Goal: Task Accomplishment & Management: Manage account settings

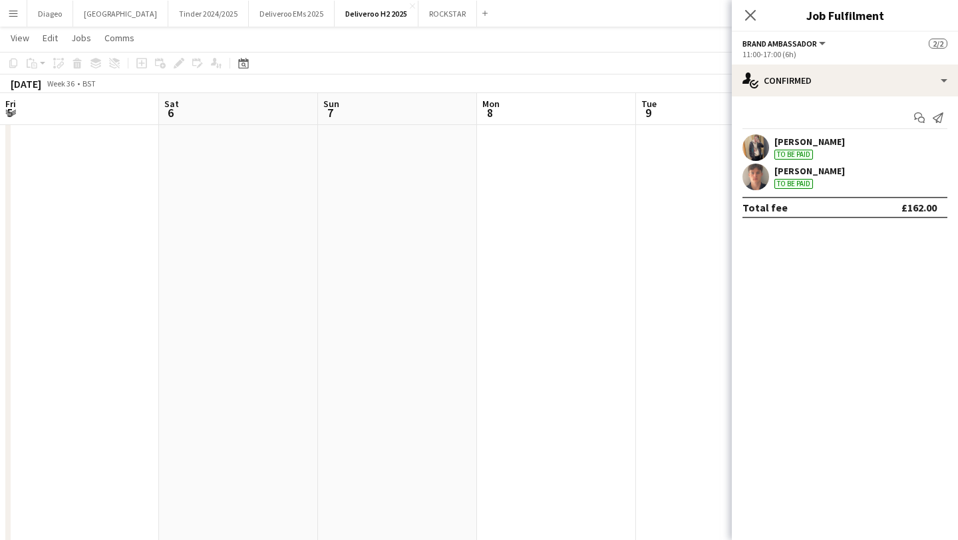
scroll to position [0, 435]
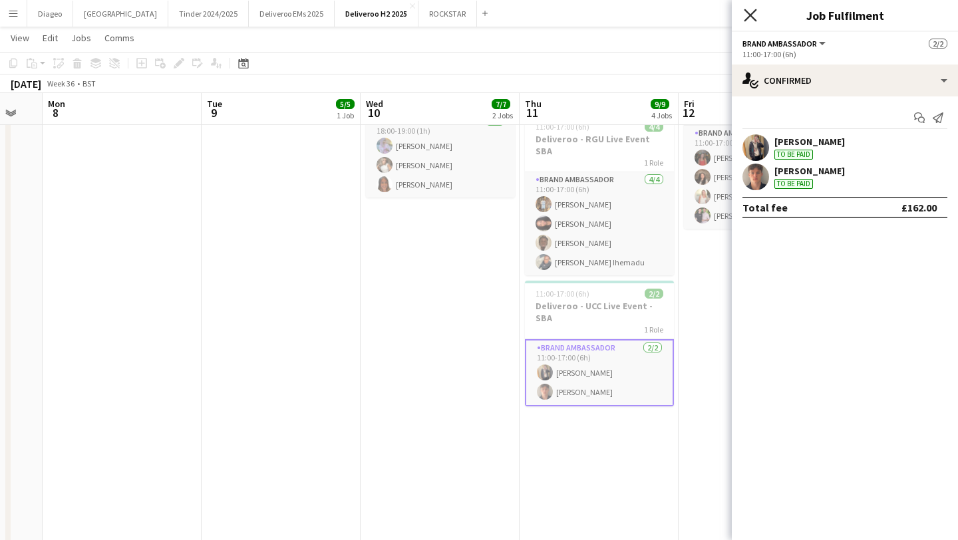
click at [751, 19] on icon "Close pop-in" at bounding box center [750, 15] width 13 height 13
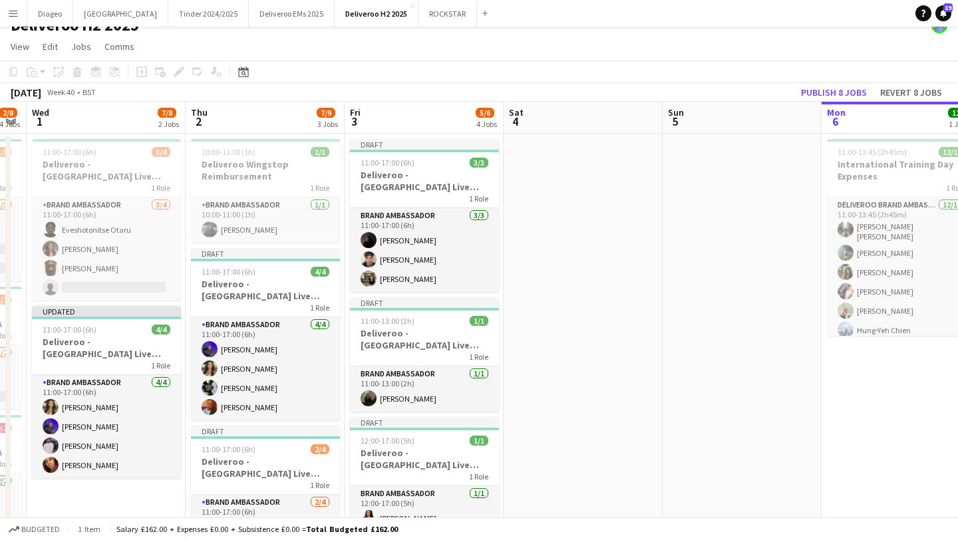
scroll to position [18, 0]
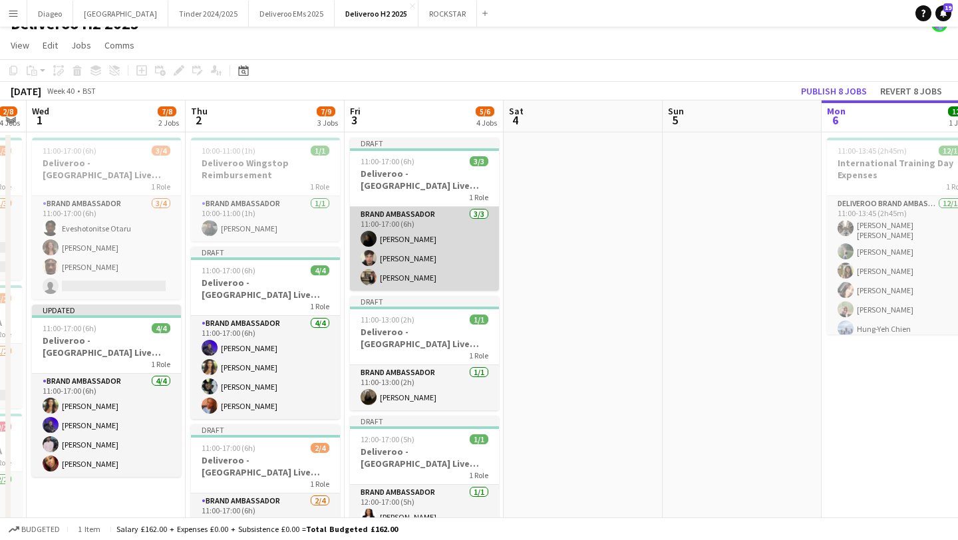
click at [454, 233] on app-card-role "Brand Ambassador [DATE] 11:00-17:00 (6h) [PERSON_NAME] [PERSON_NAME] [PERSON_NA…" at bounding box center [424, 249] width 149 height 84
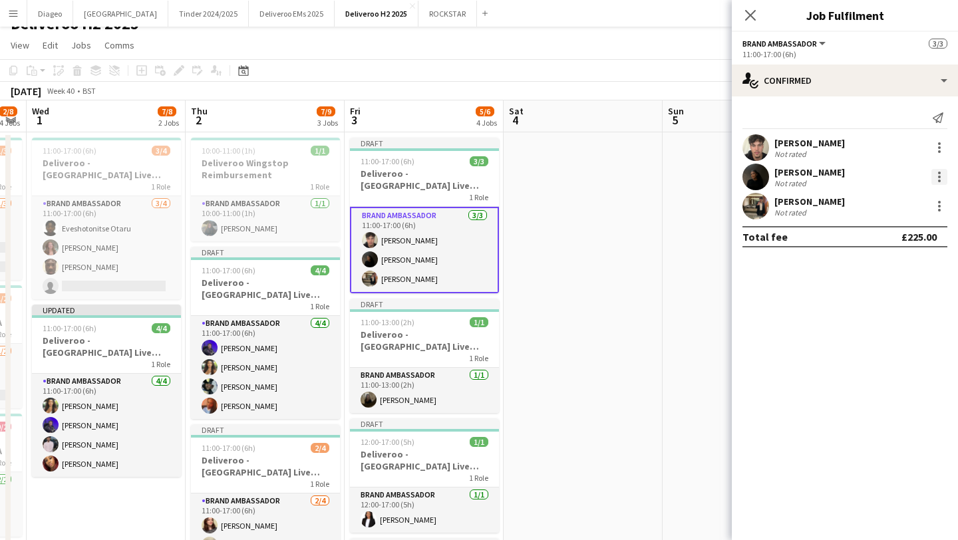
click at [938, 174] on div at bounding box center [939, 173] width 3 height 3
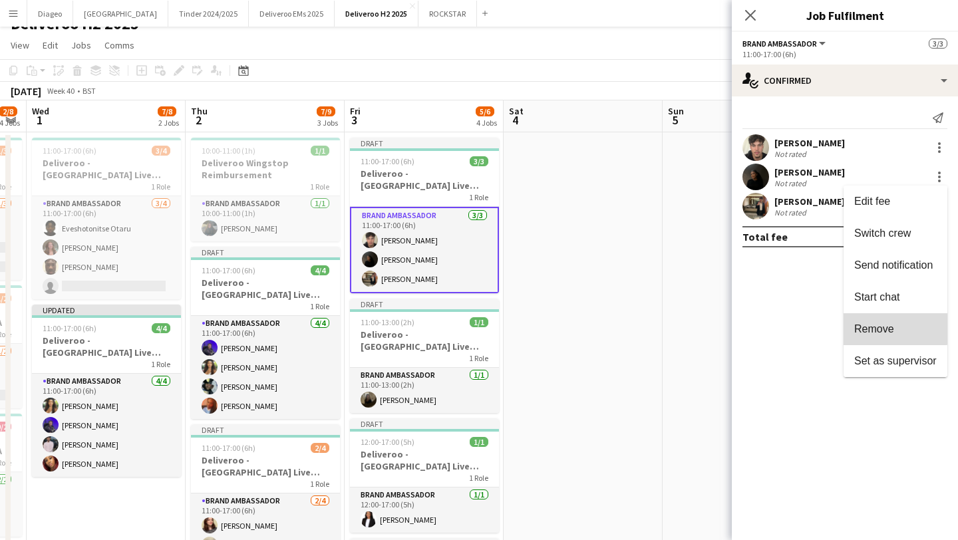
click at [892, 323] on span "Remove" at bounding box center [874, 328] width 40 height 11
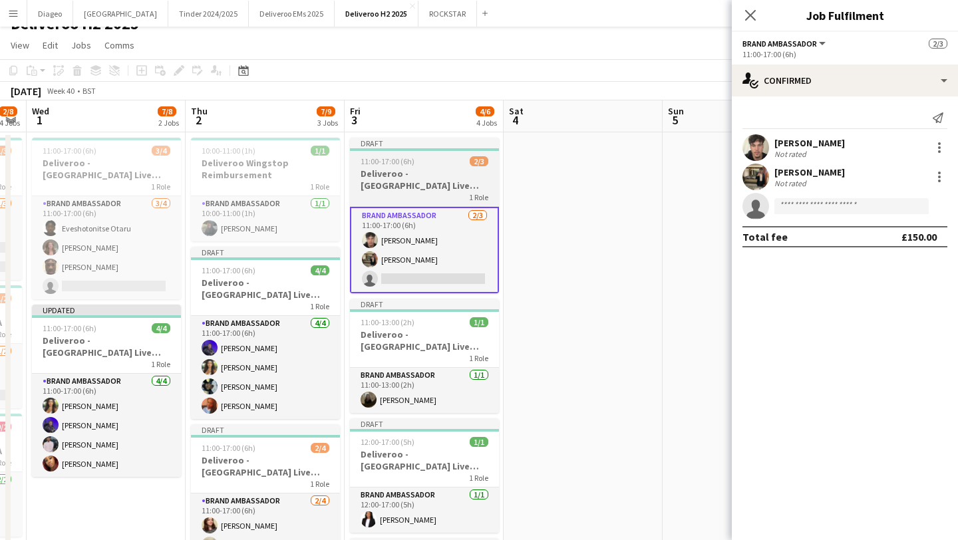
click at [425, 186] on h3 "Deliveroo - [GEOGRAPHIC_DATA] Live Event SBA" at bounding box center [424, 180] width 149 height 24
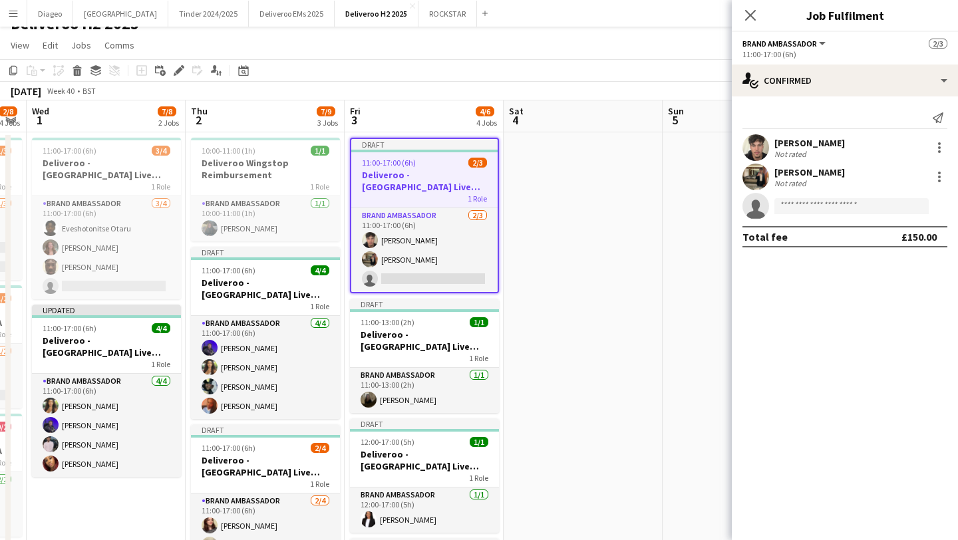
click at [432, 182] on h3 "Deliveroo - [GEOGRAPHIC_DATA] Live Event SBA" at bounding box center [424, 181] width 146 height 24
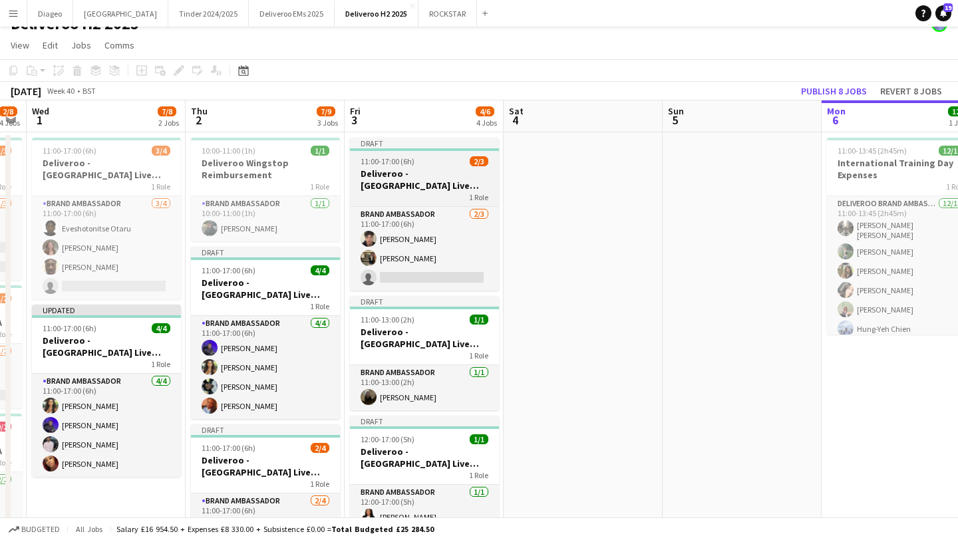
click at [432, 182] on h3 "Deliveroo - [GEOGRAPHIC_DATA] Live Event SBA" at bounding box center [424, 180] width 149 height 24
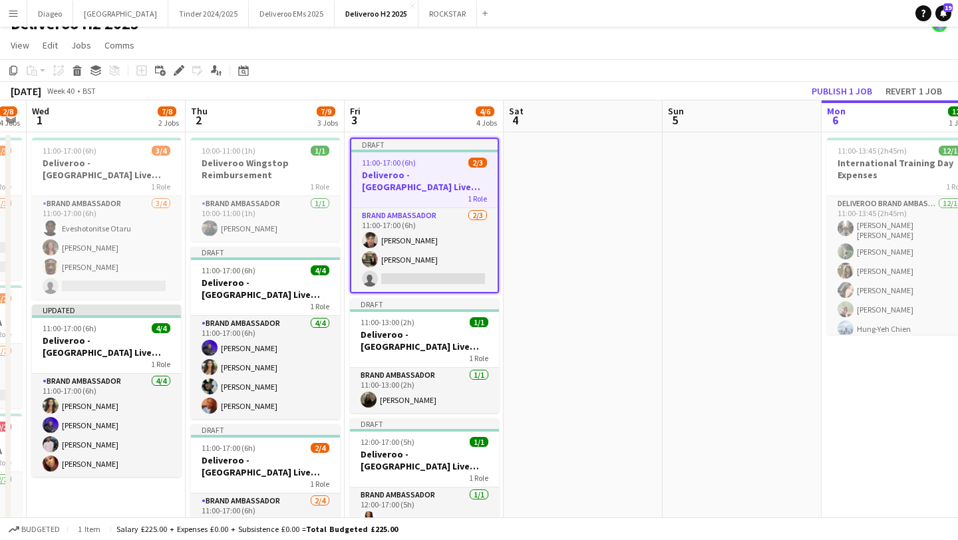
click at [189, 67] on div "Add job Add linked Job Edit Edit linked Job Applicants" at bounding box center [173, 71] width 102 height 16
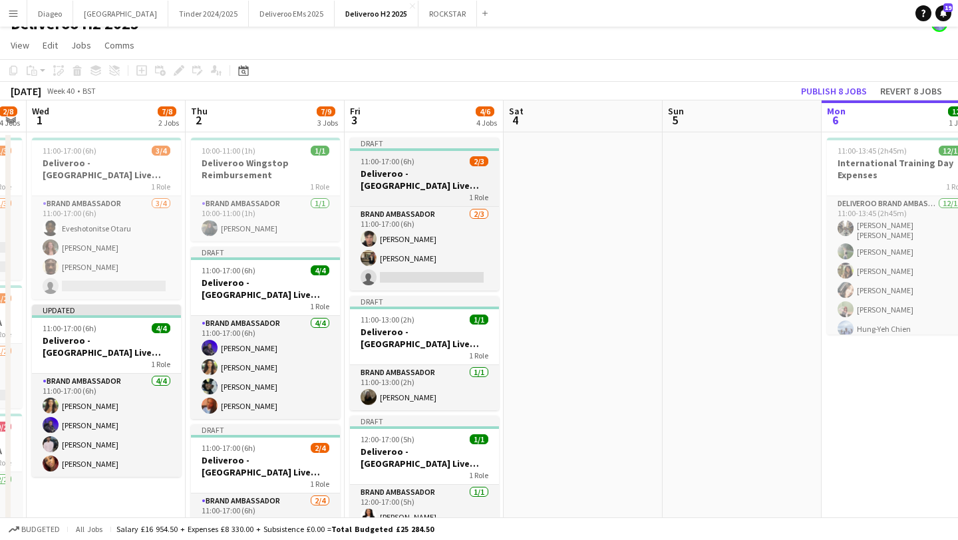
click at [440, 183] on h3 "Deliveroo - [GEOGRAPHIC_DATA] Live Event SBA" at bounding box center [424, 180] width 149 height 24
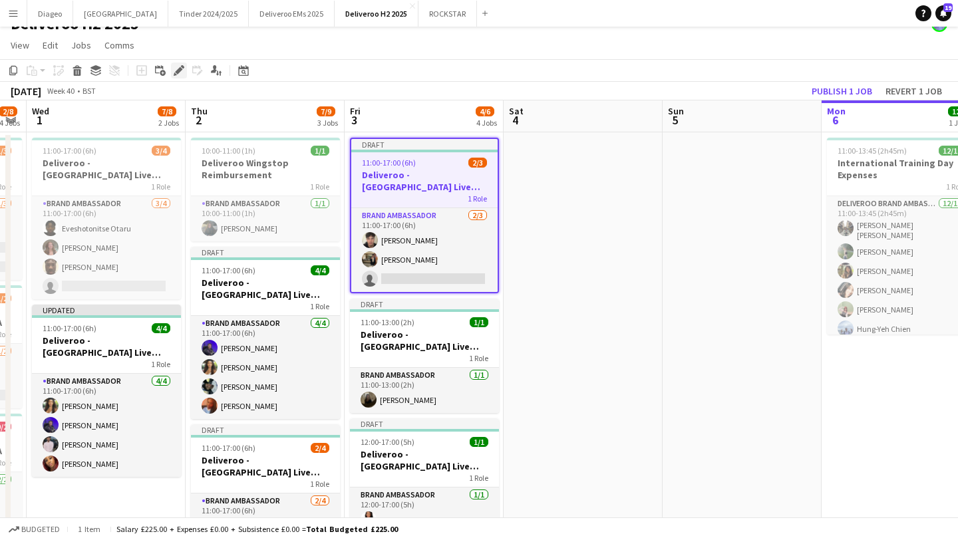
click at [179, 67] on icon "Edit" at bounding box center [179, 70] width 11 height 11
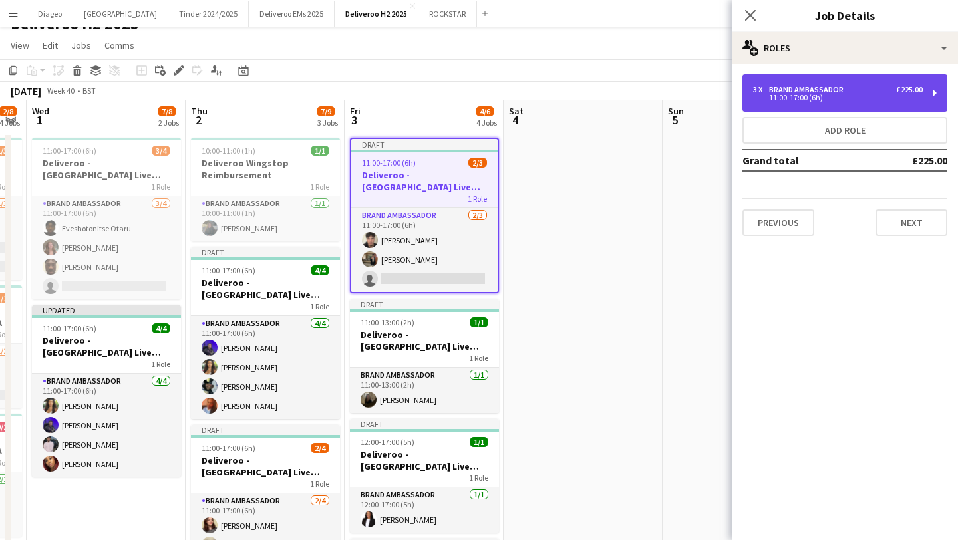
click at [854, 99] on div "11:00-17:00 (6h)" at bounding box center [838, 97] width 170 height 7
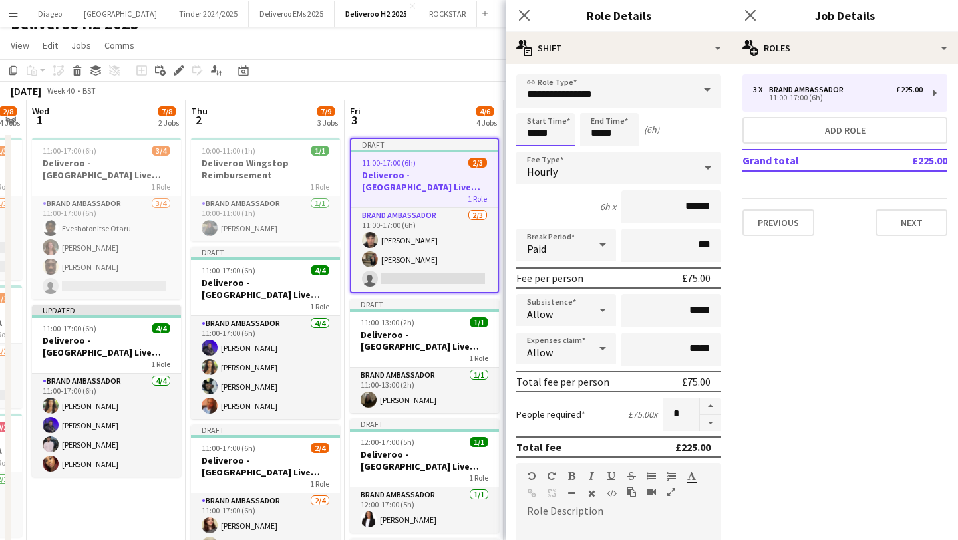
click at [553, 138] on input "*****" at bounding box center [545, 129] width 59 height 33
click at [715, 427] on button "button" at bounding box center [710, 423] width 21 height 17
type input "*"
click at [912, 218] on button "Next" at bounding box center [912, 223] width 72 height 27
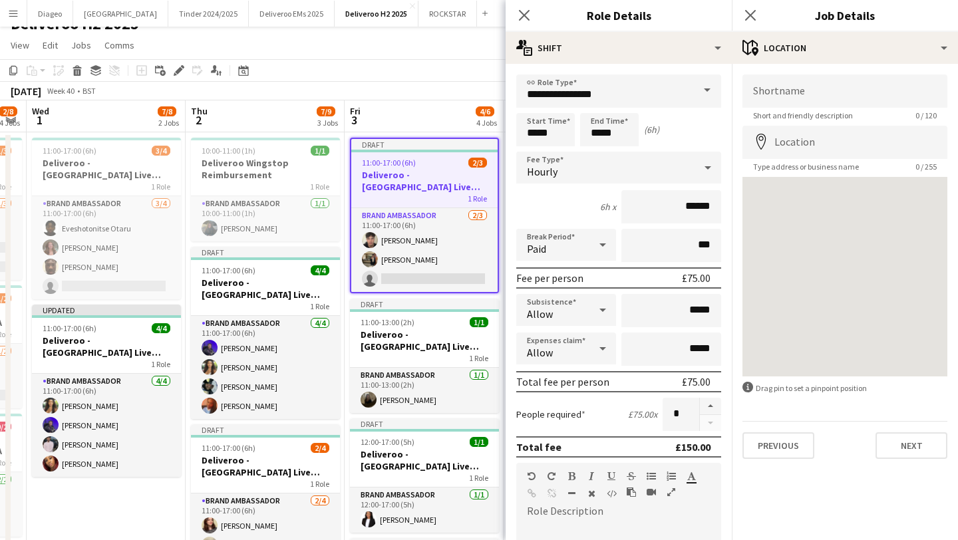
click at [535, 16] on div "Close pop-in" at bounding box center [524, 15] width 37 height 31
click at [522, 15] on icon "Close pop-in" at bounding box center [524, 15] width 13 height 13
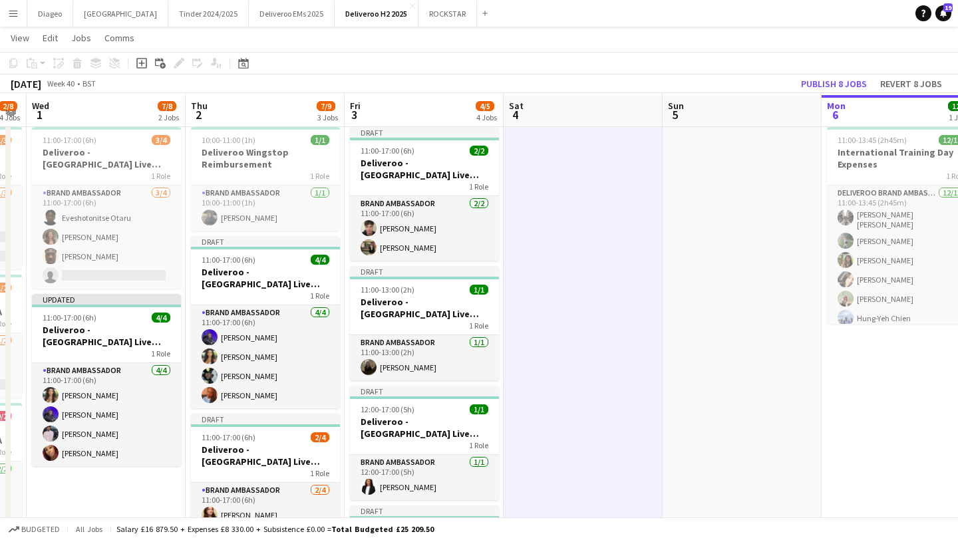
scroll to position [35, 0]
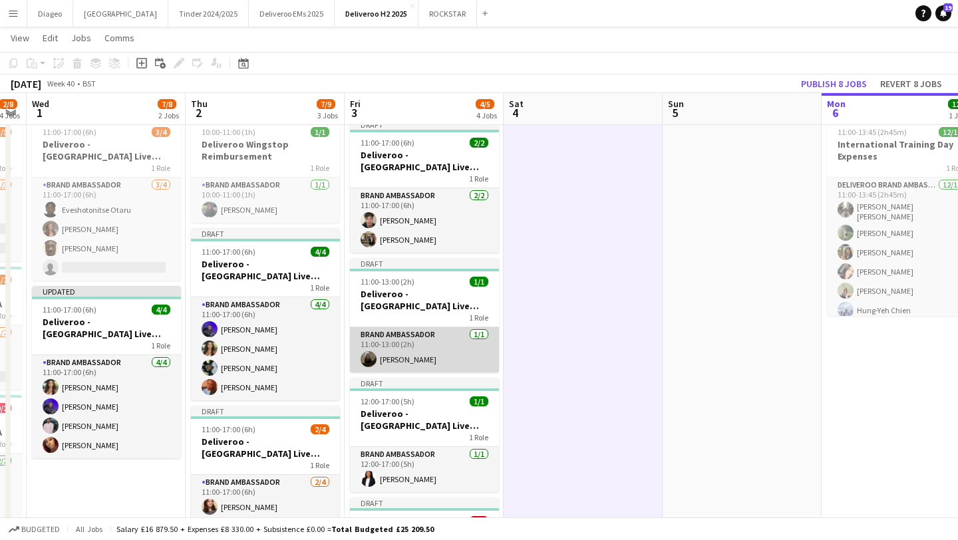
click at [454, 348] on app-card-role "Brand Ambassador [DATE] 11:00-13:00 (2h) [PERSON_NAME]" at bounding box center [424, 349] width 149 height 45
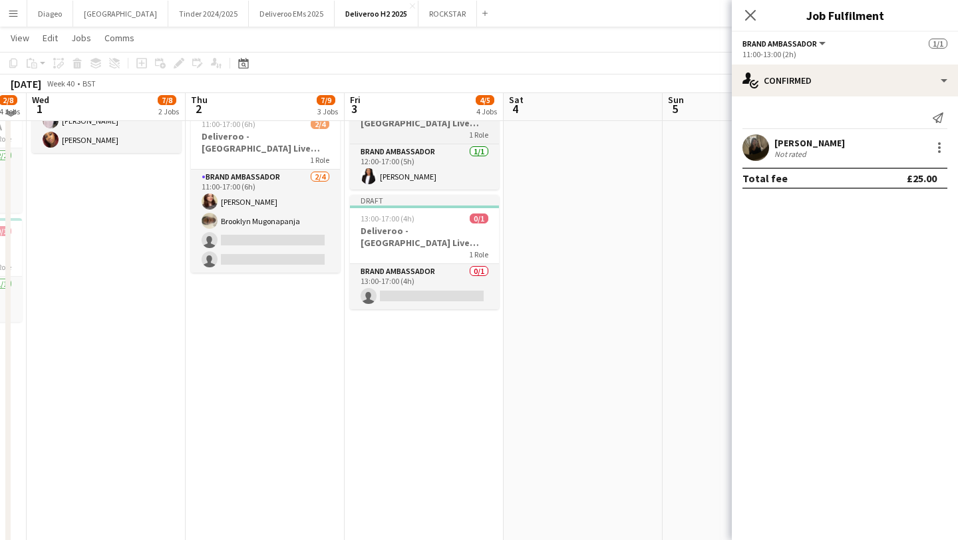
scroll to position [333, 0]
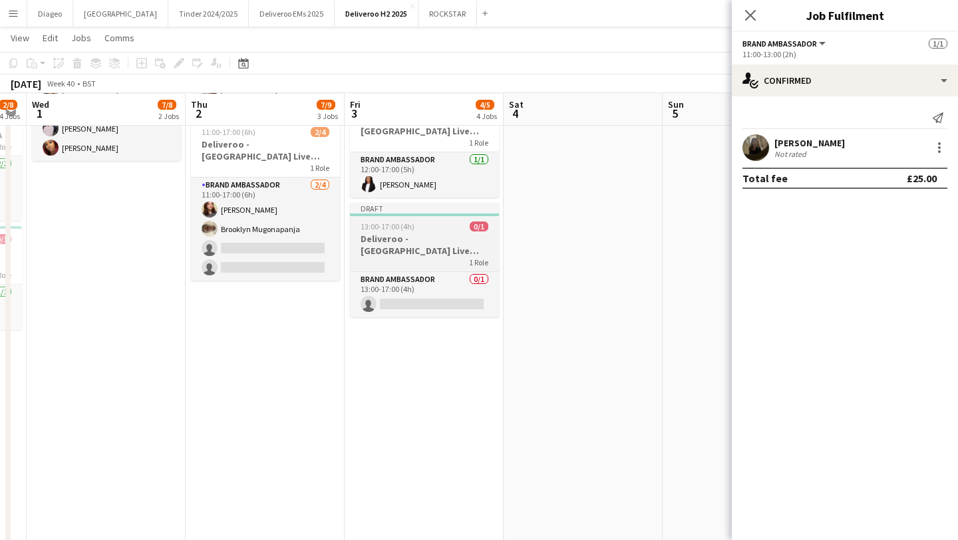
click at [458, 264] on div "1 Role" at bounding box center [424, 262] width 149 height 11
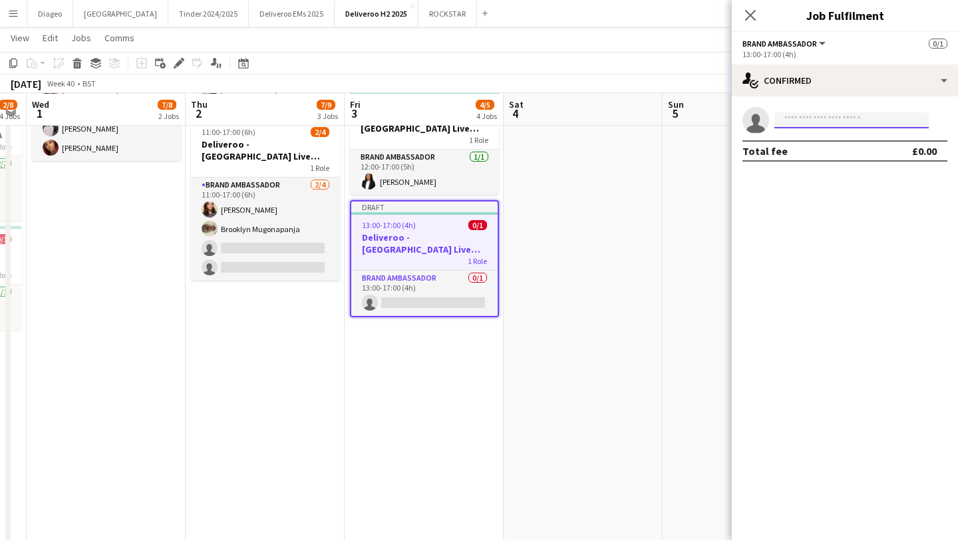
click at [836, 125] on input at bounding box center [852, 120] width 154 height 16
click at [814, 109] on app-invite-slot "single-neutral-actions" at bounding box center [845, 120] width 226 height 27
click at [820, 121] on input at bounding box center [852, 120] width 154 height 16
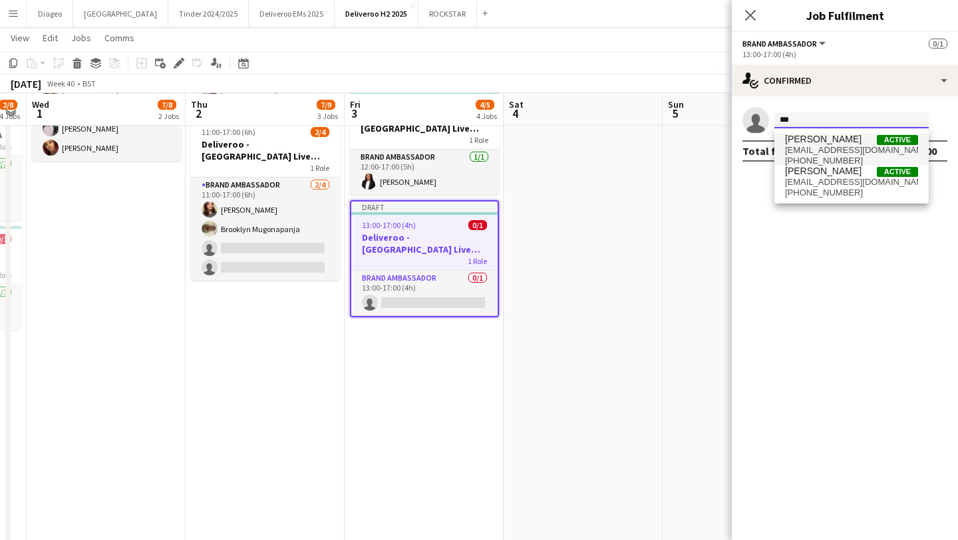
type input "***"
click at [856, 149] on span "[EMAIL_ADDRESS][DOMAIN_NAME]" at bounding box center [851, 150] width 133 height 11
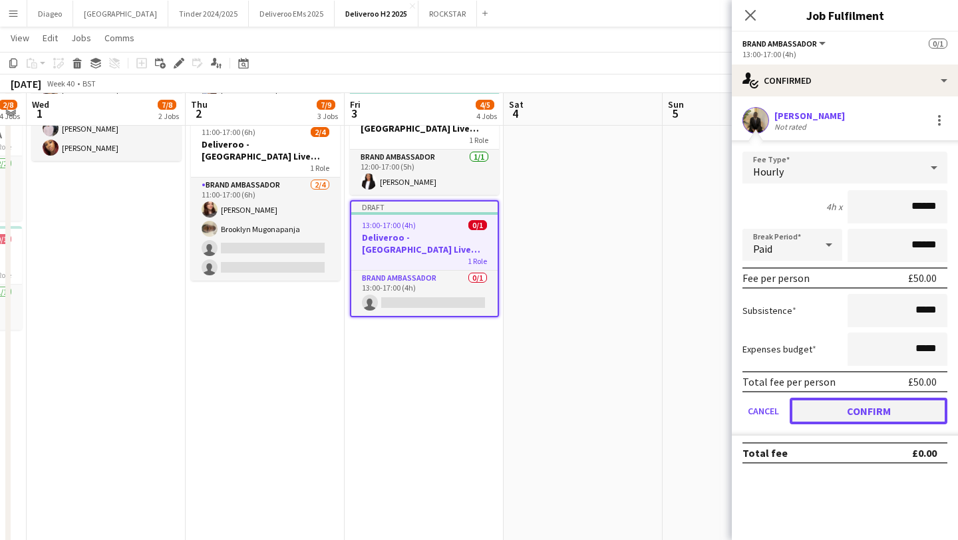
click at [844, 402] on button "Confirm" at bounding box center [869, 411] width 158 height 27
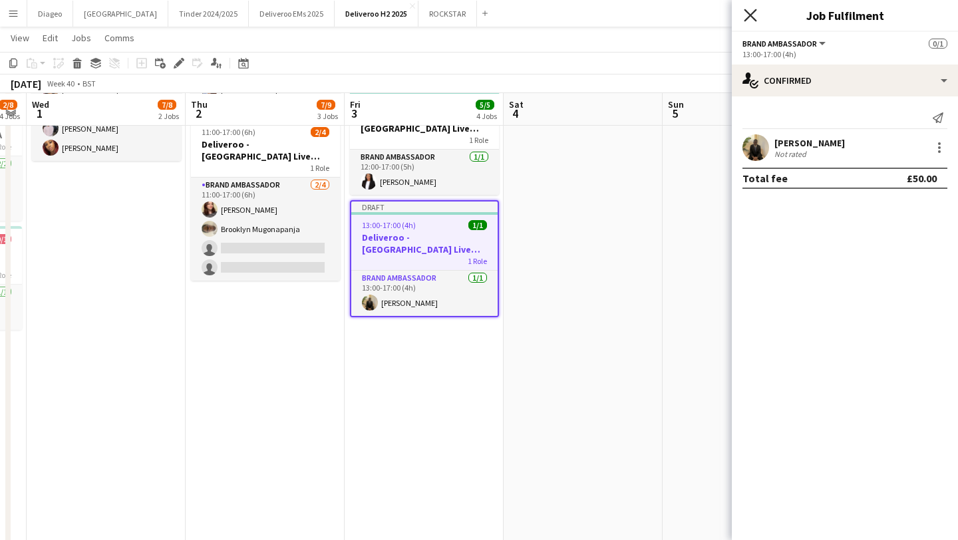
click at [756, 15] on app-icon "Close pop-in" at bounding box center [750, 15] width 19 height 19
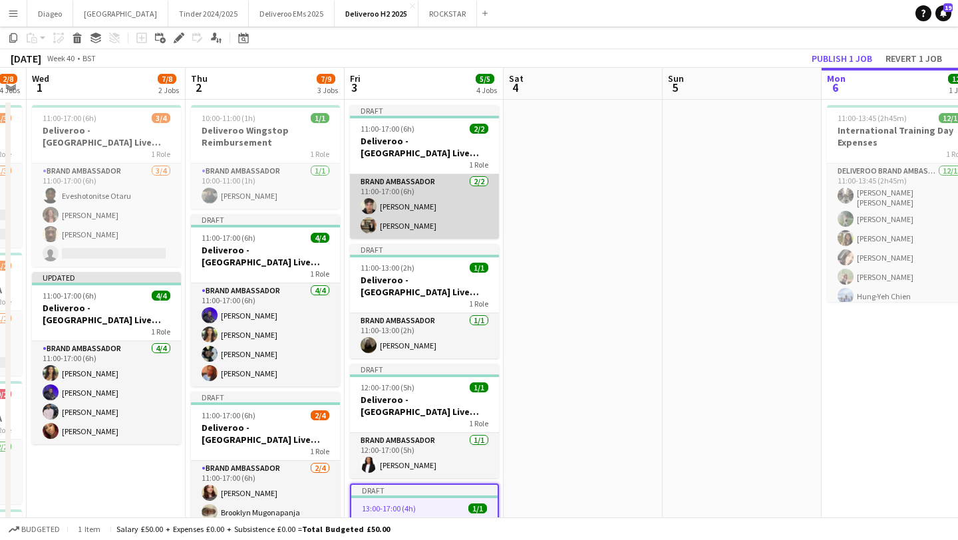
scroll to position [0, 0]
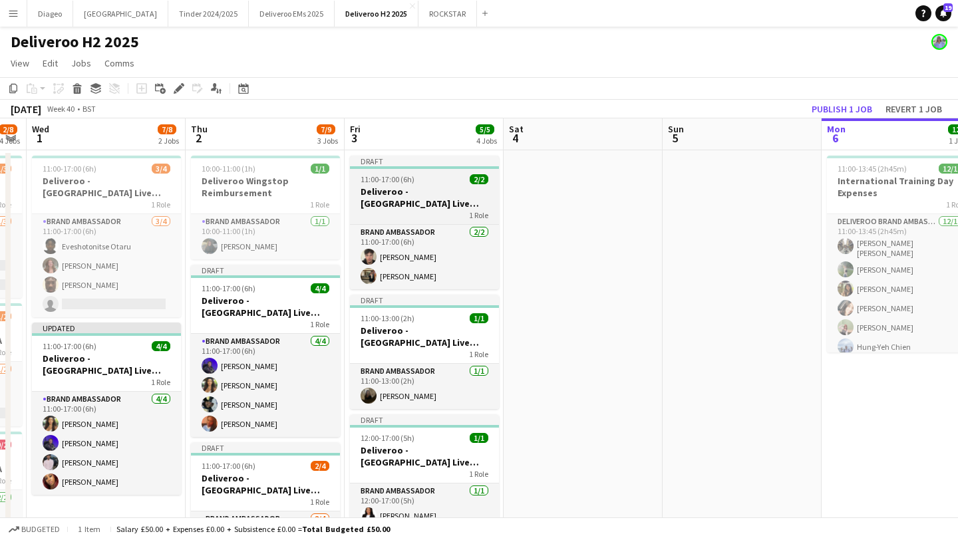
click at [448, 220] on div "1 Role" at bounding box center [424, 215] width 149 height 11
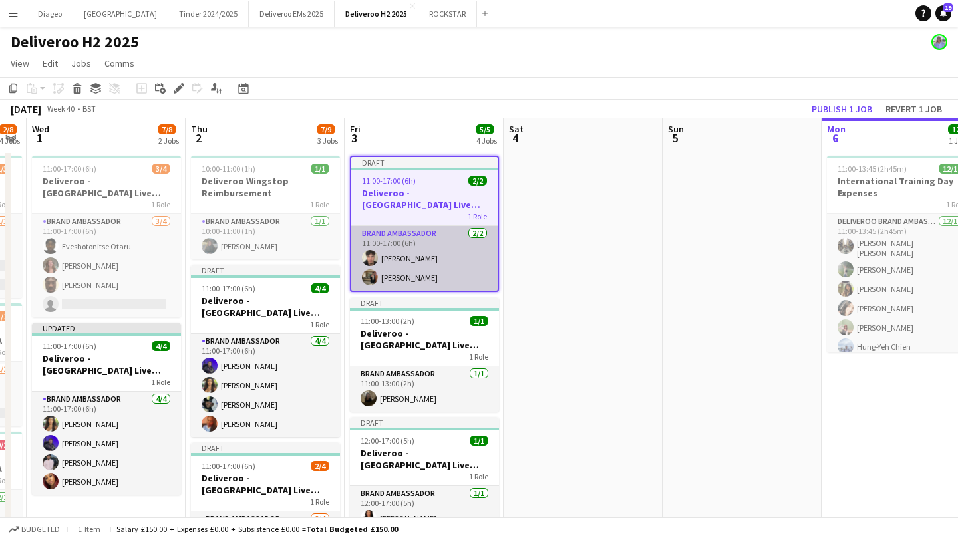
click at [416, 256] on app-card-role "Brand Ambassador [DATE] 11:00-17:00 (6h) [PERSON_NAME] [PERSON_NAME] Zaaiter" at bounding box center [424, 258] width 146 height 65
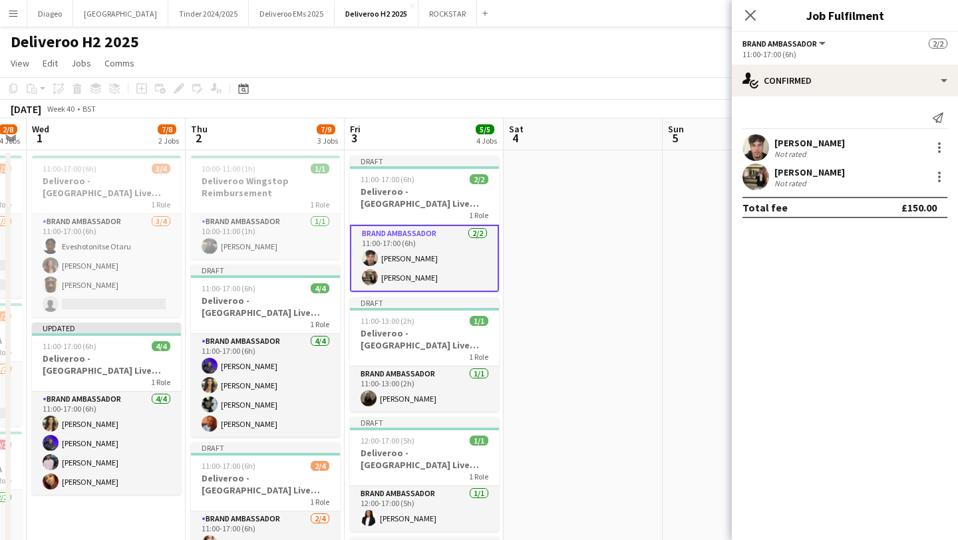
click at [797, 43] on span "Brand Ambassador" at bounding box center [780, 44] width 75 height 10
click at [864, 45] on div "Brand Ambassador All roles Brand Ambassador 2/2" at bounding box center [845, 43] width 205 height 12
click at [750, 9] on icon "Close pop-in" at bounding box center [750, 15] width 13 height 13
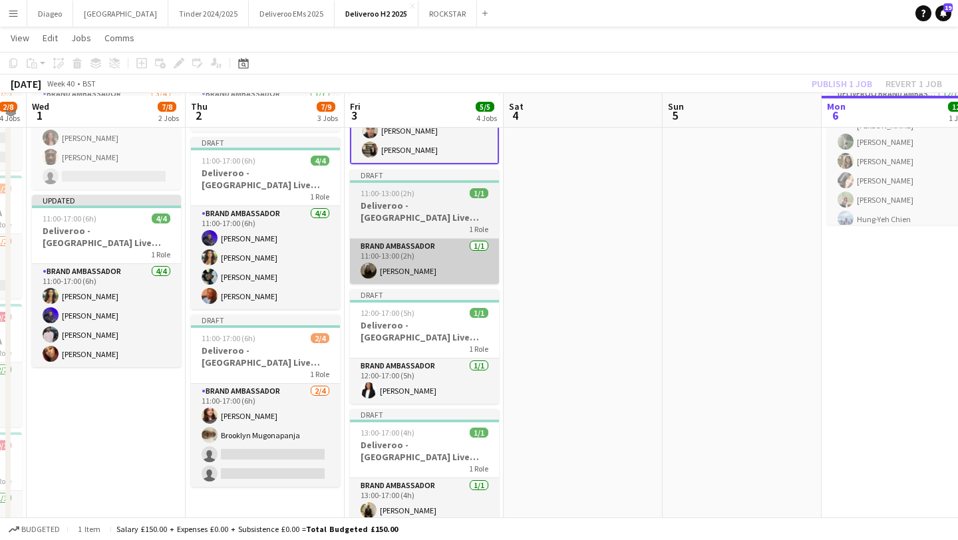
scroll to position [138, 0]
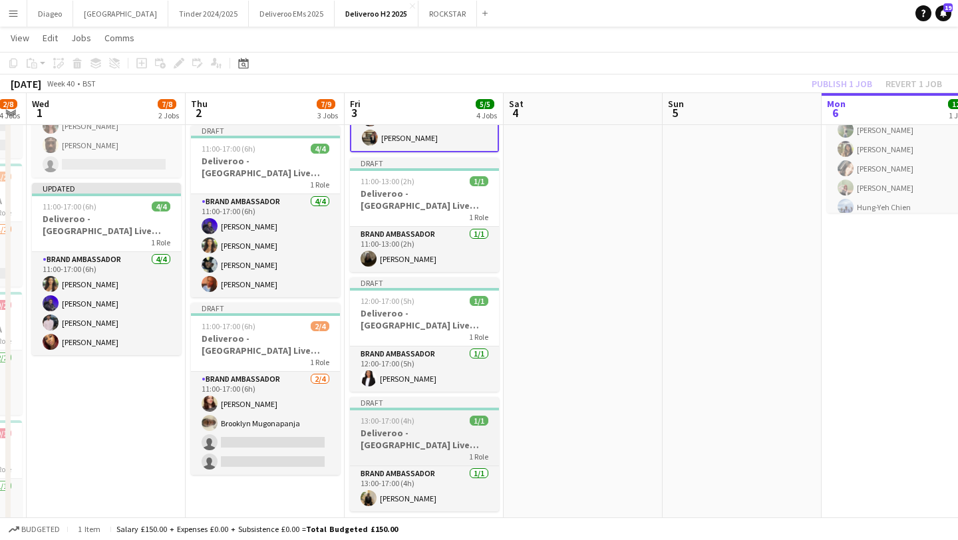
click at [415, 447] on h3 "Deliveroo - [GEOGRAPHIC_DATA] Live Event SBA" at bounding box center [424, 439] width 149 height 24
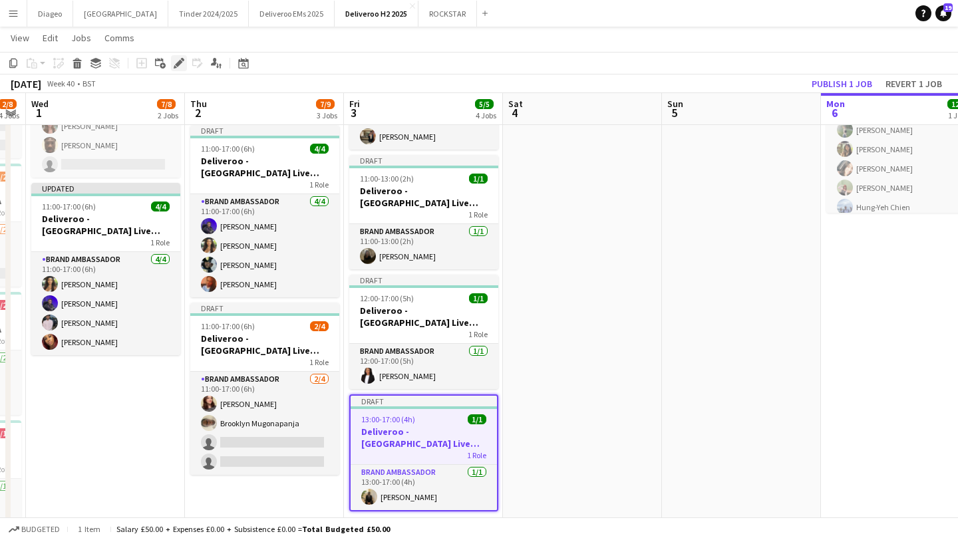
click at [176, 61] on icon "Edit" at bounding box center [179, 63] width 11 height 11
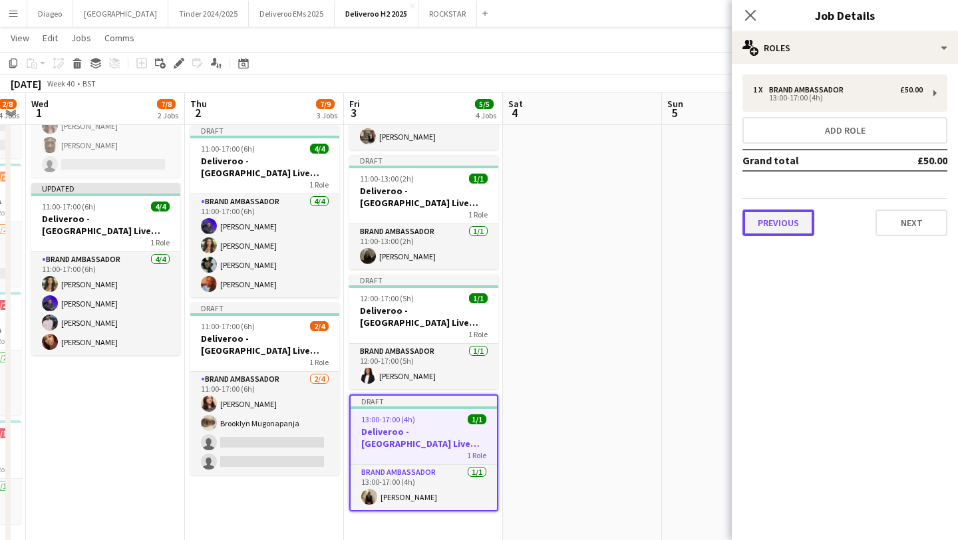
click at [784, 232] on button "Previous" at bounding box center [779, 223] width 72 height 27
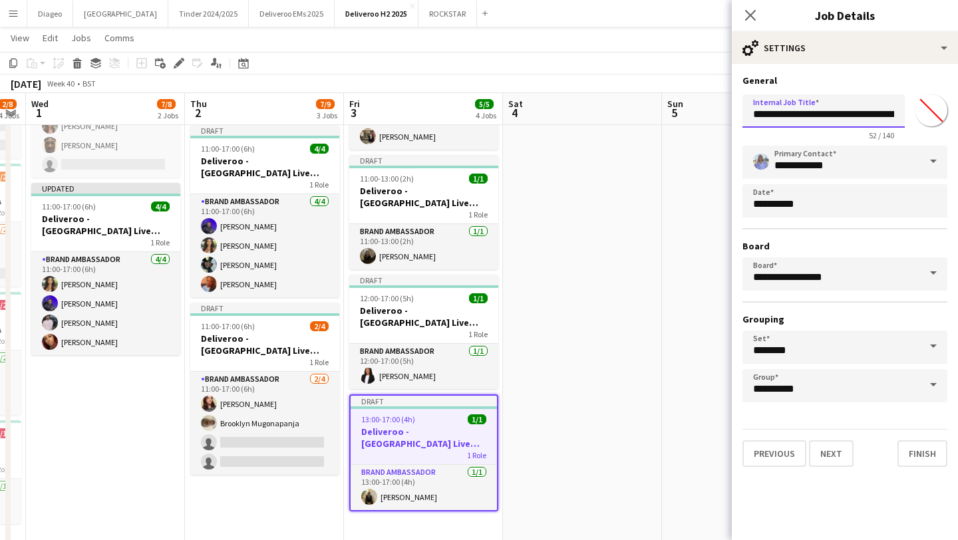
scroll to position [0, 89]
drag, startPoint x: 752, startPoint y: 114, endPoint x: 958, endPoint y: 126, distance: 206.0
click at [958, 126] on form "**********" at bounding box center [845, 271] width 226 height 393
click at [749, 17] on icon at bounding box center [750, 15] width 13 height 13
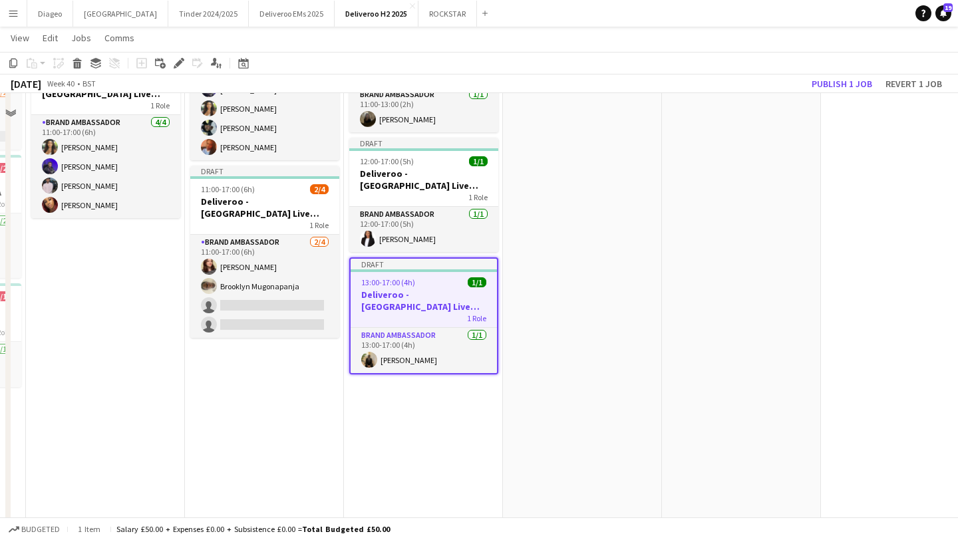
scroll to position [286, 0]
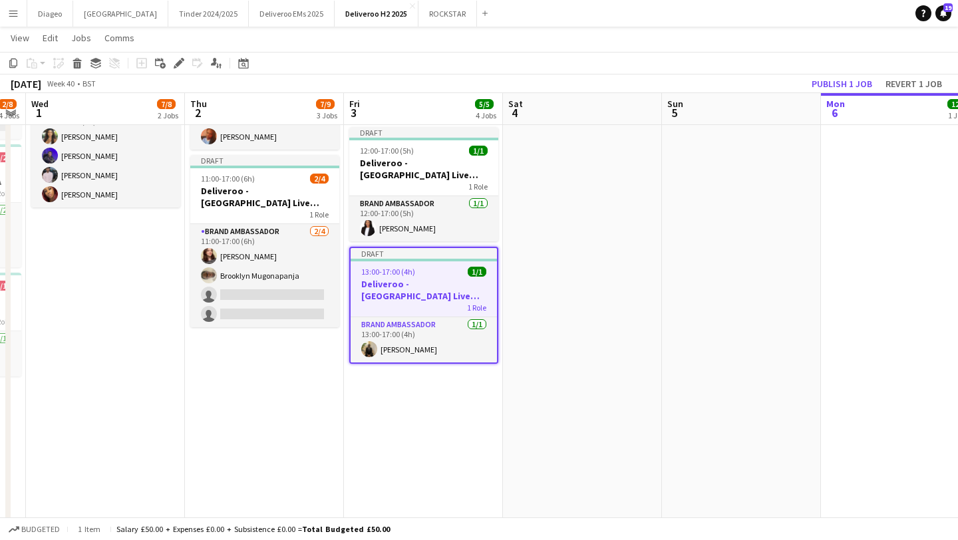
click at [425, 420] on app-date-cell "Draft 11:00-17:00 (6h) 2/2 Deliveroo - [GEOGRAPHIC_DATA] Live Event SBA 1 Role …" at bounding box center [423, 282] width 159 height 839
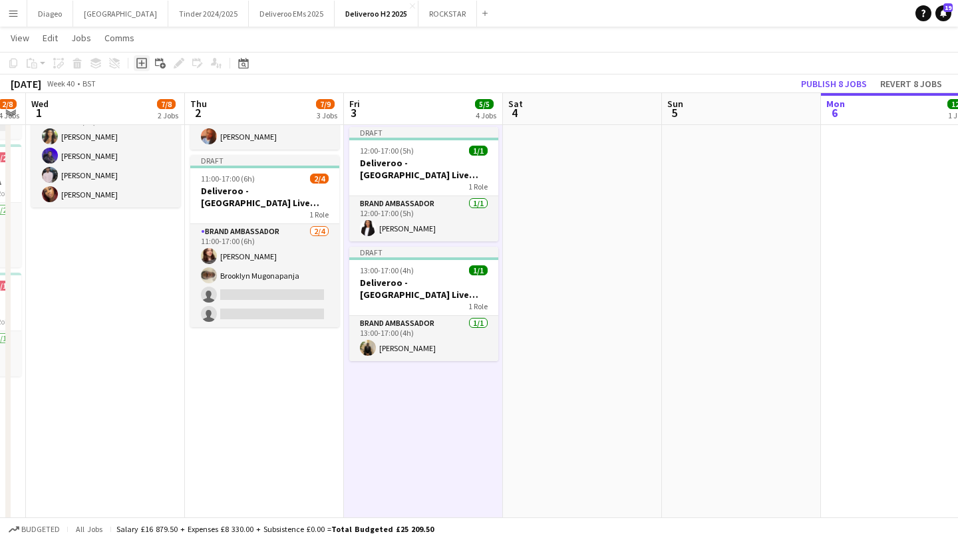
click at [140, 59] on icon at bounding box center [141, 63] width 11 height 11
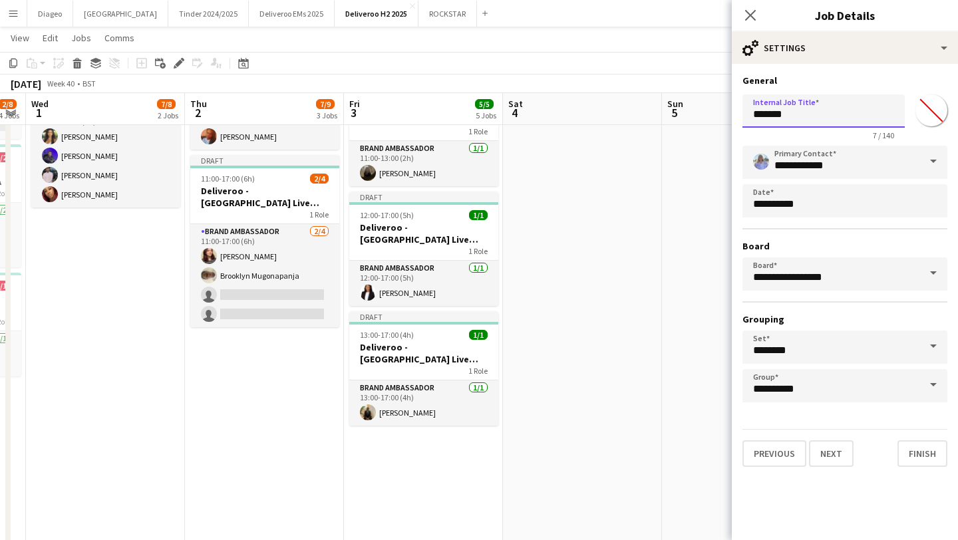
drag, startPoint x: 795, startPoint y: 121, endPoint x: 714, endPoint y: 121, distance: 81.2
click at [714, 121] on body "Menu Boards Boards Boards All jobs Status Workforce Workforce My Workforce Recr…" at bounding box center [479, 250] width 958 height 1072
drag, startPoint x: 811, startPoint y: 118, endPoint x: 726, endPoint y: 116, distance: 85.2
click at [726, 116] on body "Menu Boards Boards Boards All jobs Status Workforce Workforce My Workforce Recr…" at bounding box center [479, 250] width 958 height 1072
paste input "**********"
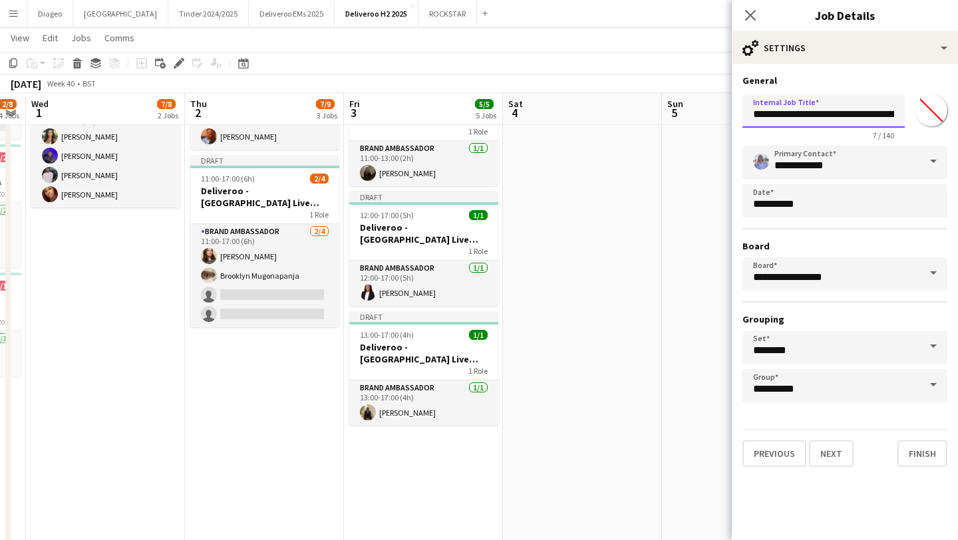
scroll to position [0, 89]
type input "**********"
click at [844, 447] on button "Next" at bounding box center [831, 453] width 45 height 27
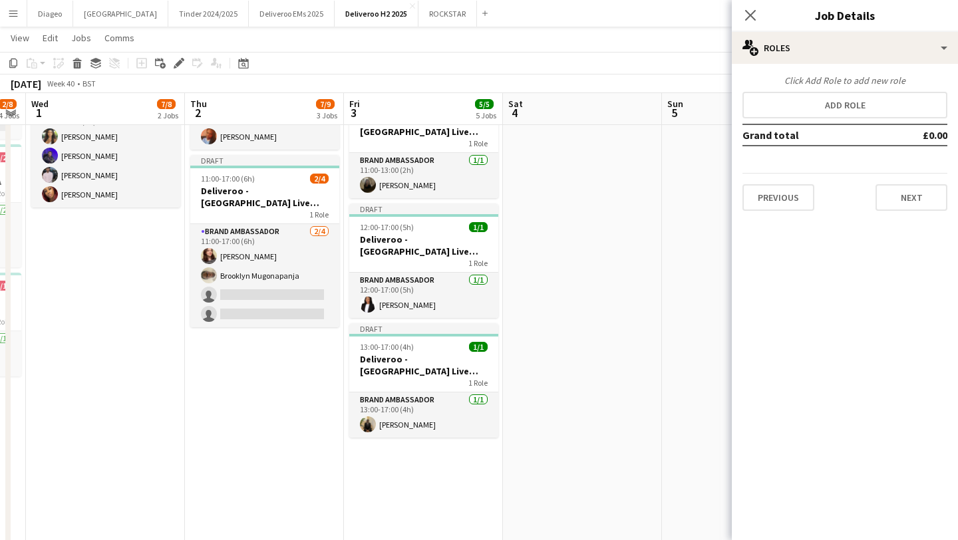
click at [840, 121] on div "Click Add Role to add new role Add role Grand total £0.00 Previous Next" at bounding box center [845, 143] width 226 height 136
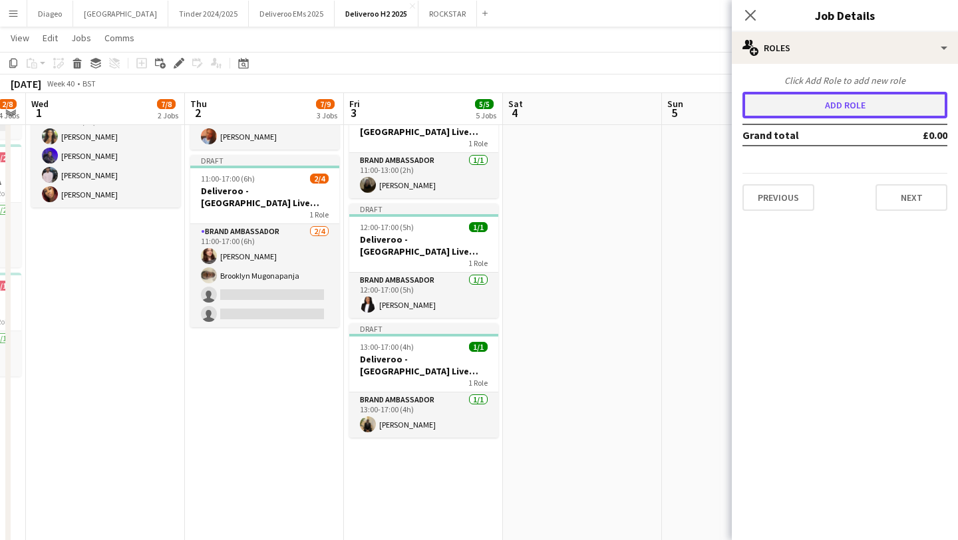
click at [828, 112] on button "Add role" at bounding box center [845, 105] width 205 height 27
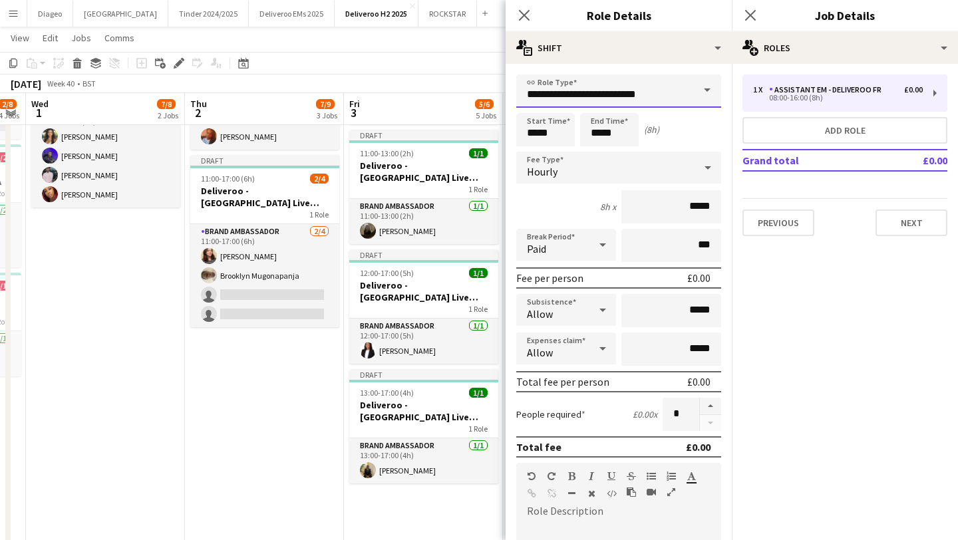
click at [636, 90] on input "**********" at bounding box center [618, 91] width 205 height 33
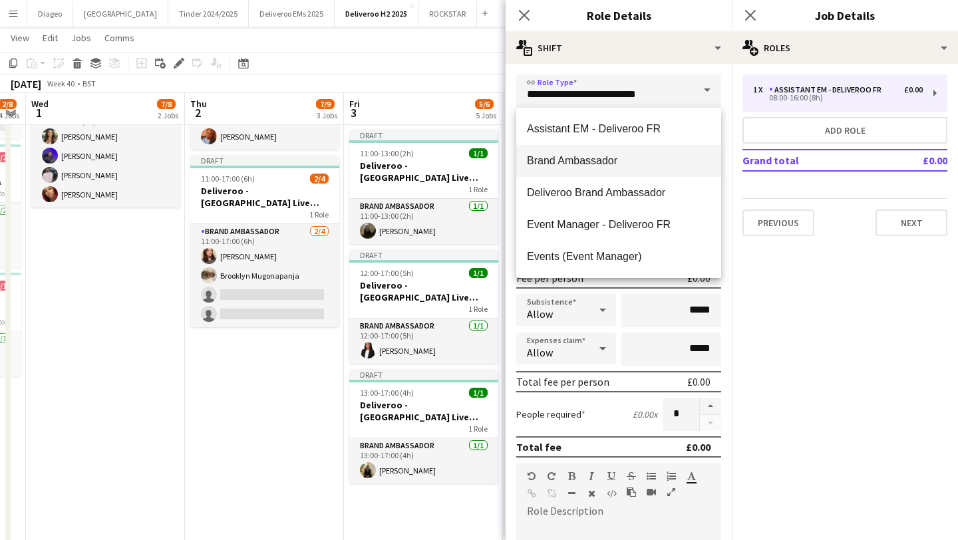
click at [629, 170] on mat-option "Brand Ambassador" at bounding box center [618, 161] width 205 height 32
type input "**********"
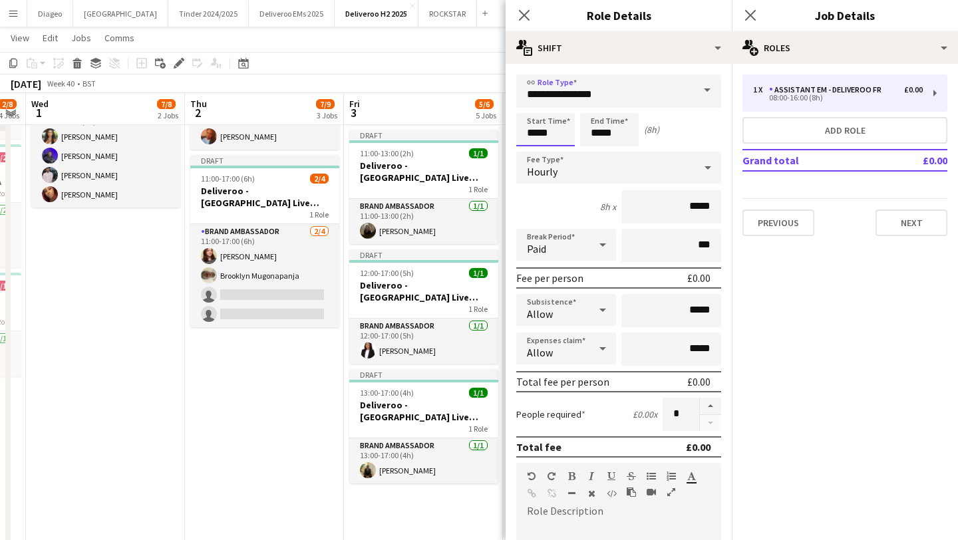
click at [556, 119] on input "*****" at bounding box center [545, 129] width 59 height 33
click at [533, 103] on div at bounding box center [532, 106] width 27 height 13
click at [550, 106] on div at bounding box center [559, 106] width 27 height 13
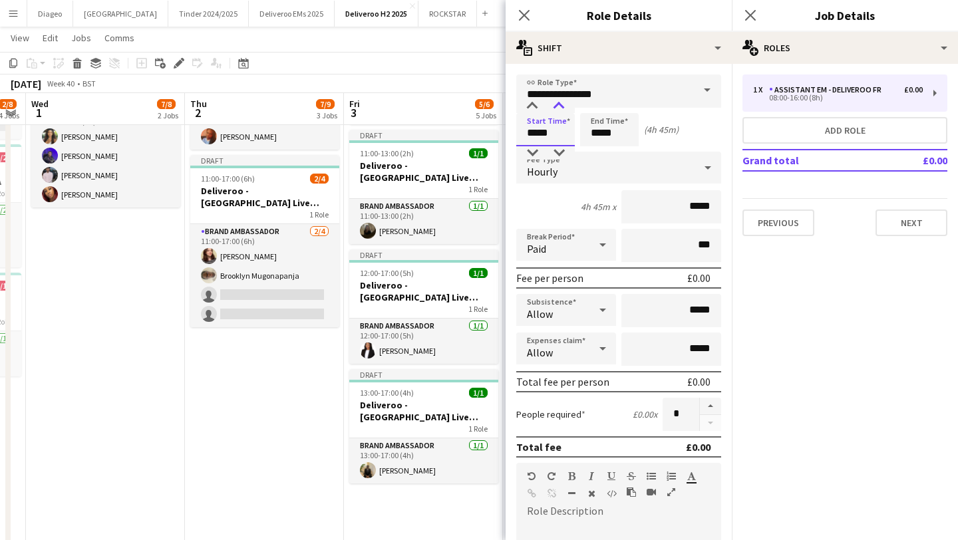
type input "*****"
click at [556, 106] on div at bounding box center [559, 106] width 27 height 13
click at [597, 127] on input "*****" at bounding box center [609, 129] width 59 height 33
click at [602, 98] on input "**********" at bounding box center [618, 91] width 205 height 33
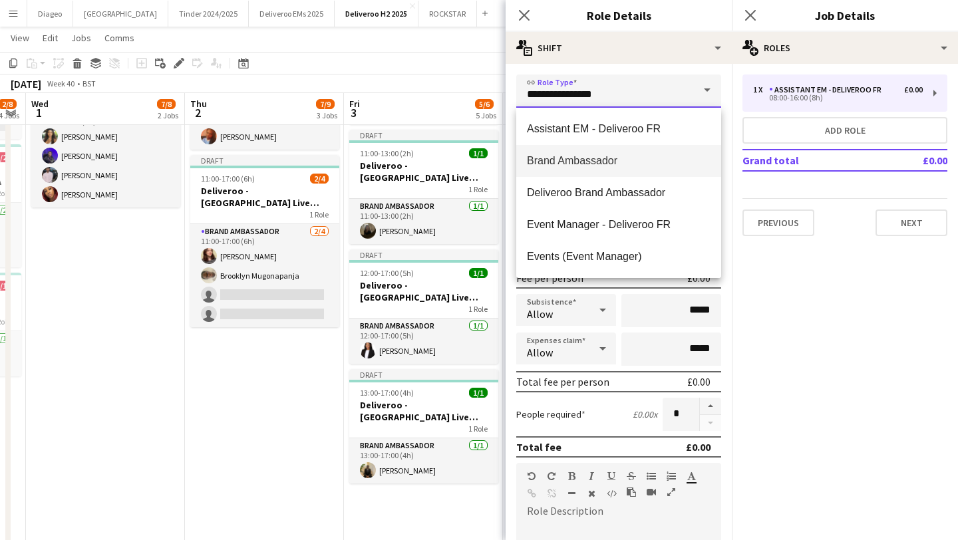
click at [638, 90] on input "**********" at bounding box center [618, 91] width 205 height 33
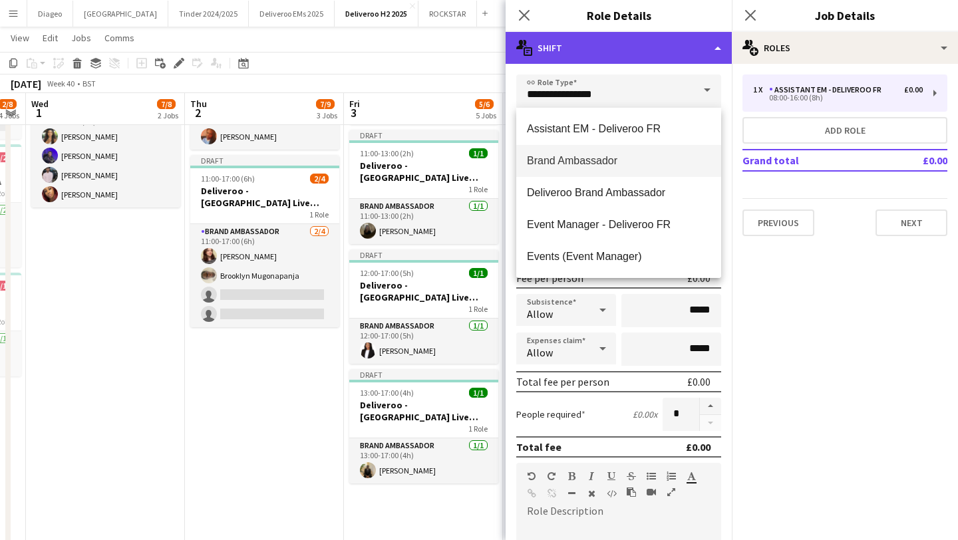
click at [633, 63] on div "multiple-actions-text Shift" at bounding box center [619, 48] width 226 height 32
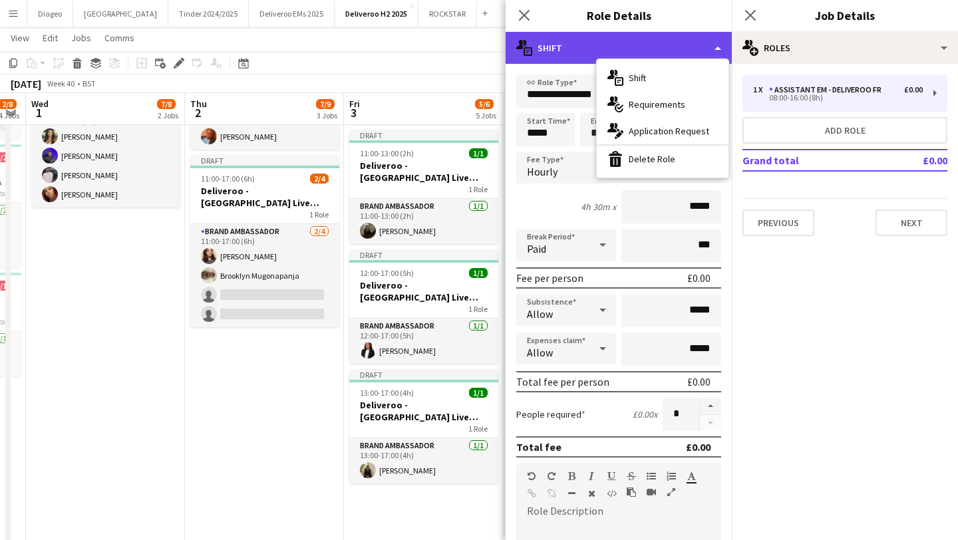
click at [628, 37] on div "multiple-actions-text Shift" at bounding box center [619, 48] width 226 height 32
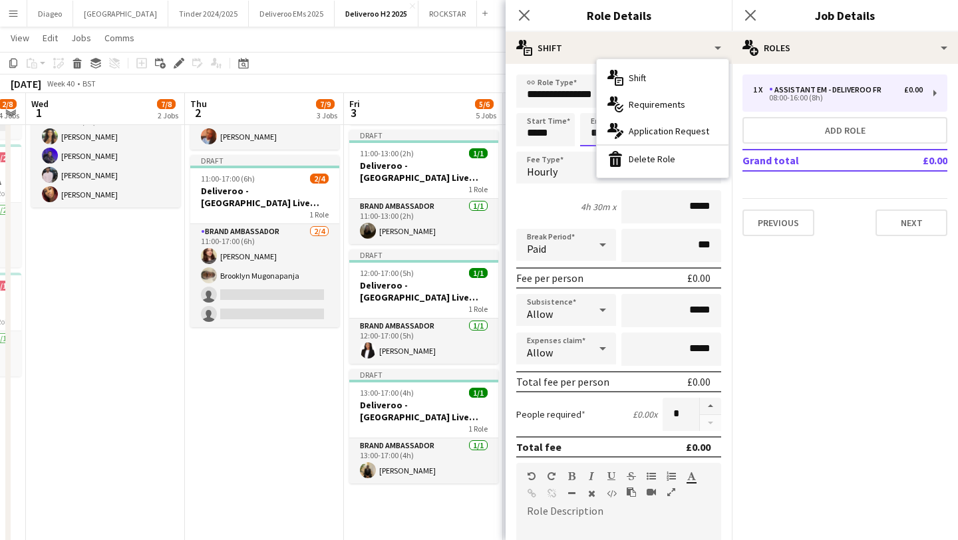
click at [591, 131] on input "*****" at bounding box center [609, 129] width 59 height 33
type input "*****"
click at [595, 106] on div at bounding box center [596, 106] width 27 height 13
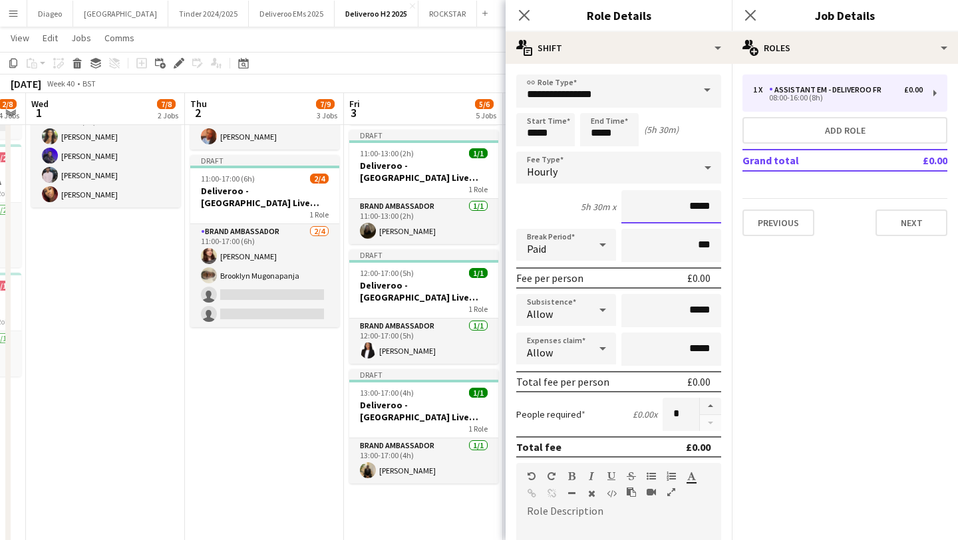
drag, startPoint x: 675, startPoint y: 212, endPoint x: 727, endPoint y: 211, distance: 51.9
click at [727, 211] on form "**********" at bounding box center [619, 488] width 226 height 827
type input "******"
click at [907, 233] on button "Next" at bounding box center [912, 223] width 72 height 27
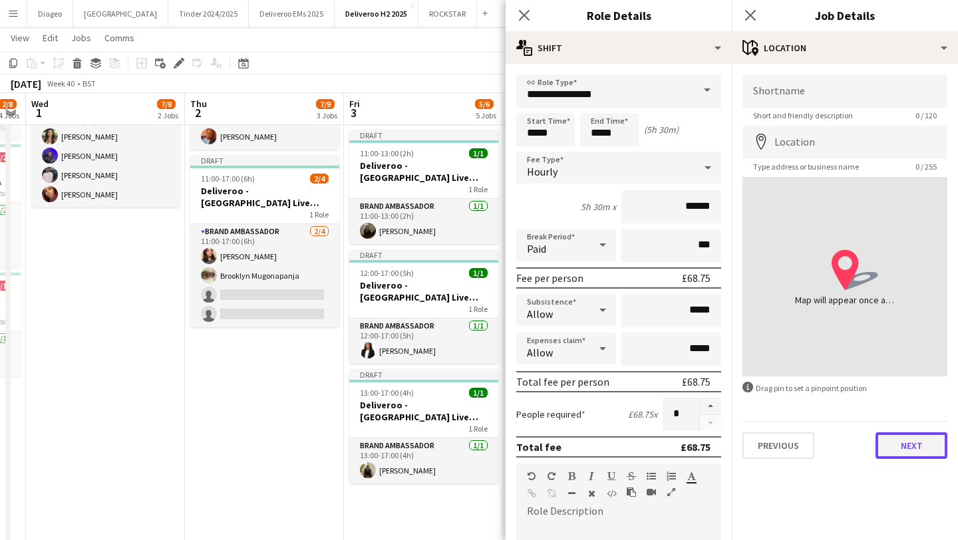
click at [921, 450] on button "Next" at bounding box center [912, 446] width 72 height 27
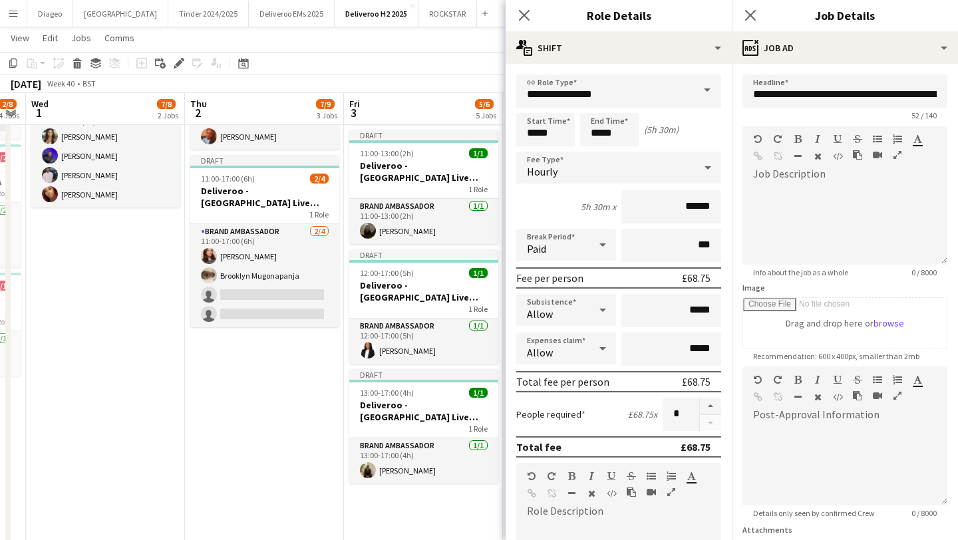
scroll to position [117, 0]
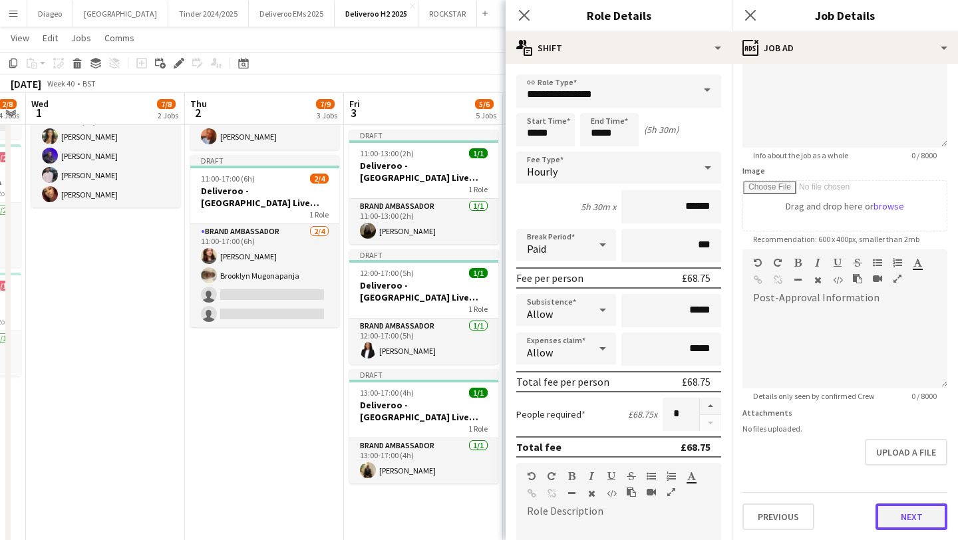
click at [918, 514] on button "Next" at bounding box center [912, 517] width 72 height 27
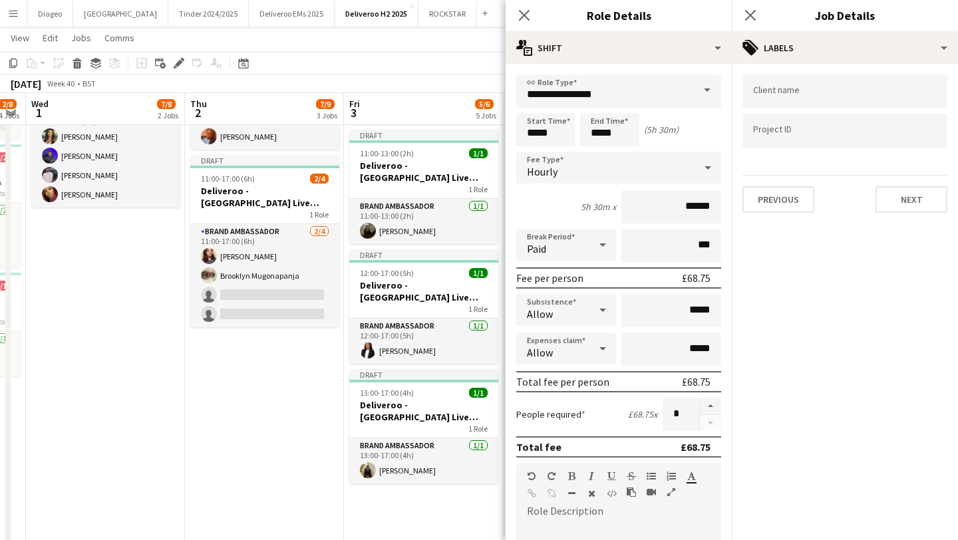
click at [836, 97] on input "Type to search client labels..." at bounding box center [845, 92] width 184 height 12
type input "***"
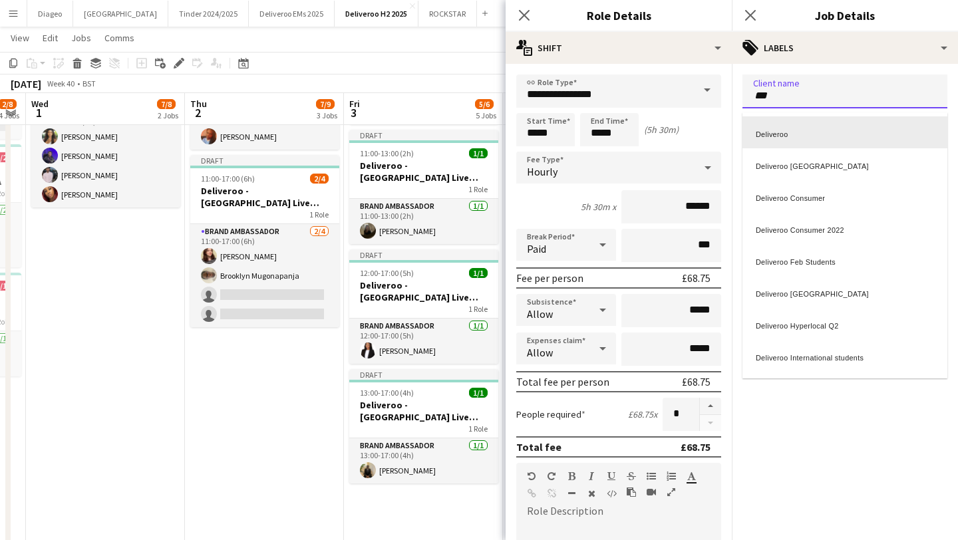
click at [818, 132] on div "Deliveroo" at bounding box center [845, 132] width 205 height 32
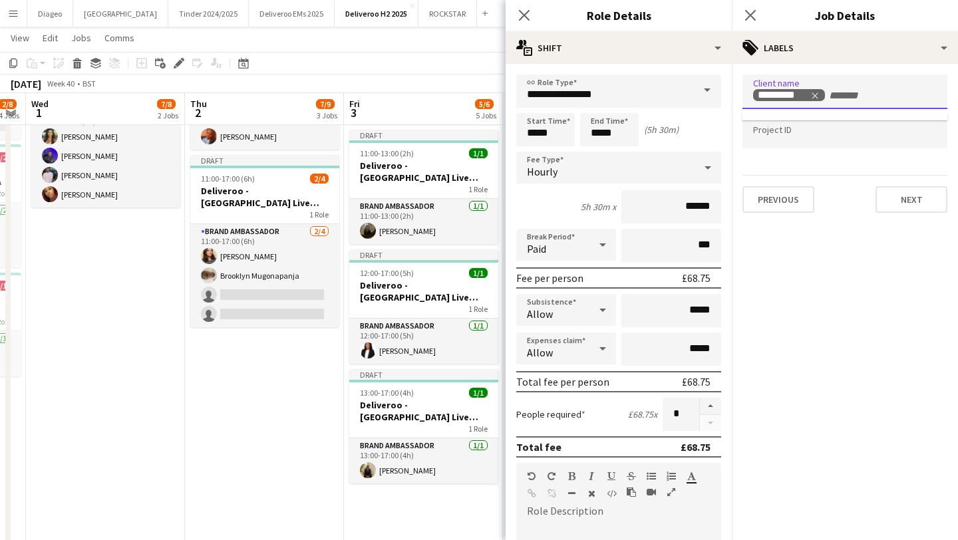
click at [822, 152] on div at bounding box center [845, 152] width 205 height 8
click at [820, 141] on div at bounding box center [845, 131] width 205 height 34
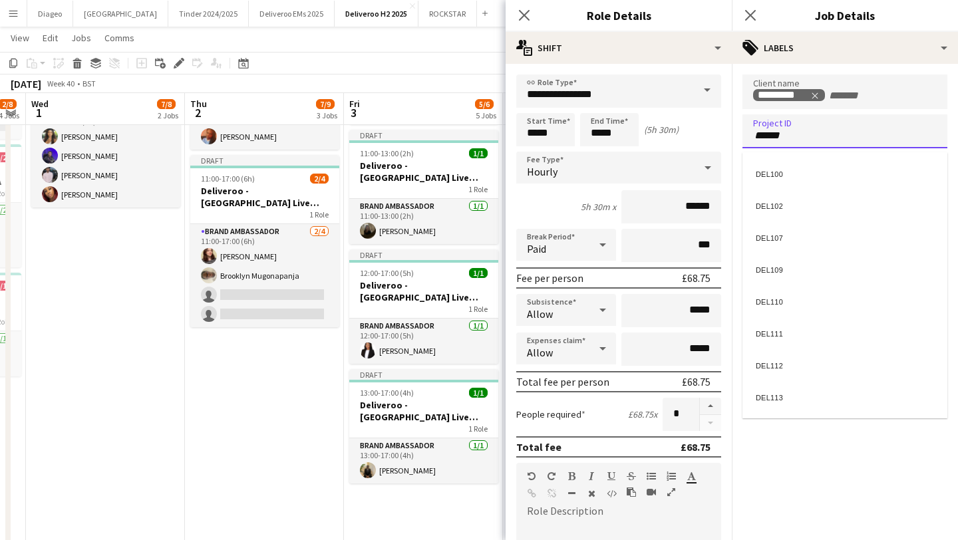
type input "******"
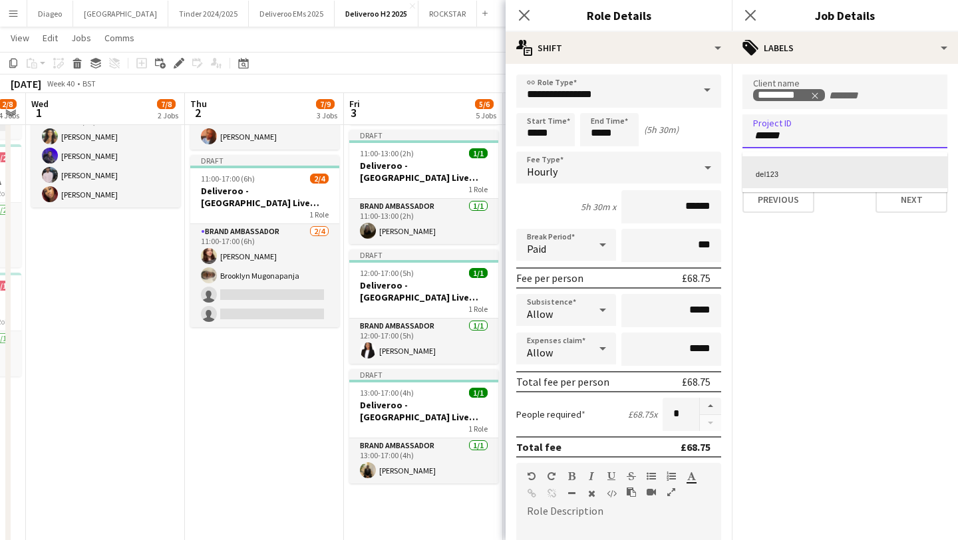
click at [834, 170] on div "del123" at bounding box center [845, 172] width 205 height 32
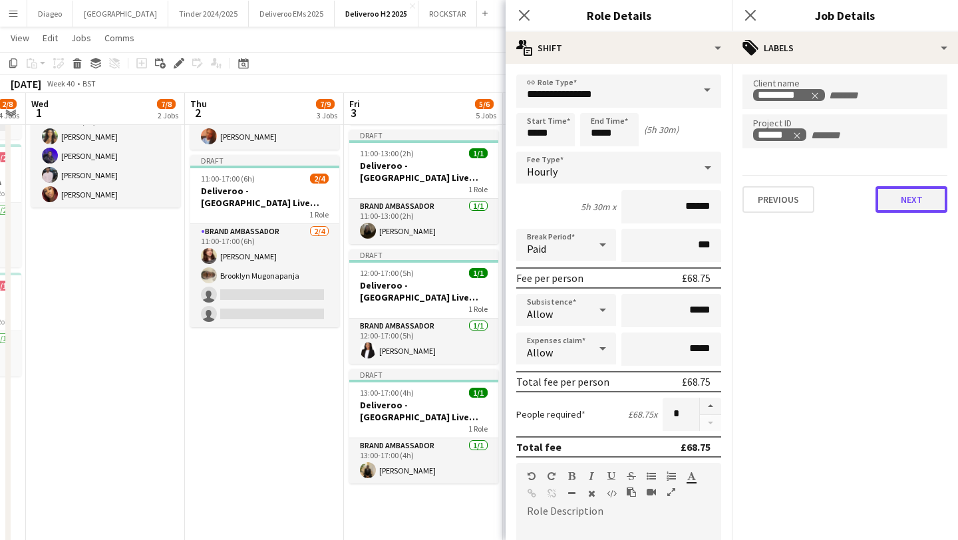
click at [914, 206] on button "Next" at bounding box center [912, 199] width 72 height 27
type input "*******"
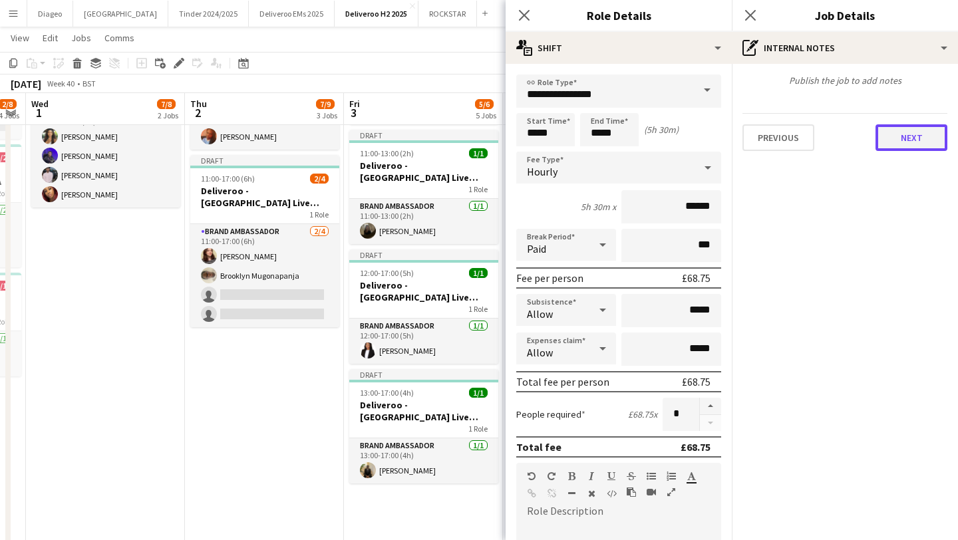
click at [926, 150] on button "Next" at bounding box center [912, 137] width 72 height 27
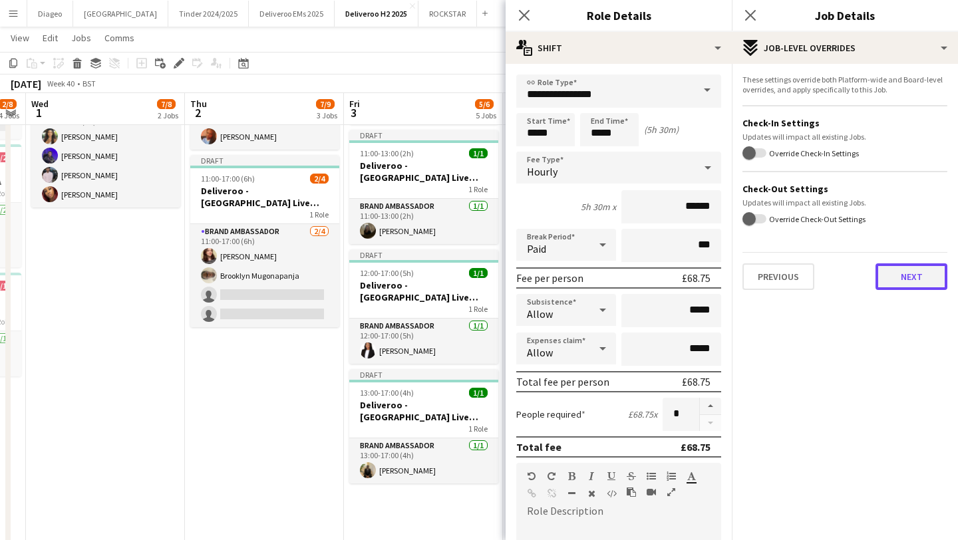
click at [900, 273] on button "Next" at bounding box center [912, 277] width 72 height 27
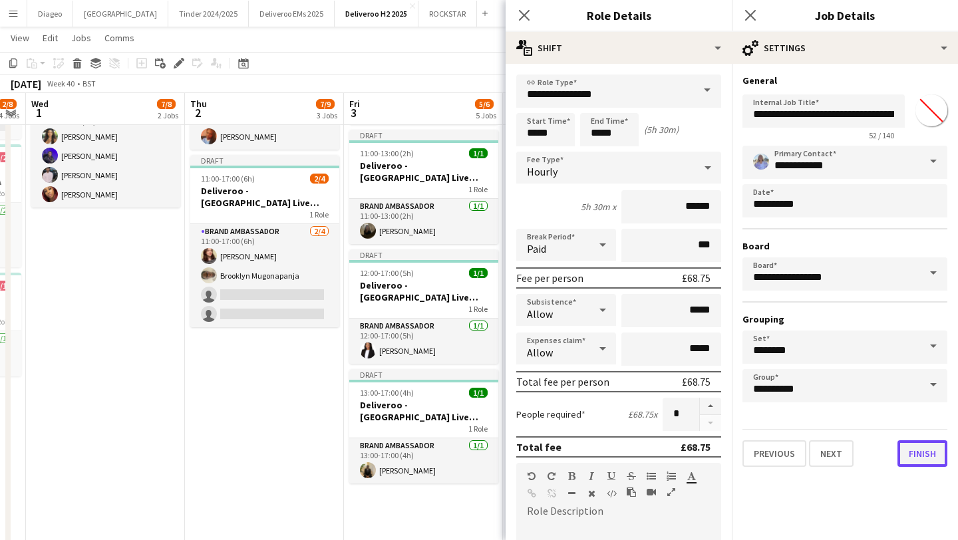
click at [917, 442] on button "Finish" at bounding box center [923, 453] width 50 height 27
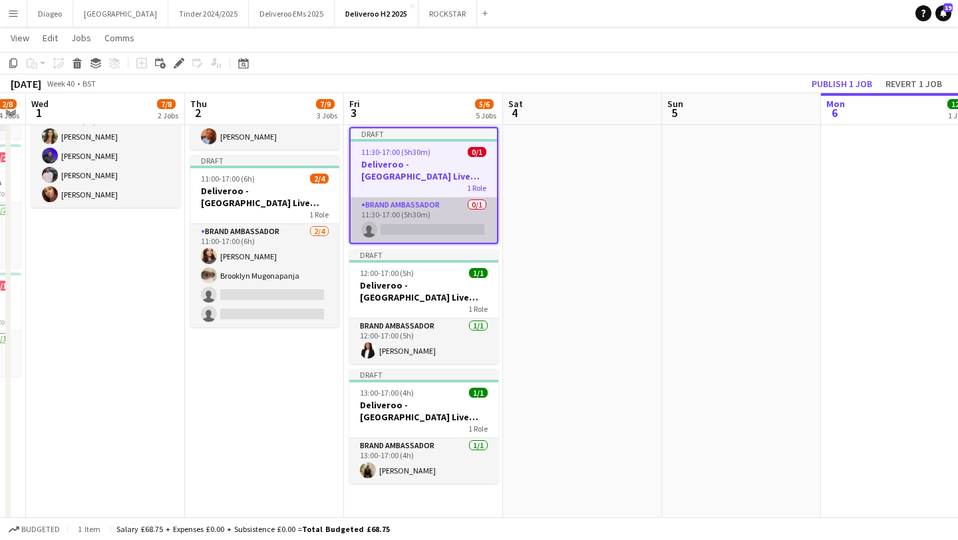
click at [440, 236] on app-card-role "Brand Ambassador 0/1 11:30-17:00 (5h30m) single-neutral-actions" at bounding box center [424, 220] width 146 height 45
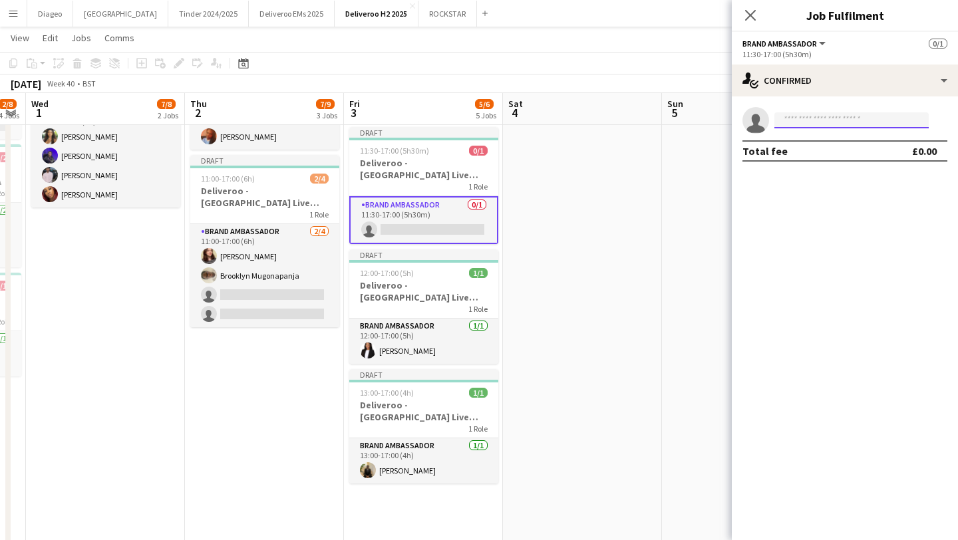
click at [846, 120] on input at bounding box center [852, 120] width 154 height 16
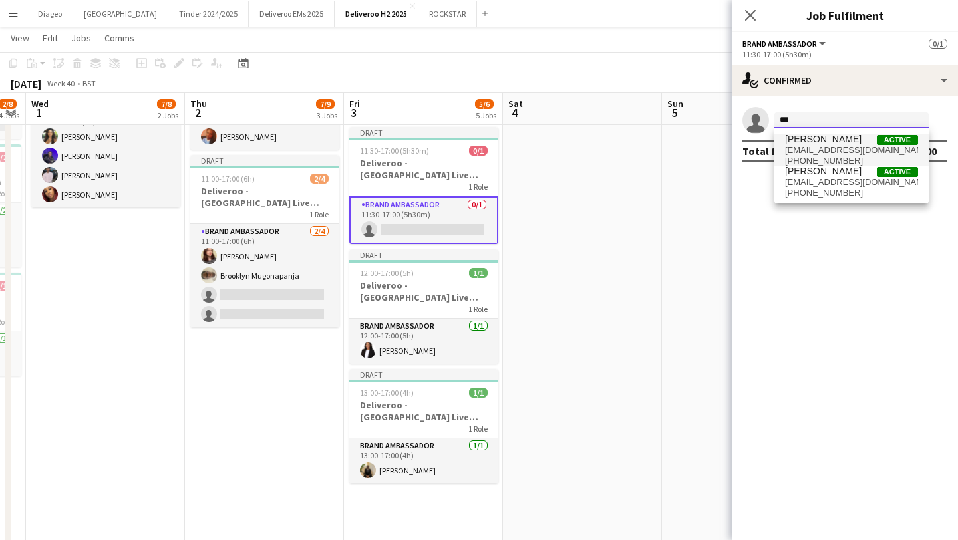
type input "***"
click at [847, 140] on span "[PERSON_NAME] Active" at bounding box center [851, 139] width 133 height 11
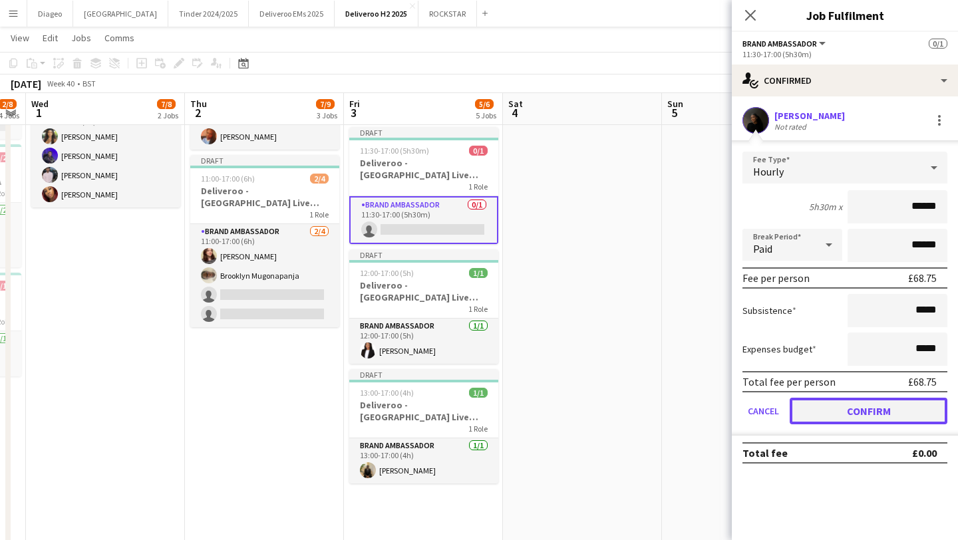
click at [890, 402] on button "Confirm" at bounding box center [869, 411] width 158 height 27
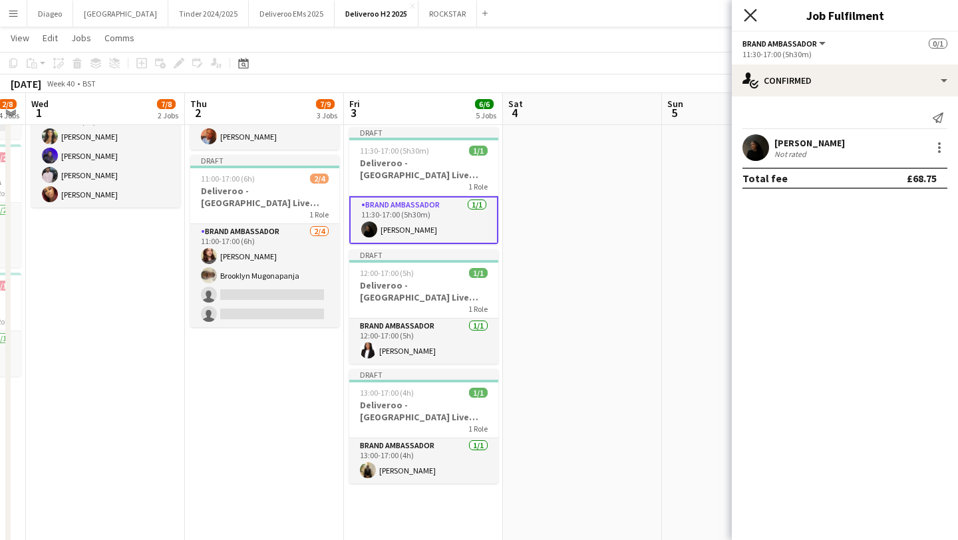
click at [746, 14] on icon "Close pop-in" at bounding box center [750, 15] width 13 height 13
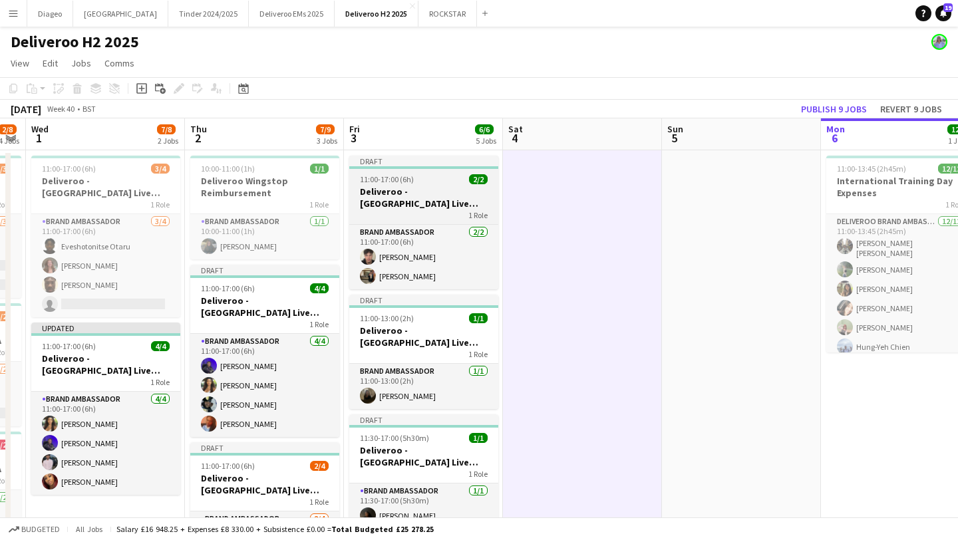
click at [452, 213] on div "1 Role" at bounding box center [423, 215] width 149 height 11
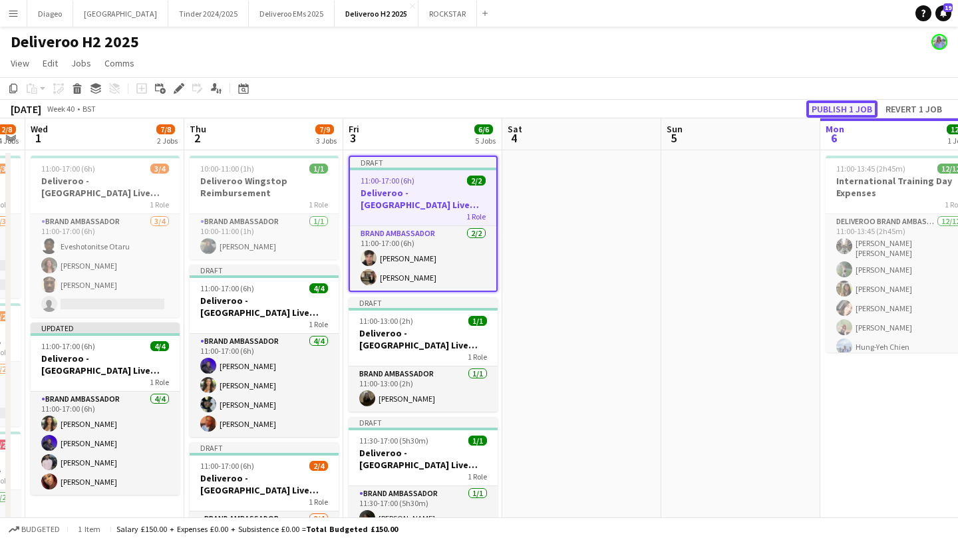
click at [860, 106] on button "Publish 1 job" at bounding box center [841, 108] width 71 height 17
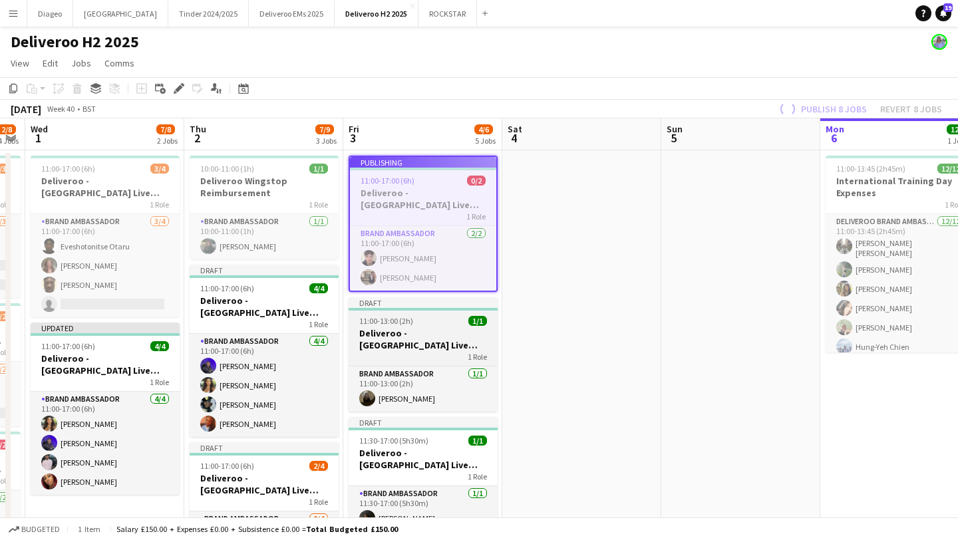
click at [435, 359] on div "1 Role" at bounding box center [423, 356] width 149 height 11
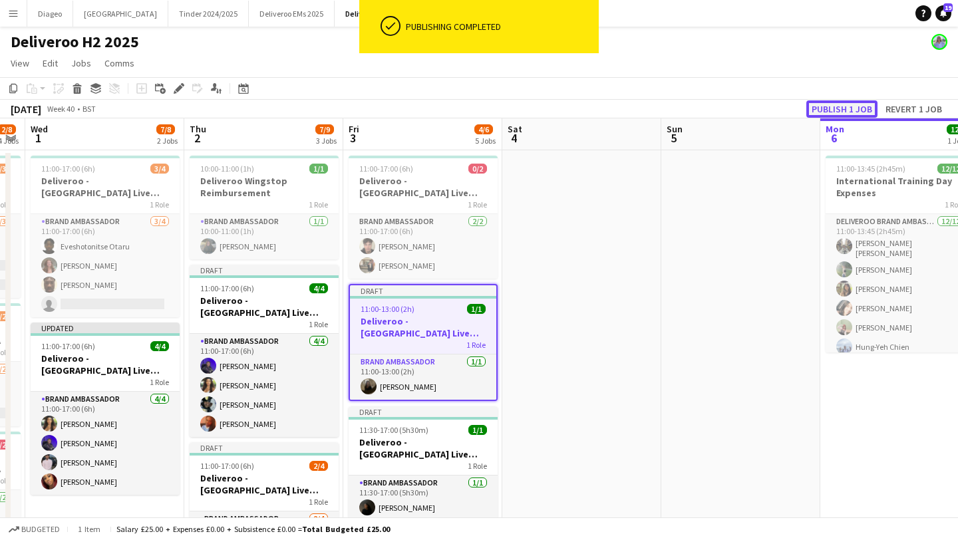
click at [841, 115] on button "Publish 1 job" at bounding box center [841, 108] width 71 height 17
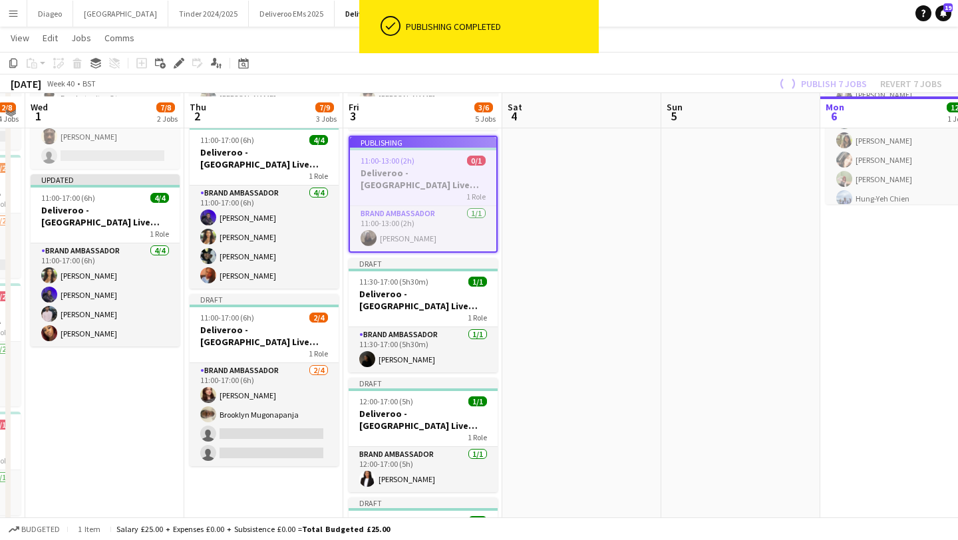
scroll to position [163, 0]
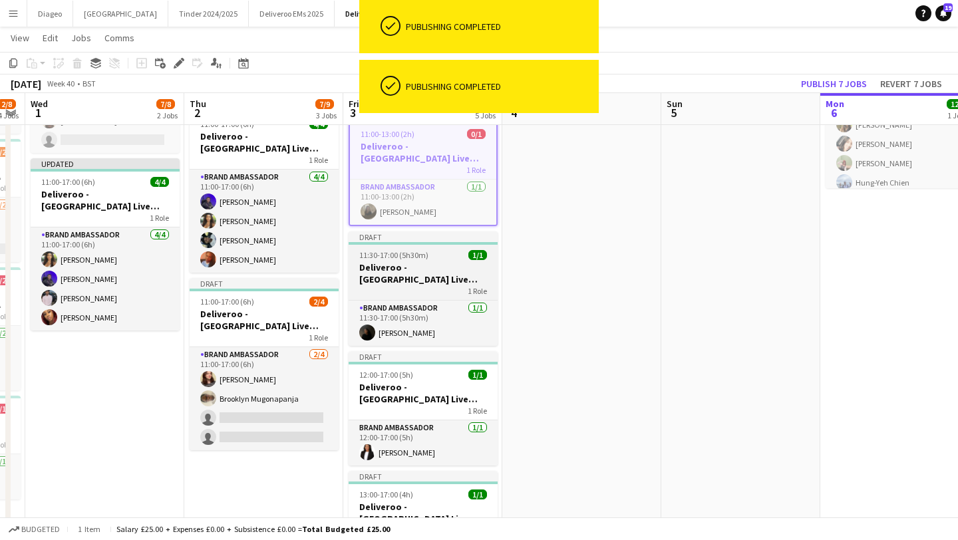
click at [437, 281] on h3 "Deliveroo - [GEOGRAPHIC_DATA] Live Event SBA" at bounding box center [423, 274] width 149 height 24
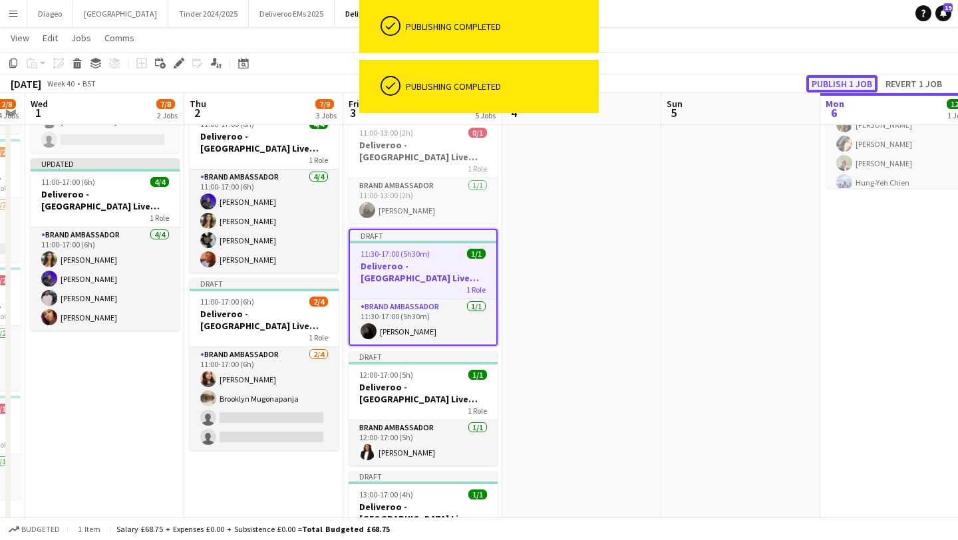
click at [842, 79] on button "Publish 1 job" at bounding box center [841, 83] width 71 height 17
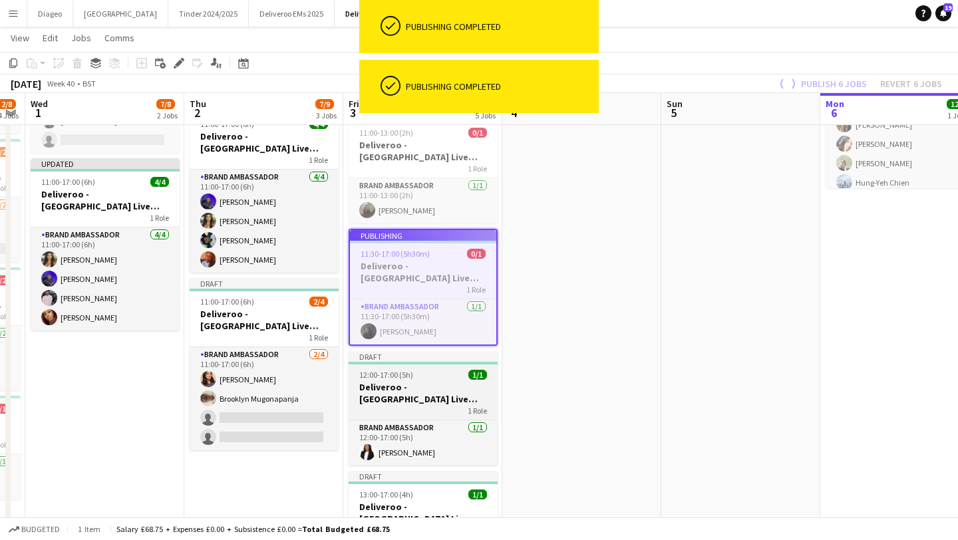
click at [423, 383] on h3 "Deliveroo - [GEOGRAPHIC_DATA] Live Event SBA" at bounding box center [423, 393] width 149 height 24
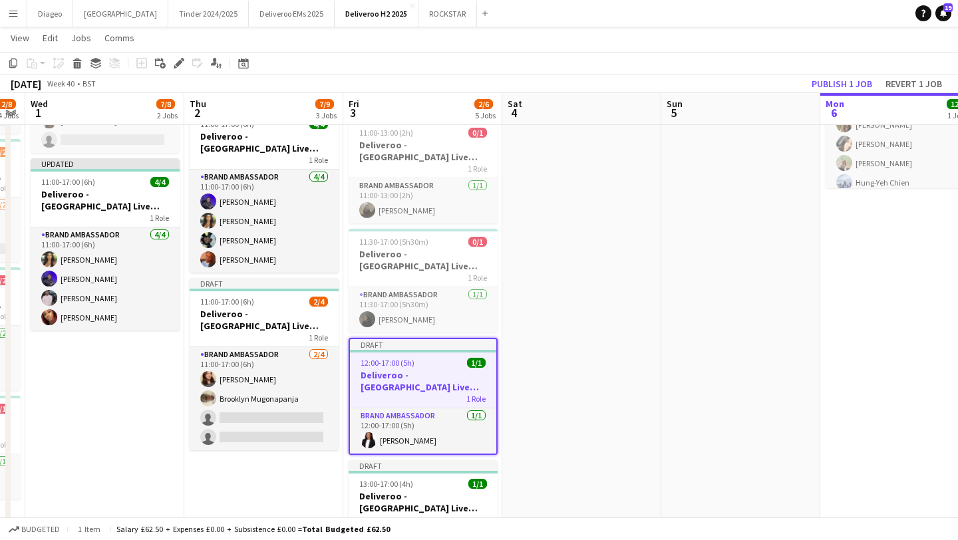
click at [437, 374] on h3 "Deliveroo - [GEOGRAPHIC_DATA] Live Event SBA" at bounding box center [423, 381] width 146 height 24
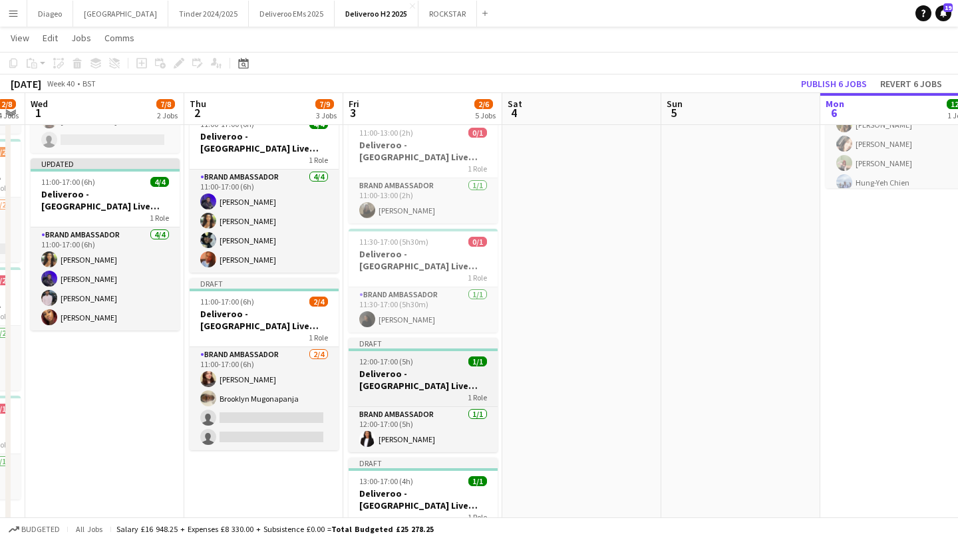
click at [437, 374] on h3 "Deliveroo - [GEOGRAPHIC_DATA] Live Event SBA" at bounding box center [423, 380] width 149 height 24
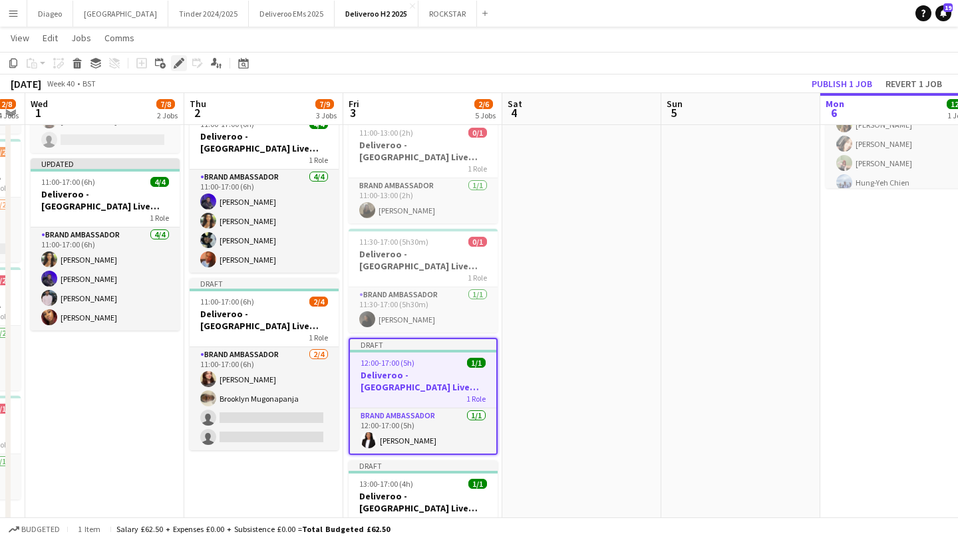
click at [174, 66] on icon "Edit" at bounding box center [179, 63] width 11 height 11
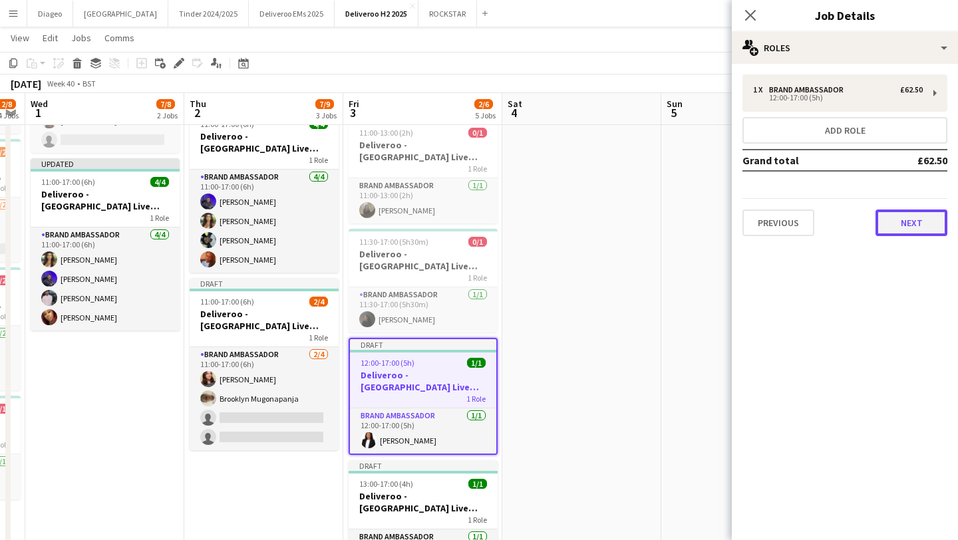
click at [912, 223] on button "Next" at bounding box center [912, 223] width 72 height 27
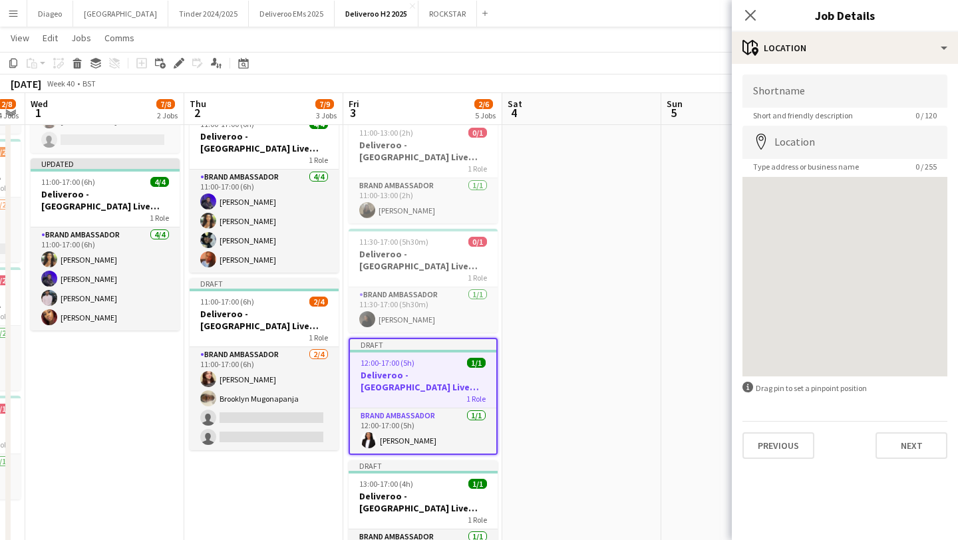
click at [788, 428] on div "Previous Next" at bounding box center [845, 440] width 205 height 38
click at [789, 440] on button "Previous" at bounding box center [779, 446] width 72 height 27
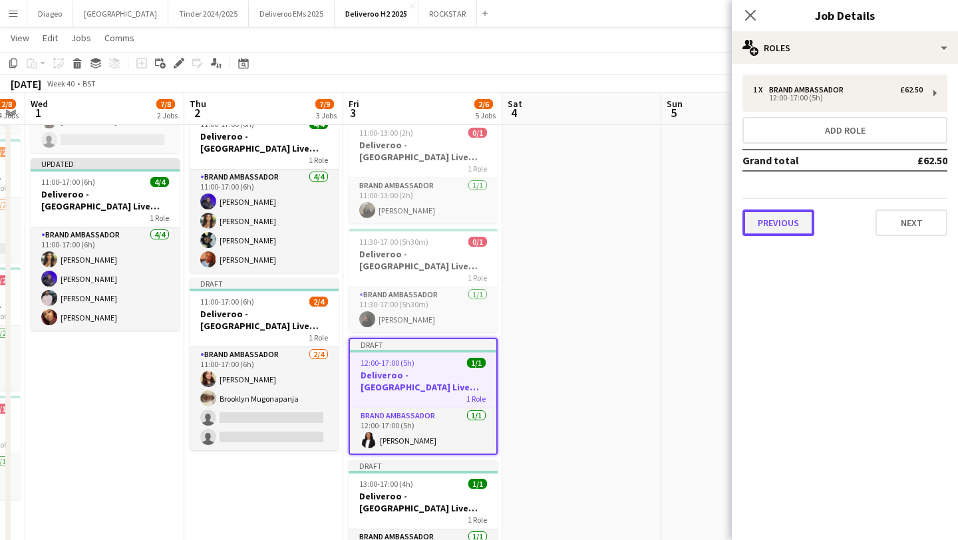
click at [785, 216] on button "Previous" at bounding box center [779, 223] width 72 height 27
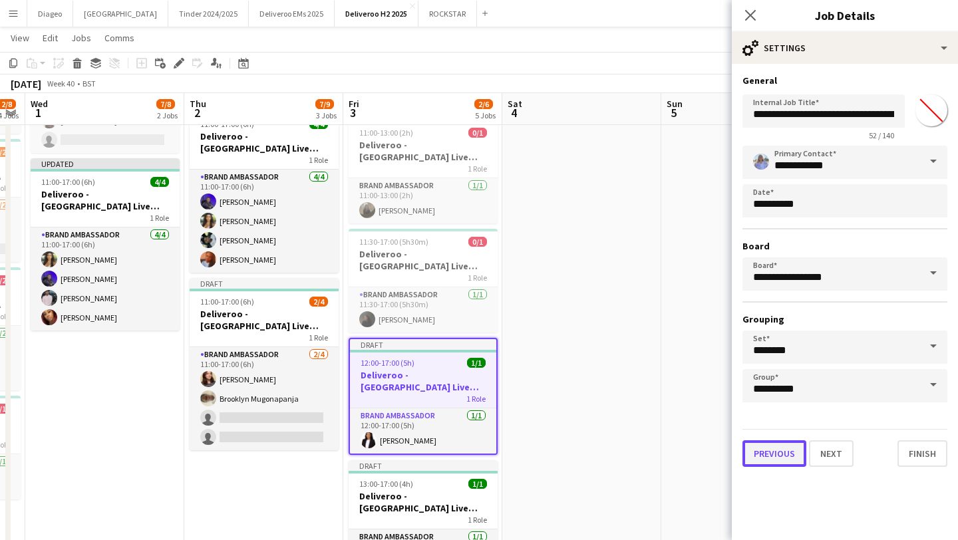
click at [779, 456] on button "Previous" at bounding box center [775, 453] width 64 height 27
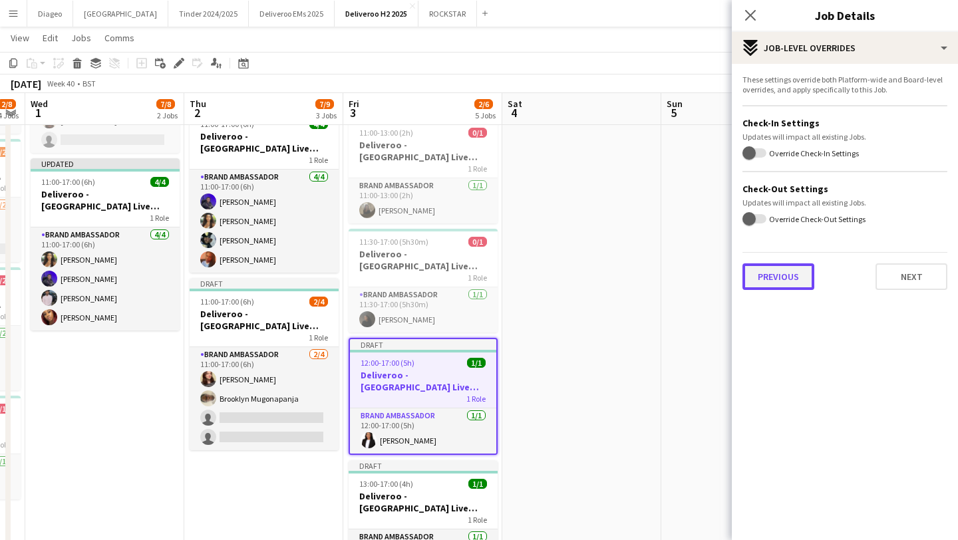
click at [781, 273] on button "Previous" at bounding box center [779, 277] width 72 height 27
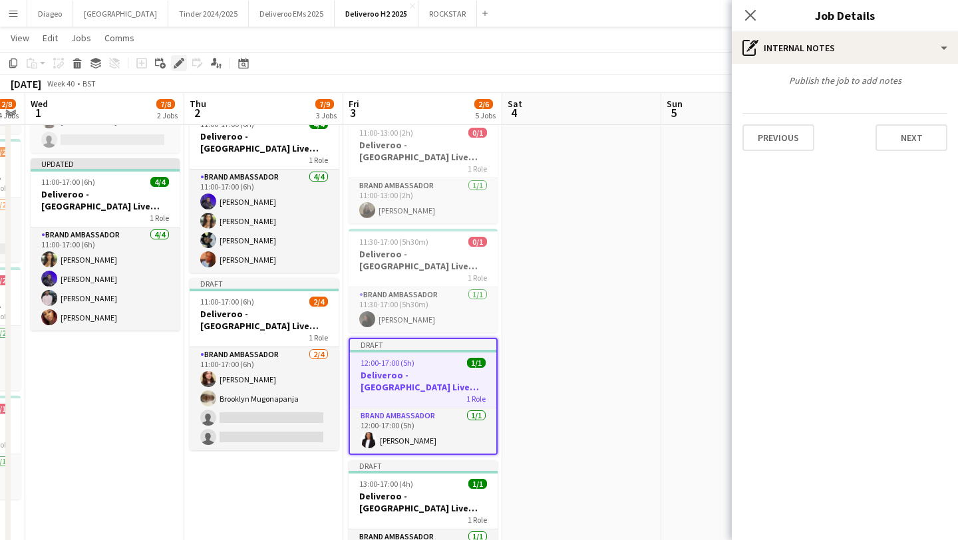
click at [180, 66] on icon "Edit" at bounding box center [179, 63] width 11 height 11
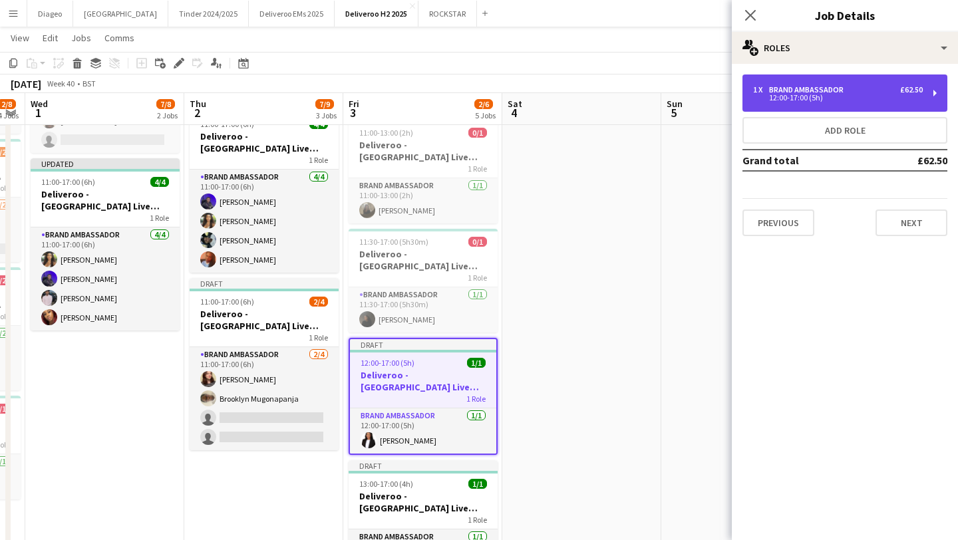
click at [838, 92] on div "Brand Ambassador" at bounding box center [809, 89] width 80 height 9
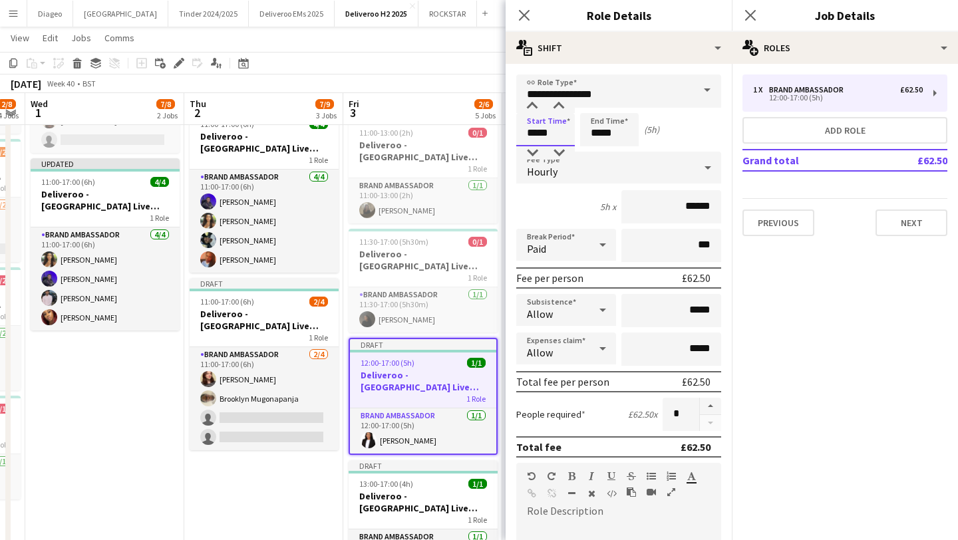
click at [537, 137] on input "*****" at bounding box center [545, 129] width 59 height 33
type input "*****"
click at [530, 107] on div at bounding box center [532, 106] width 27 height 13
click at [924, 228] on button "Next" at bounding box center [912, 223] width 72 height 27
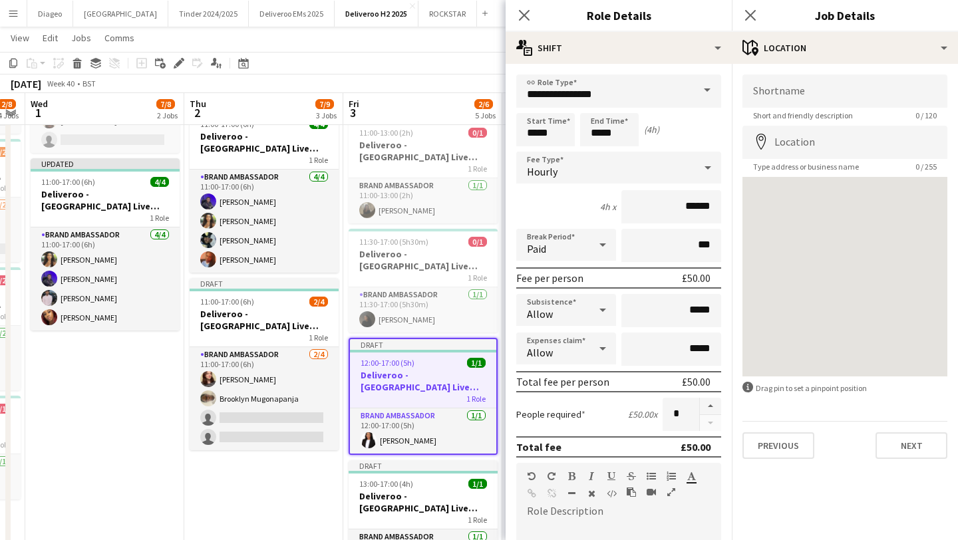
click at [921, 431] on div "Previous Next" at bounding box center [845, 440] width 205 height 38
click at [921, 436] on button "Next" at bounding box center [912, 446] width 72 height 27
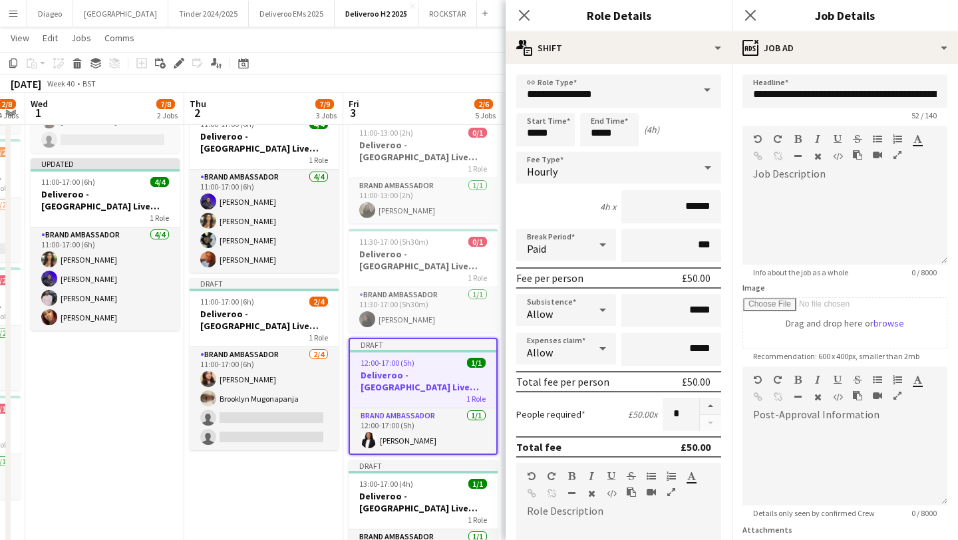
scroll to position [117, 0]
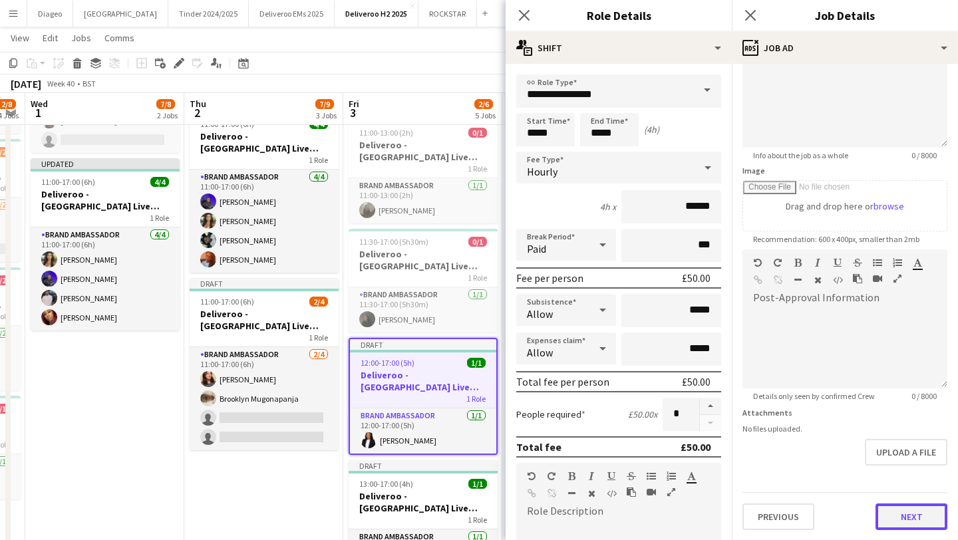
click at [920, 527] on button "Next" at bounding box center [912, 517] width 72 height 27
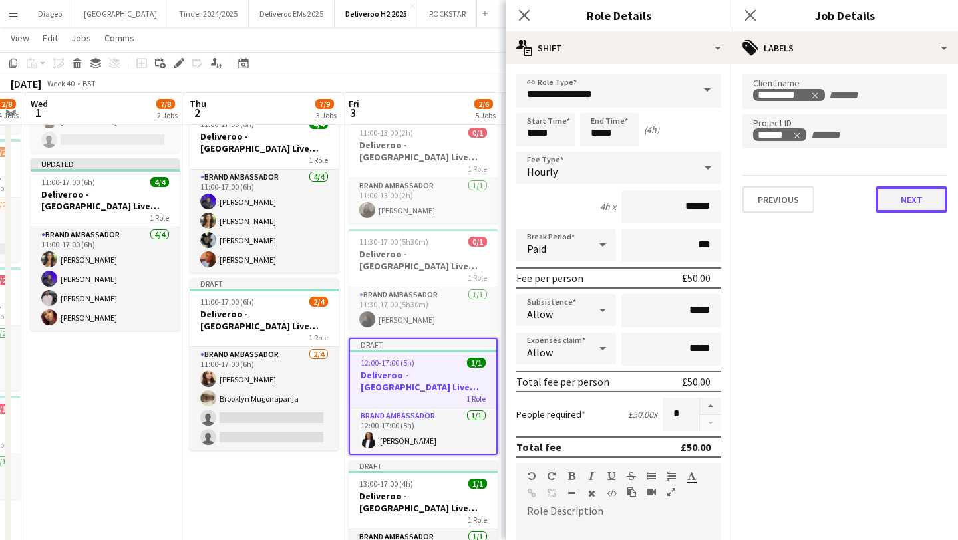
click at [908, 202] on button "Next" at bounding box center [912, 199] width 72 height 27
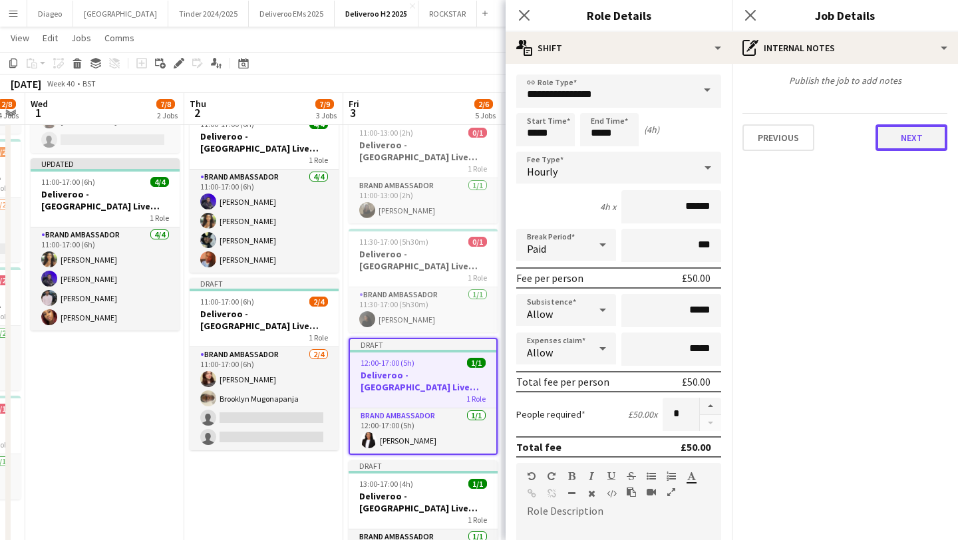
click at [933, 128] on button "Next" at bounding box center [912, 137] width 72 height 27
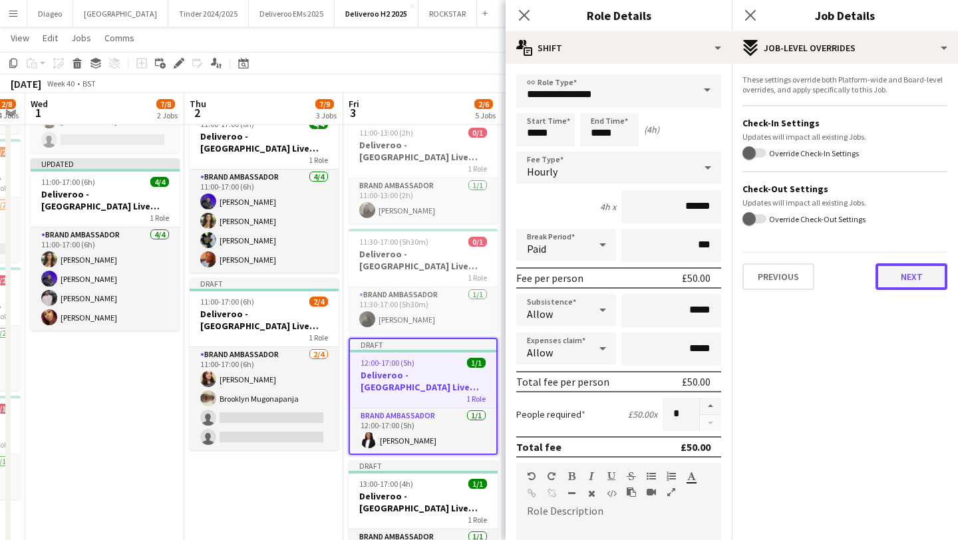
click at [923, 268] on button "Next" at bounding box center [912, 277] width 72 height 27
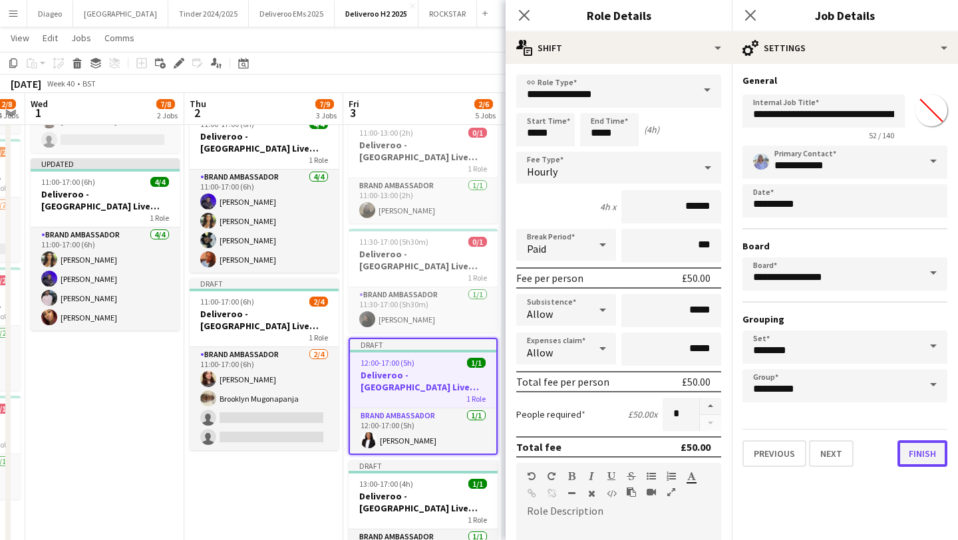
click at [928, 452] on button "Finish" at bounding box center [923, 453] width 50 height 27
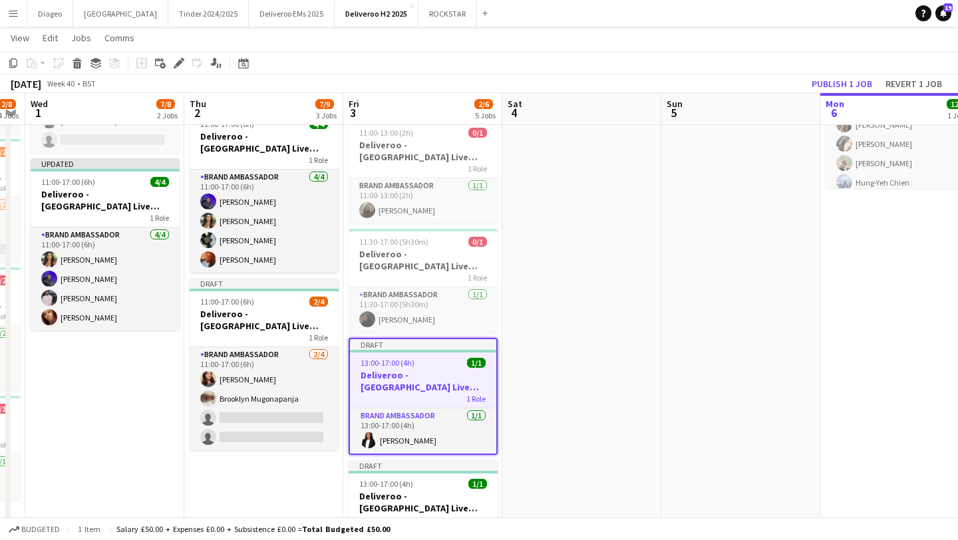
click at [431, 380] on h3 "Deliveroo - [GEOGRAPHIC_DATA] Live Event SBA" at bounding box center [423, 381] width 146 height 24
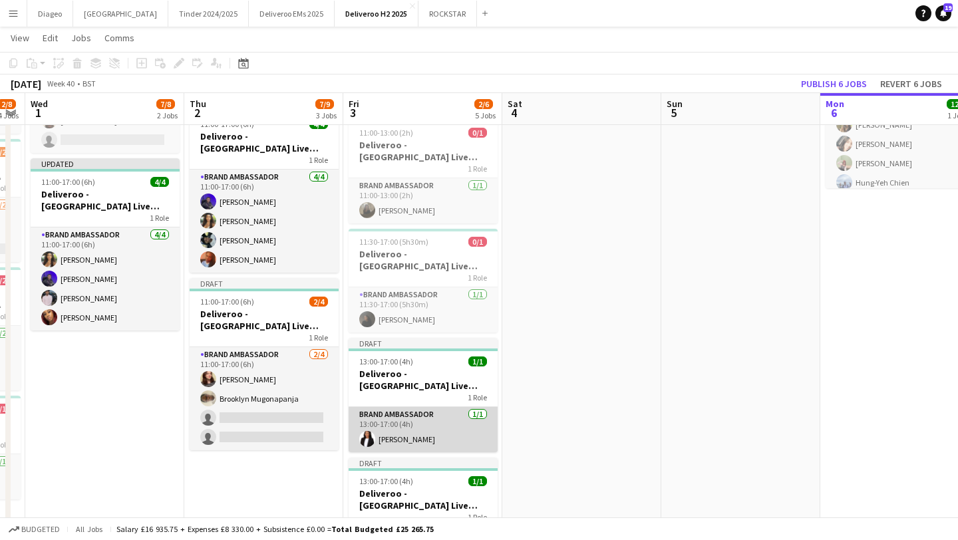
click at [432, 407] on app-card-role "Brand Ambassador [DATE] 13:00-17:00 (4h) [PERSON_NAME]" at bounding box center [423, 429] width 149 height 45
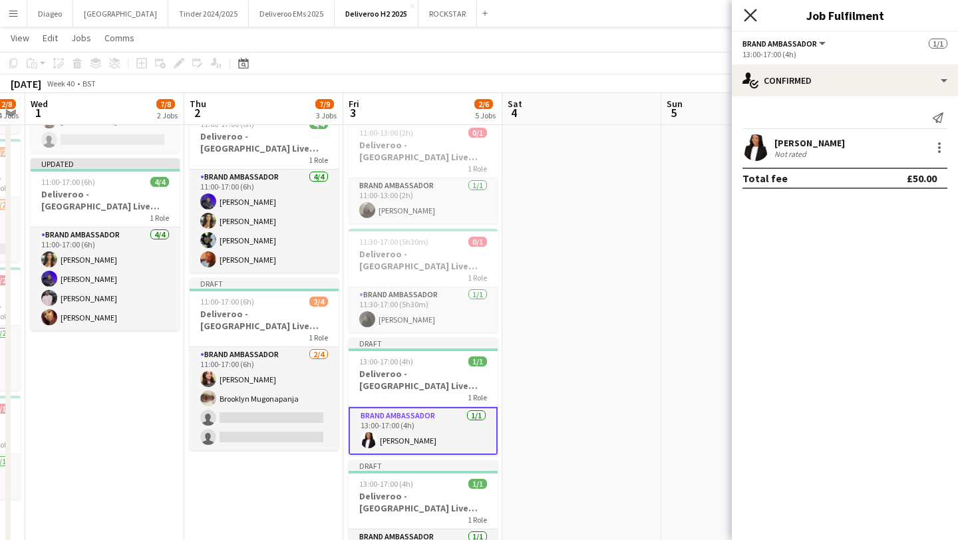
click at [755, 14] on icon "Close pop-in" at bounding box center [750, 15] width 13 height 13
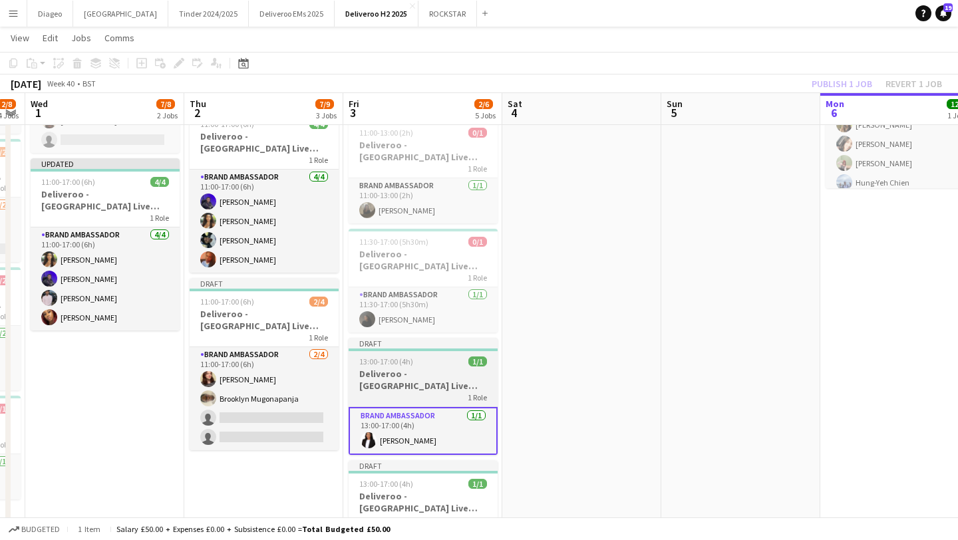
click at [432, 377] on h3 "Deliveroo - [GEOGRAPHIC_DATA] Live Event SBA" at bounding box center [423, 380] width 149 height 24
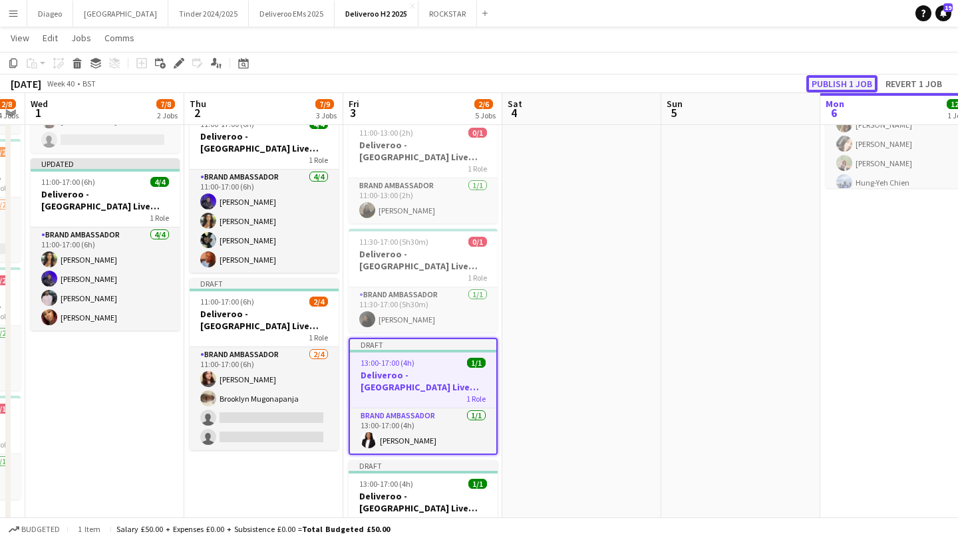
click at [834, 87] on button "Publish 1 job" at bounding box center [841, 83] width 71 height 17
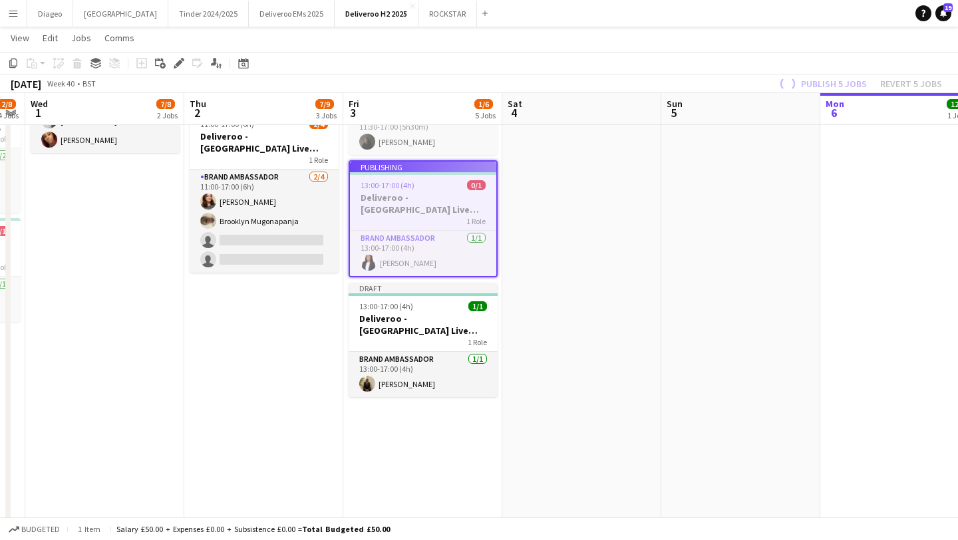
scroll to position [352, 0]
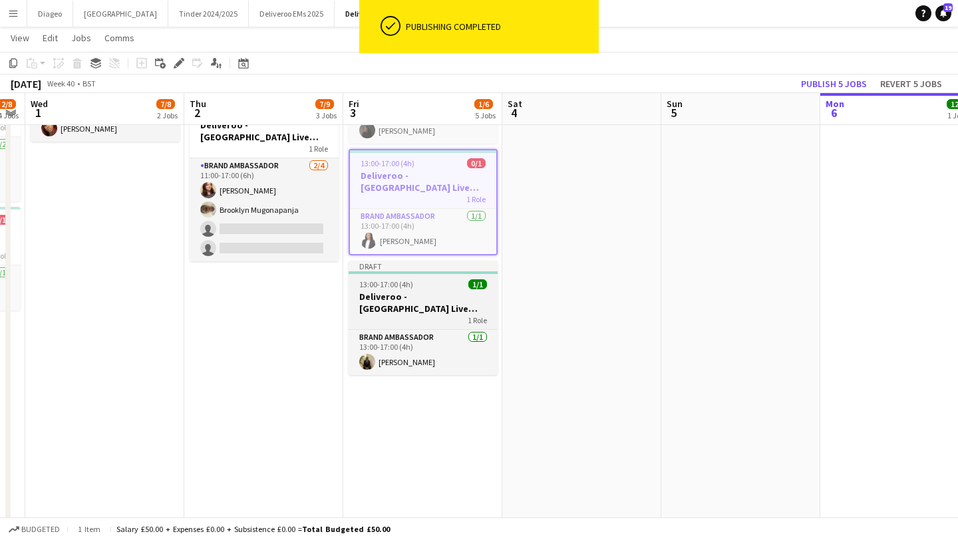
click at [458, 294] on h3 "Deliveroo - [GEOGRAPHIC_DATA] Live Event SBA" at bounding box center [423, 303] width 149 height 24
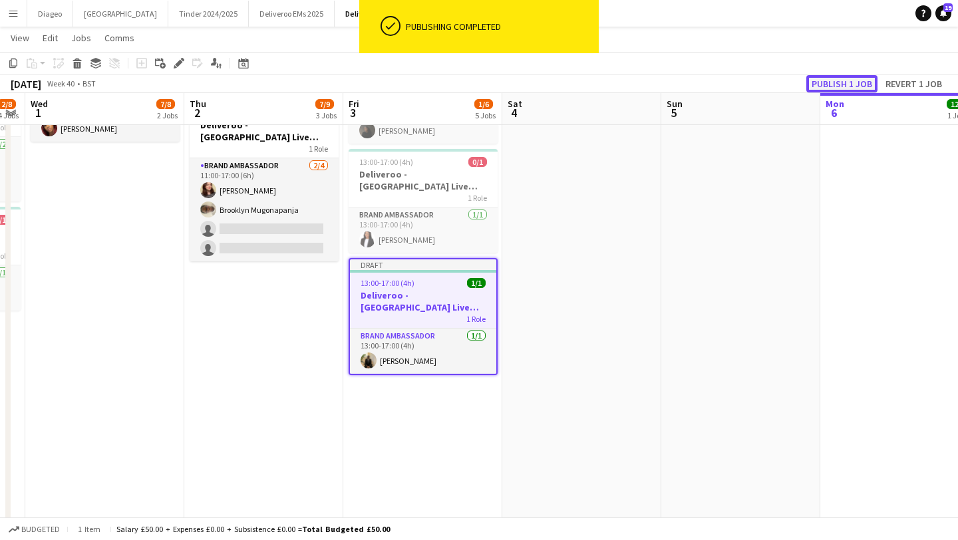
click at [848, 78] on button "Publish 1 job" at bounding box center [841, 83] width 71 height 17
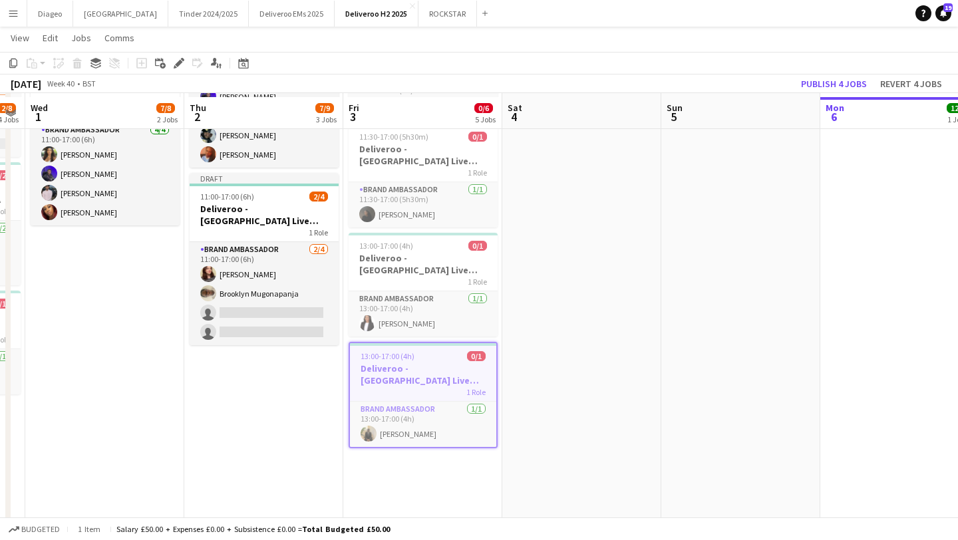
scroll to position [252, 0]
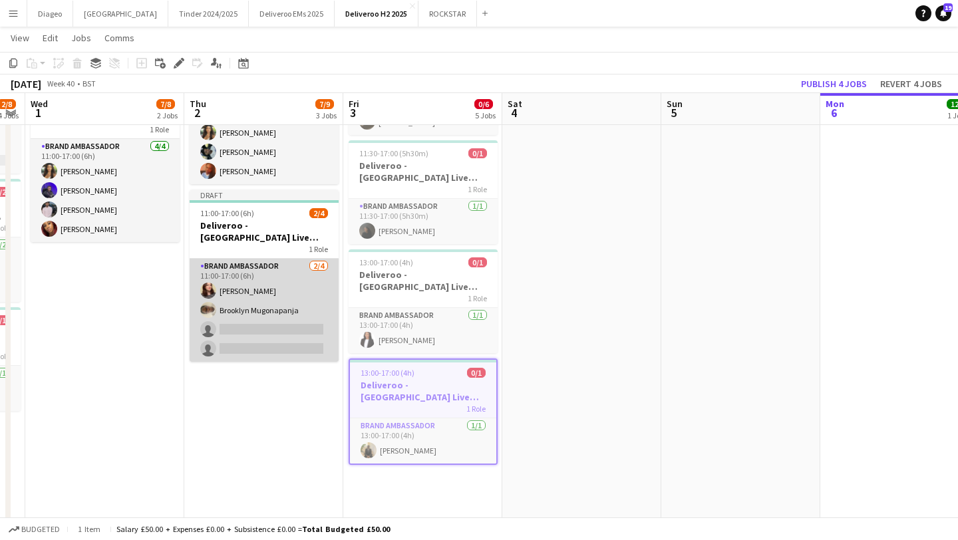
click at [288, 283] on app-card-role "Brand Ambassador [DATE] 11:00-17:00 (6h) [PERSON_NAME] Brooklyn Mugonapanja sin…" at bounding box center [264, 310] width 149 height 103
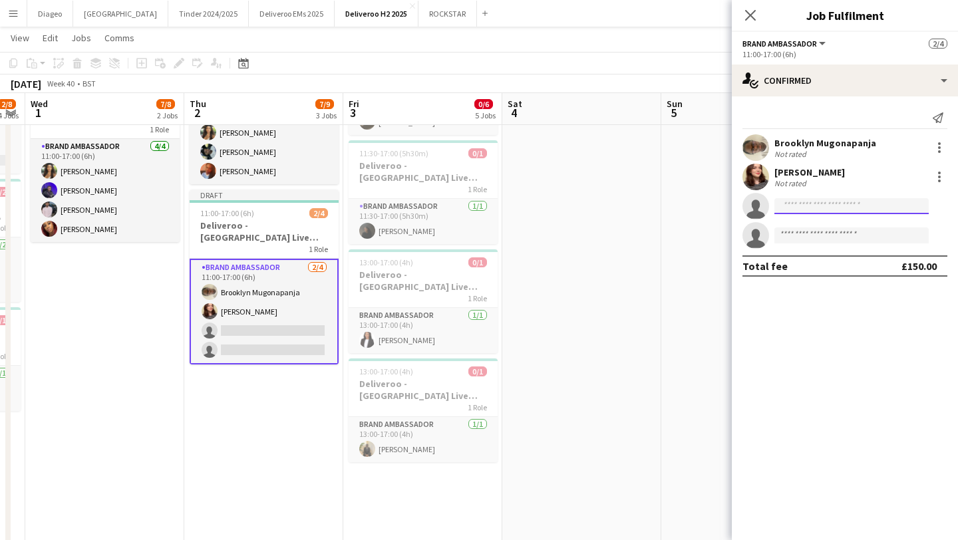
click at [828, 206] on input at bounding box center [852, 206] width 154 height 16
type input "****"
drag, startPoint x: 819, startPoint y: 207, endPoint x: 712, endPoint y: 191, distance: 108.3
click at [714, 192] on body "Menu Boards Boards Boards All jobs Status Workforce Workforce My Workforce Recr…" at bounding box center [479, 284] width 958 height 1072
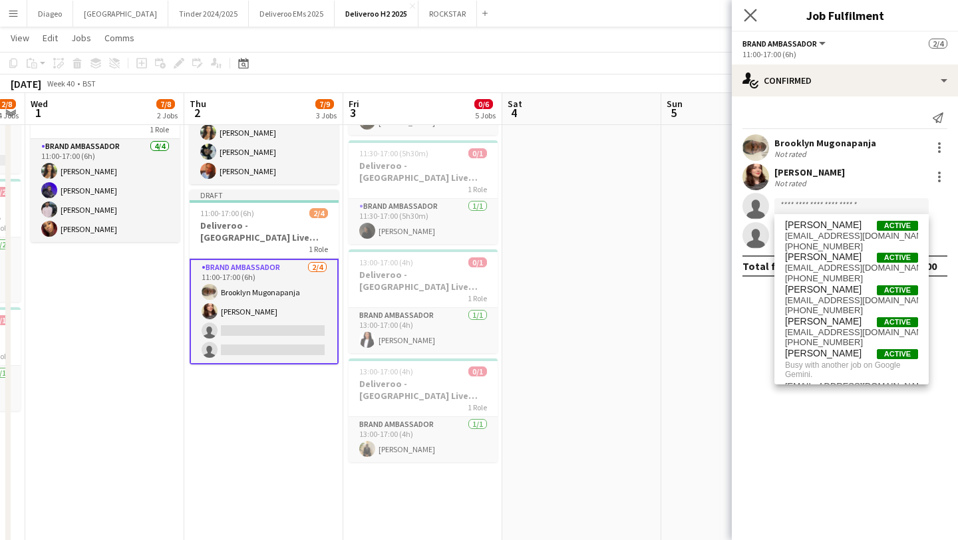
click at [757, 13] on app-icon "Close pop-in" at bounding box center [750, 15] width 19 height 19
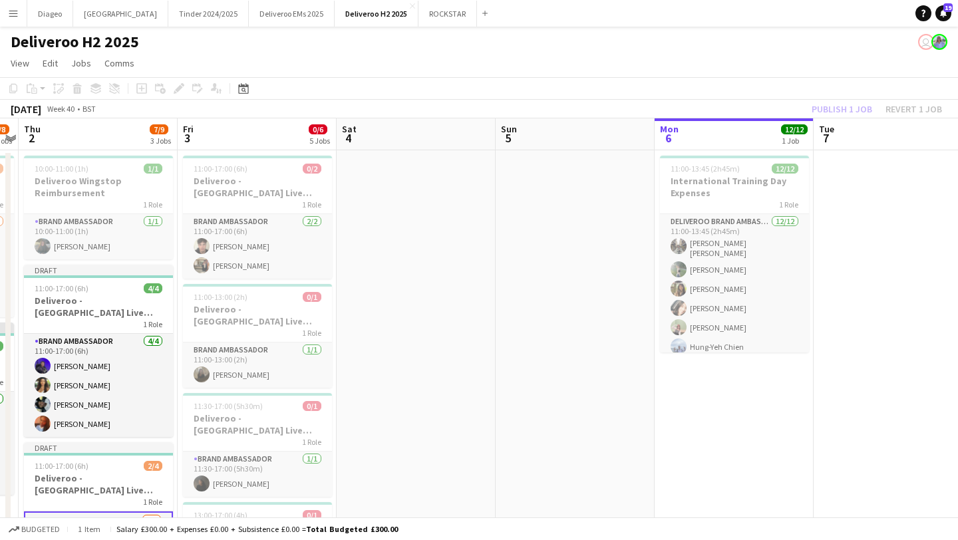
scroll to position [0, 600]
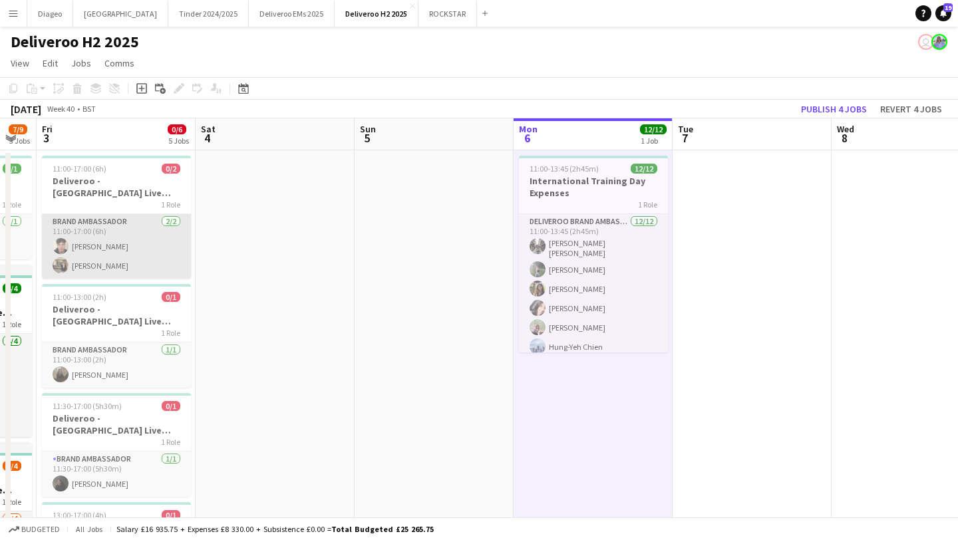
click at [128, 241] on app-card-role "Brand Ambassador [DATE] 11:00-17:00 (6h) [PERSON_NAME] [PERSON_NAME] Zaaiter" at bounding box center [116, 246] width 149 height 65
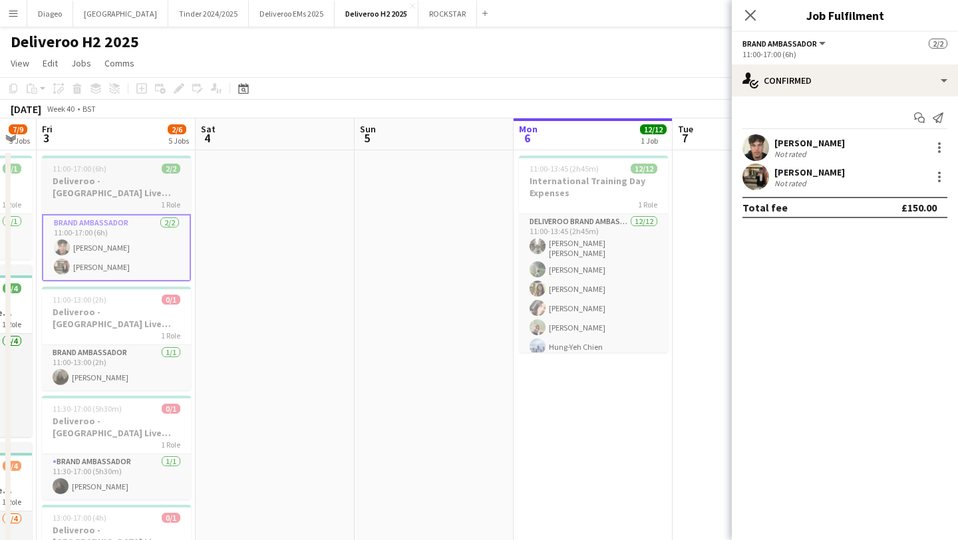
click at [125, 159] on app-job-card "11:00-17:00 (6h) 2/2 Deliveroo - [GEOGRAPHIC_DATA] Live Event SBA 1 Role Brand …" at bounding box center [116, 219] width 149 height 126
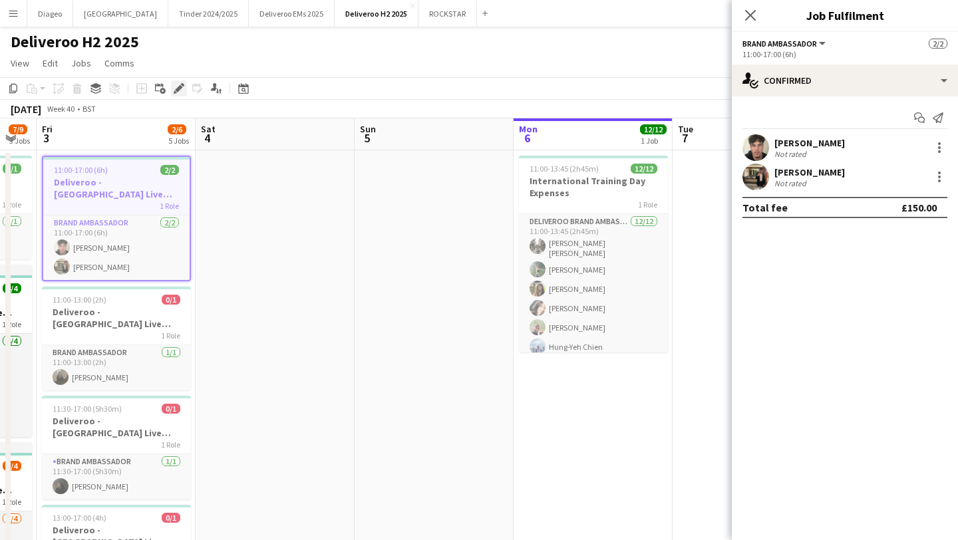
click at [180, 88] on icon at bounding box center [178, 88] width 7 height 7
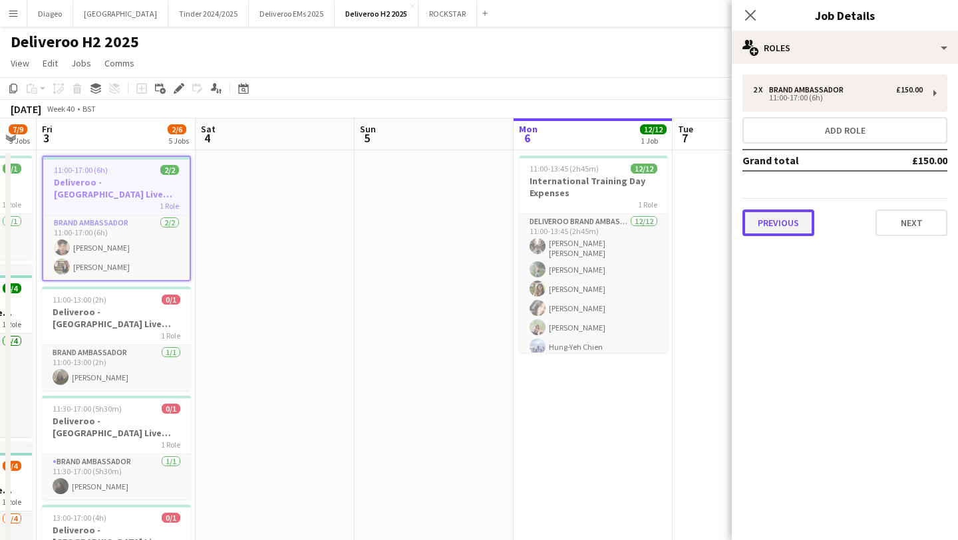
click at [784, 233] on button "Previous" at bounding box center [779, 223] width 72 height 27
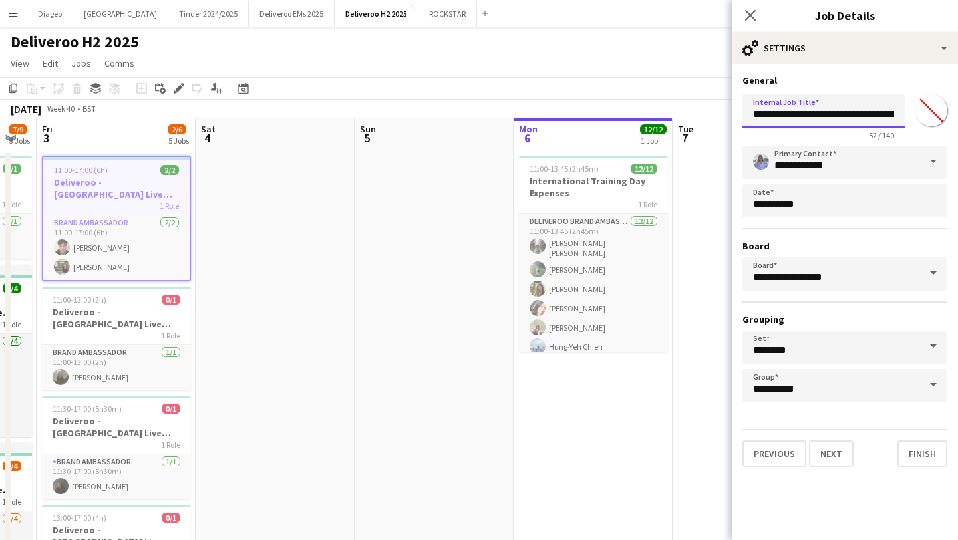
scroll to position [0, 89]
drag, startPoint x: 755, startPoint y: 115, endPoint x: 957, endPoint y: 124, distance: 202.5
click at [958, 125] on form "**********" at bounding box center [845, 271] width 226 height 393
click at [751, 10] on icon "Close pop-in" at bounding box center [750, 15] width 13 height 13
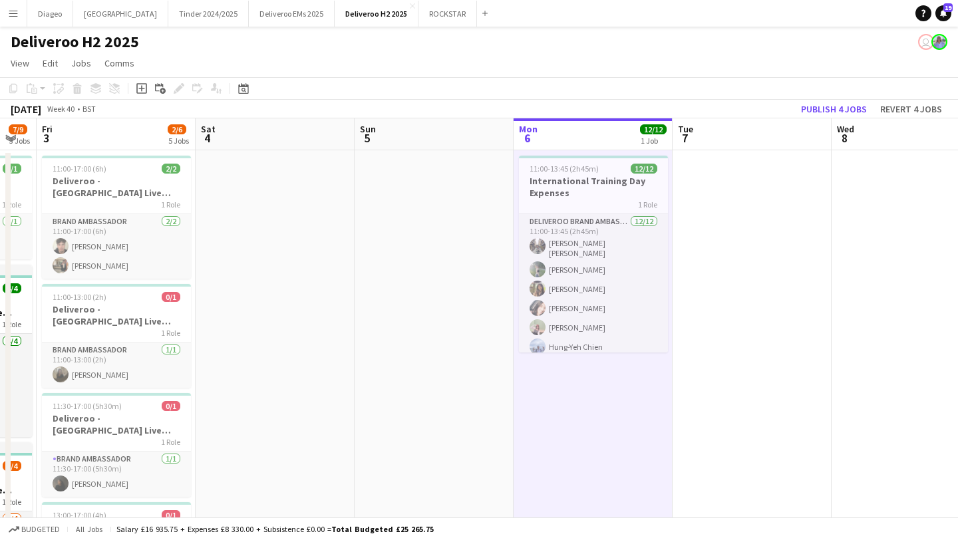
scroll to position [0, 600]
click at [142, 90] on icon "Add job" at bounding box center [141, 88] width 11 height 11
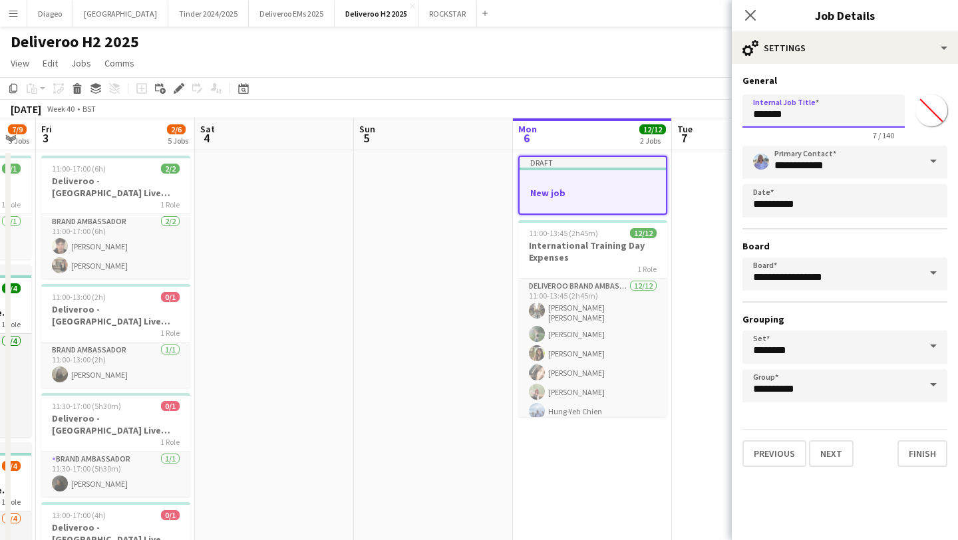
drag, startPoint x: 803, startPoint y: 118, endPoint x: 692, endPoint y: 115, distance: 111.2
click at [692, 115] on body "Menu Boards Boards Boards All jobs Status Workforce Workforce My Workforce Recr…" at bounding box center [479, 536] width 958 height 1073
paste input "**********"
click at [800, 116] on input "**********" at bounding box center [824, 110] width 162 height 33
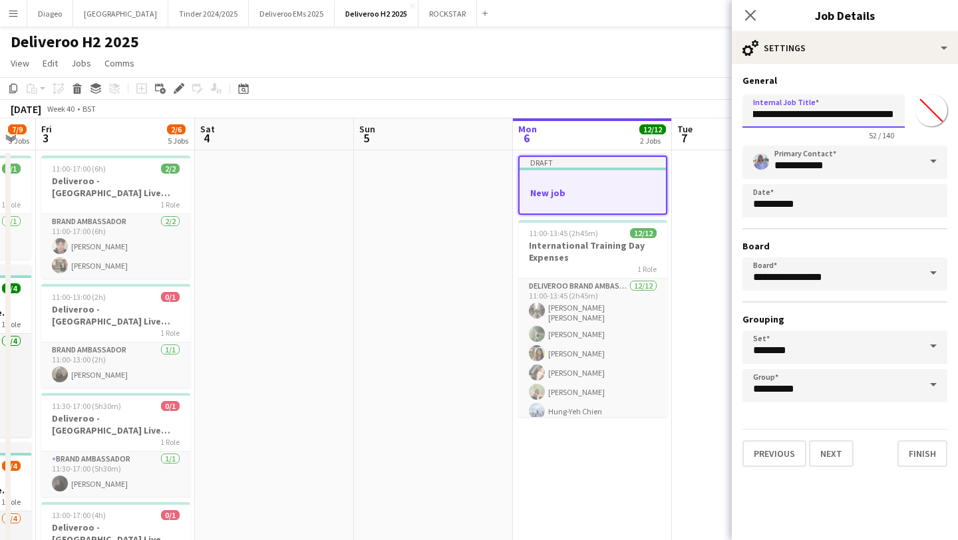
click at [800, 116] on input "**********" at bounding box center [824, 110] width 162 height 33
type input "**********"
click at [914, 456] on button "Finish" at bounding box center [923, 453] width 50 height 27
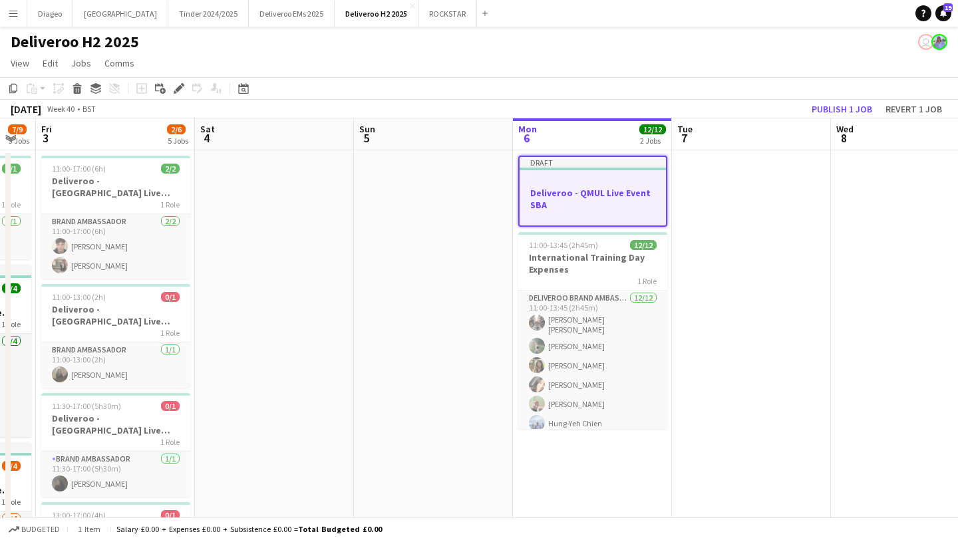
click at [600, 176] on div at bounding box center [593, 181] width 146 height 10
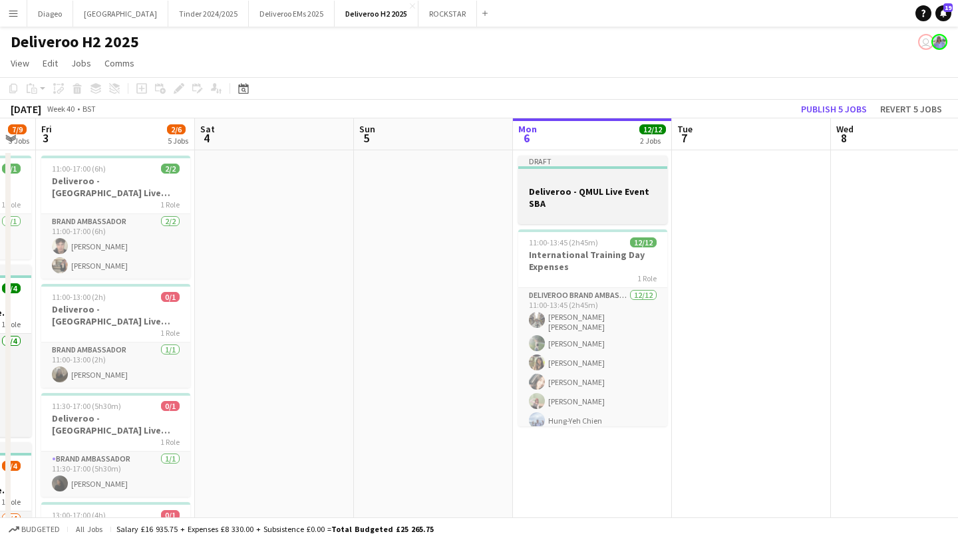
click at [600, 176] on div at bounding box center [592, 179] width 149 height 10
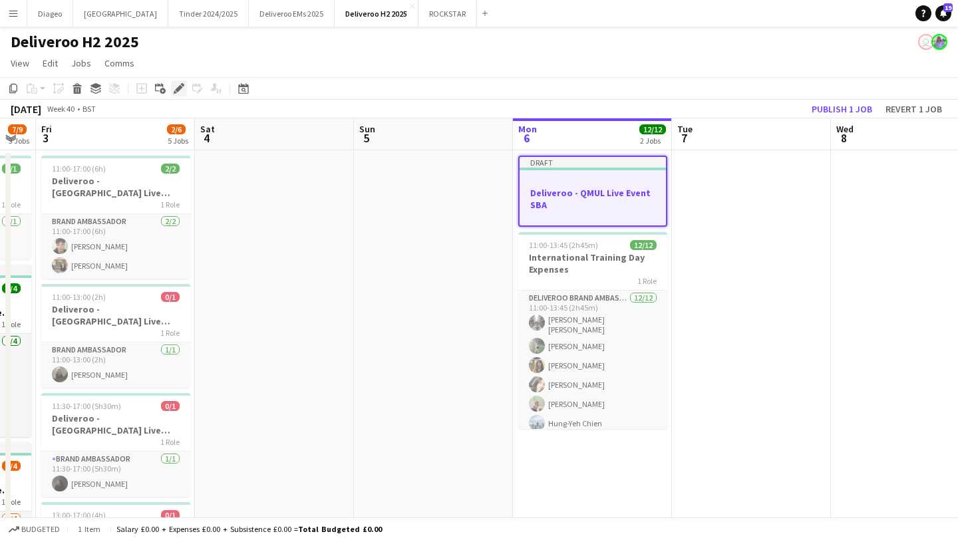
click at [174, 87] on icon "Edit" at bounding box center [179, 88] width 11 height 11
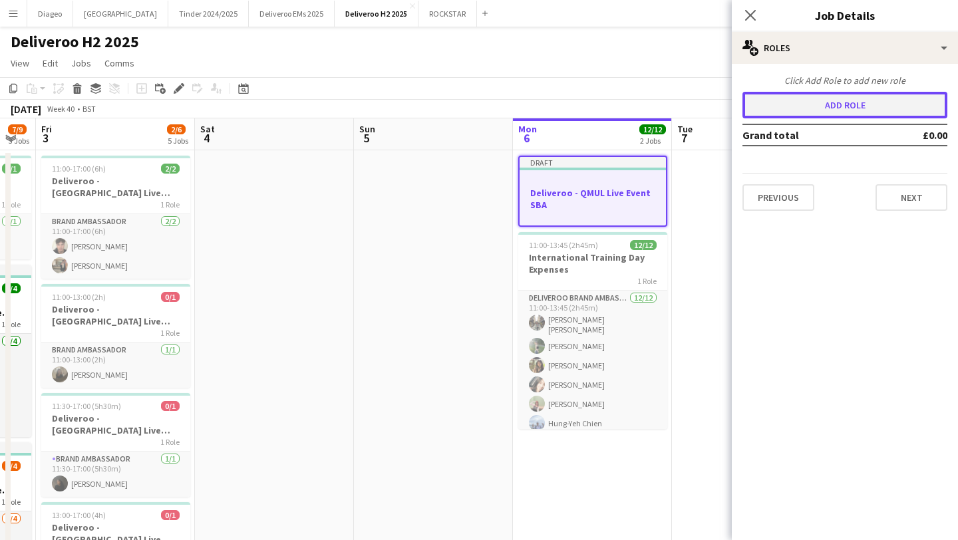
click at [845, 104] on button "Add role" at bounding box center [845, 105] width 205 height 27
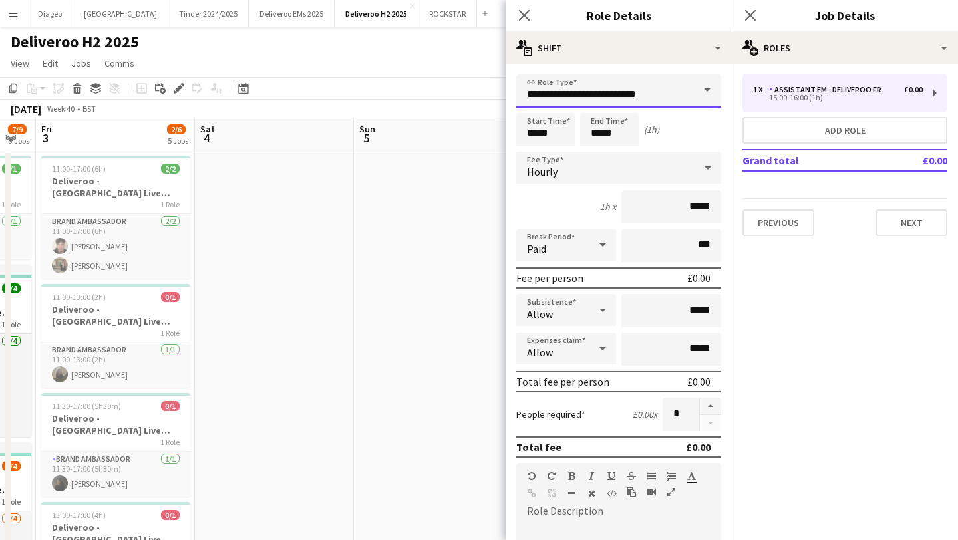
click at [653, 99] on input "**********" at bounding box center [618, 91] width 205 height 33
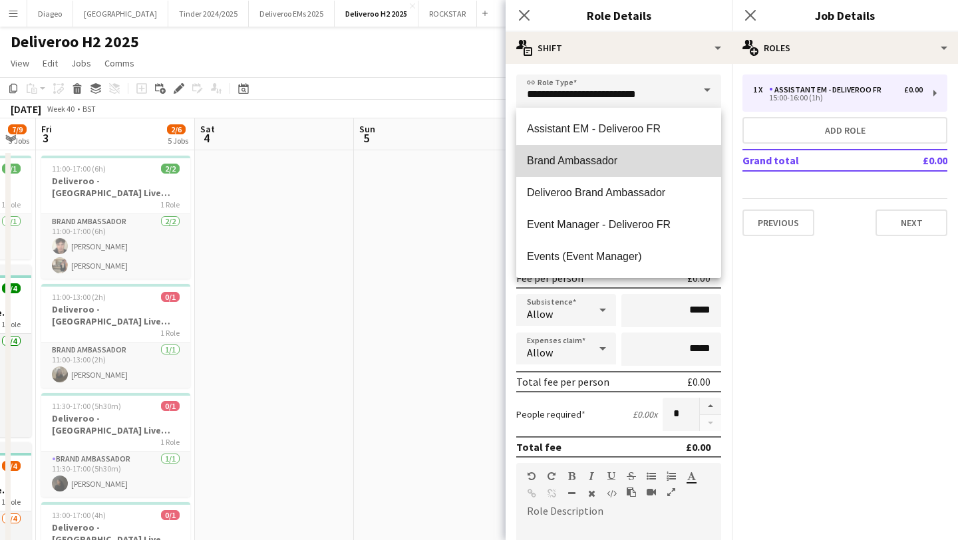
click at [647, 176] on mat-option "Brand Ambassador" at bounding box center [618, 161] width 205 height 32
type input "**********"
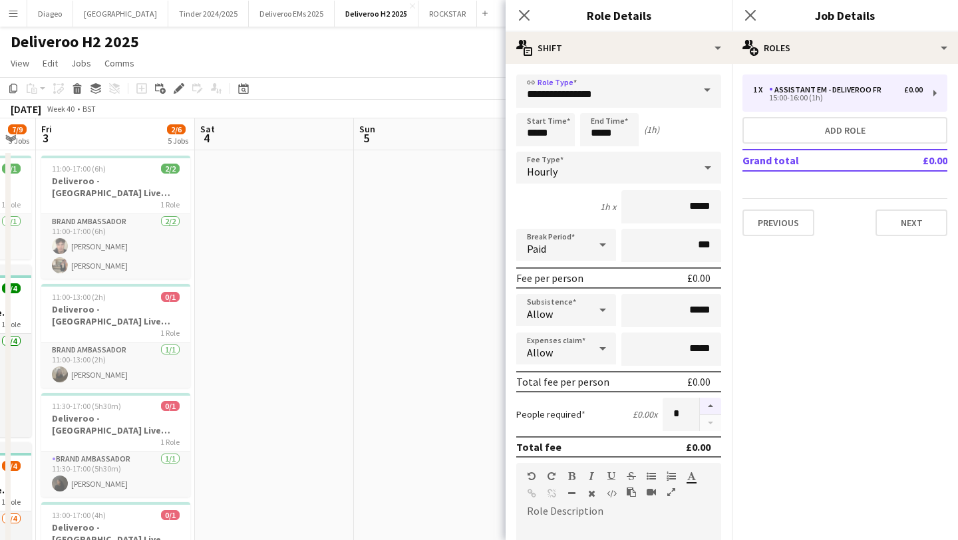
click at [715, 401] on button "button" at bounding box center [710, 406] width 21 height 17
click at [711, 417] on button "button" at bounding box center [710, 423] width 21 height 17
type input "*"
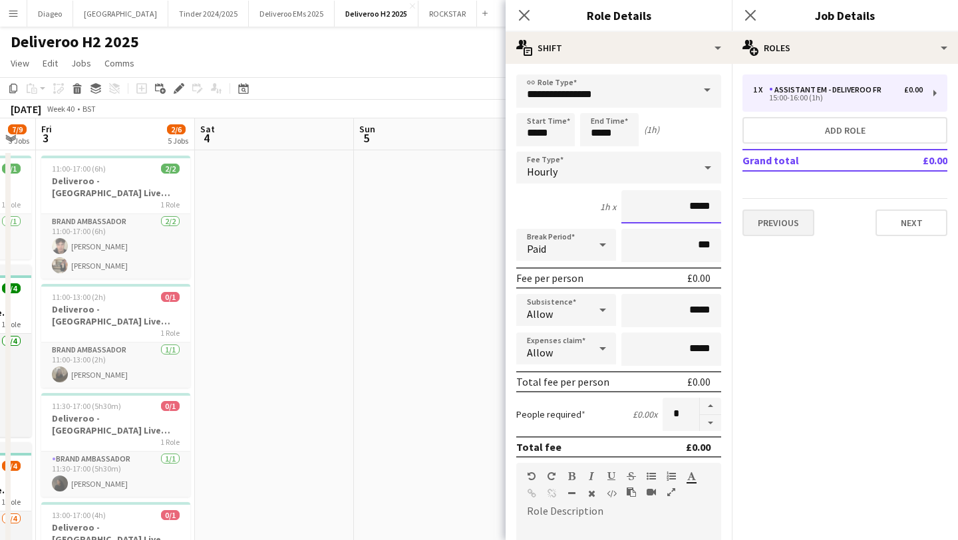
drag, startPoint x: 667, startPoint y: 209, endPoint x: 753, endPoint y: 213, distance: 85.9
click at [753, 214] on body "Menu Boards Boards Boards All jobs Status Workforce Workforce My Workforce Recr…" at bounding box center [479, 536] width 958 height 1073
type input "******"
click at [556, 138] on input "*****" at bounding box center [545, 129] width 59 height 33
click at [532, 153] on div at bounding box center [532, 152] width 27 height 13
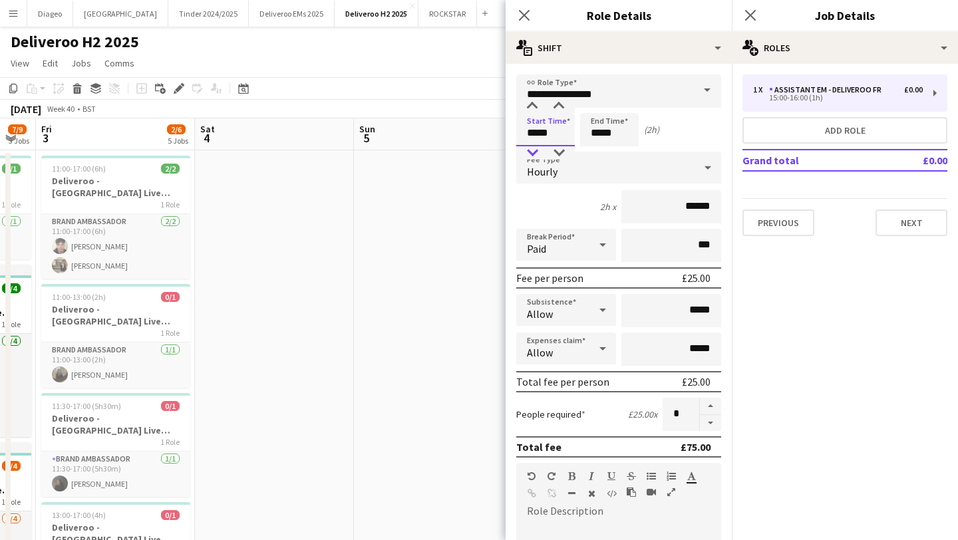
click at [532, 153] on div at bounding box center [532, 152] width 27 height 13
type input "*****"
click at [532, 153] on div at bounding box center [532, 152] width 27 height 13
click at [610, 128] on input "*****" at bounding box center [609, 129] width 59 height 33
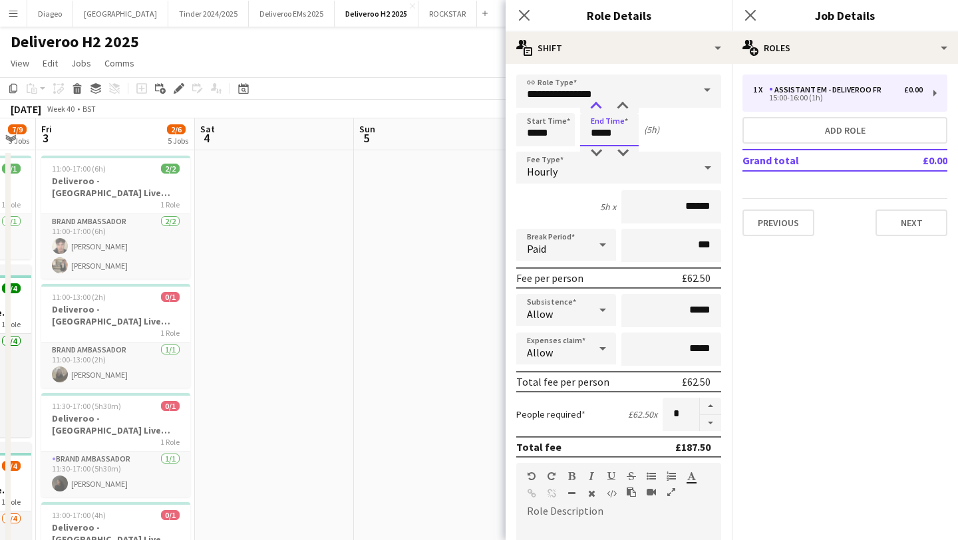
type input "*****"
click at [591, 105] on div at bounding box center [596, 106] width 27 height 13
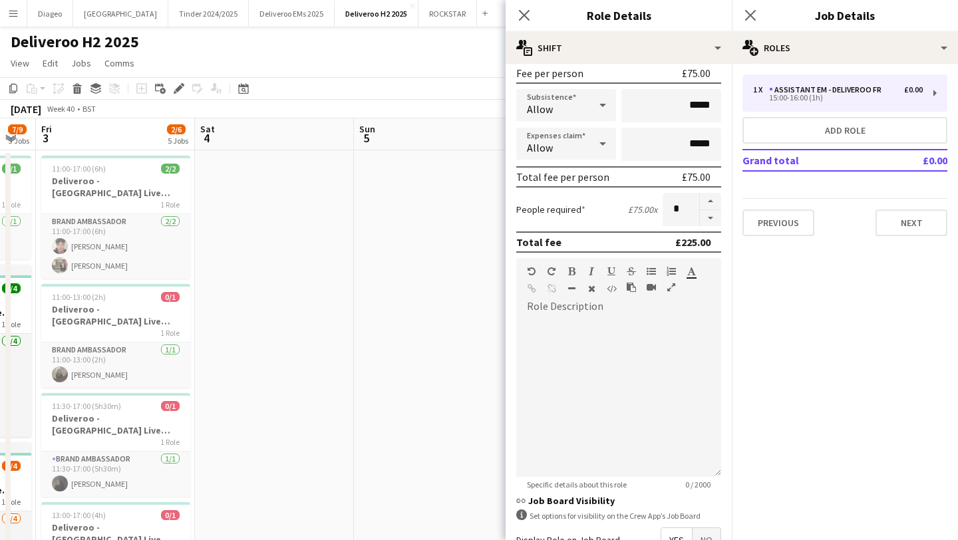
scroll to position [361, 0]
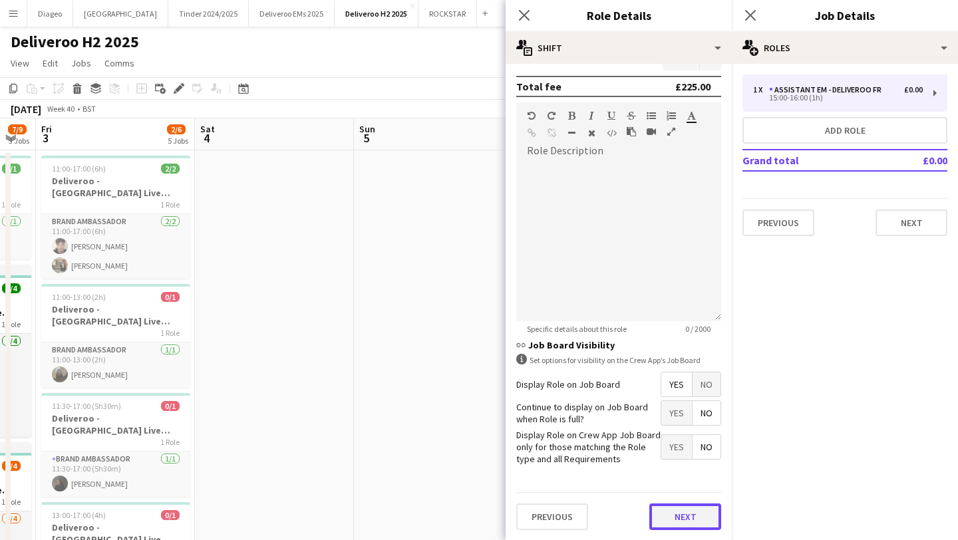
click at [678, 518] on button "Next" at bounding box center [685, 517] width 72 height 27
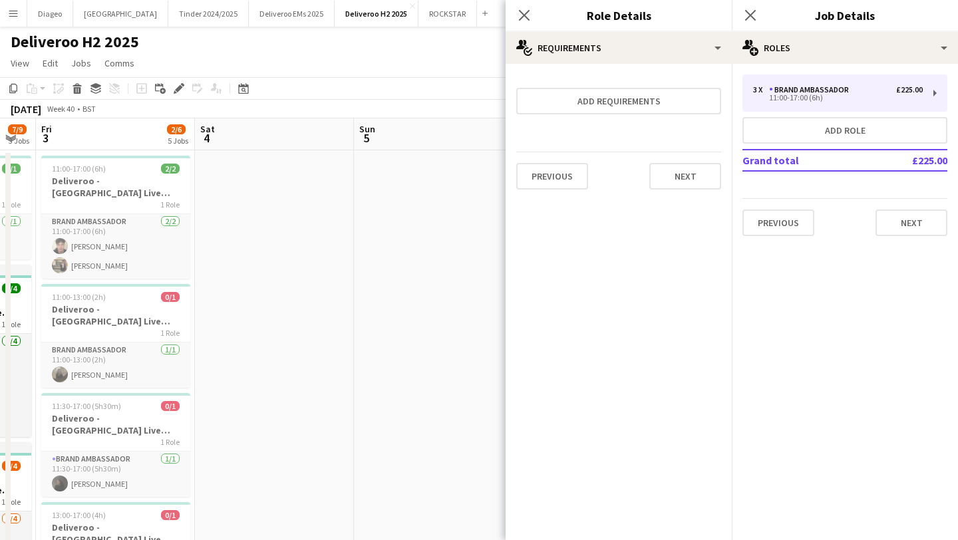
scroll to position [0, 0]
click at [936, 230] on button "Next" at bounding box center [912, 223] width 72 height 27
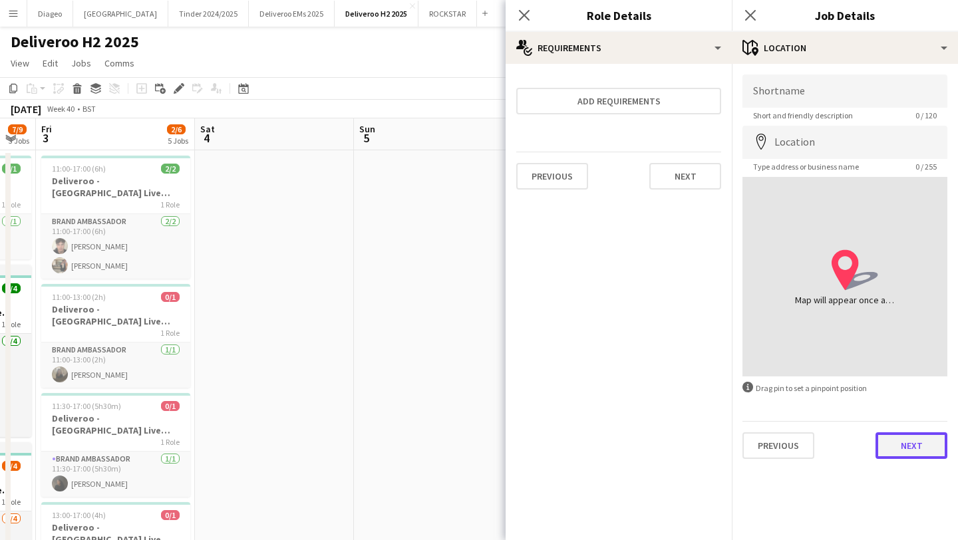
click at [908, 442] on button "Next" at bounding box center [912, 446] width 72 height 27
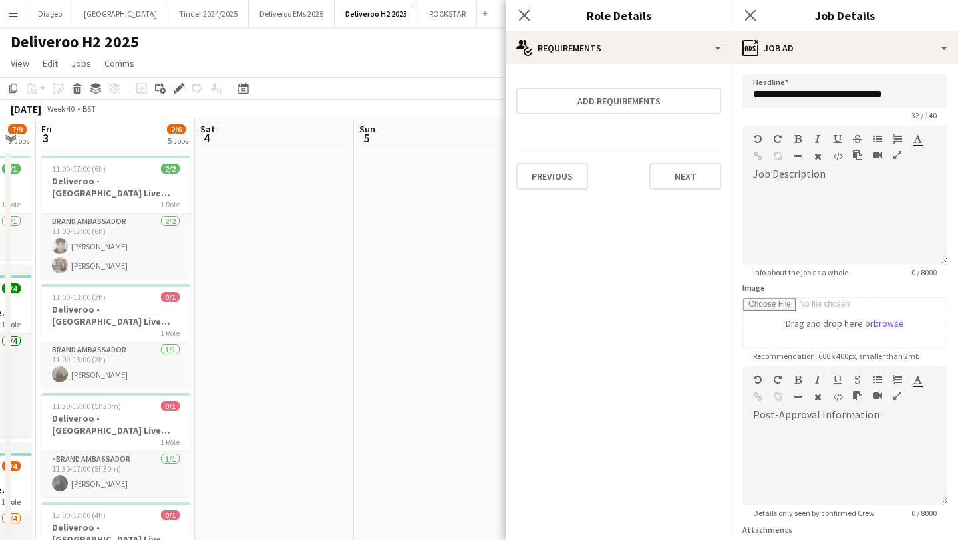
scroll to position [117, 0]
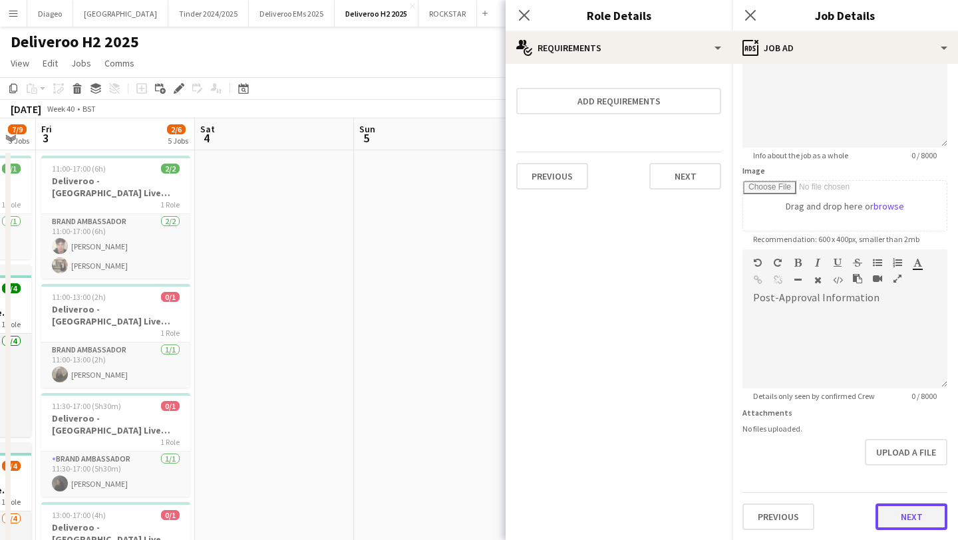
click at [904, 528] on button "Next" at bounding box center [912, 517] width 72 height 27
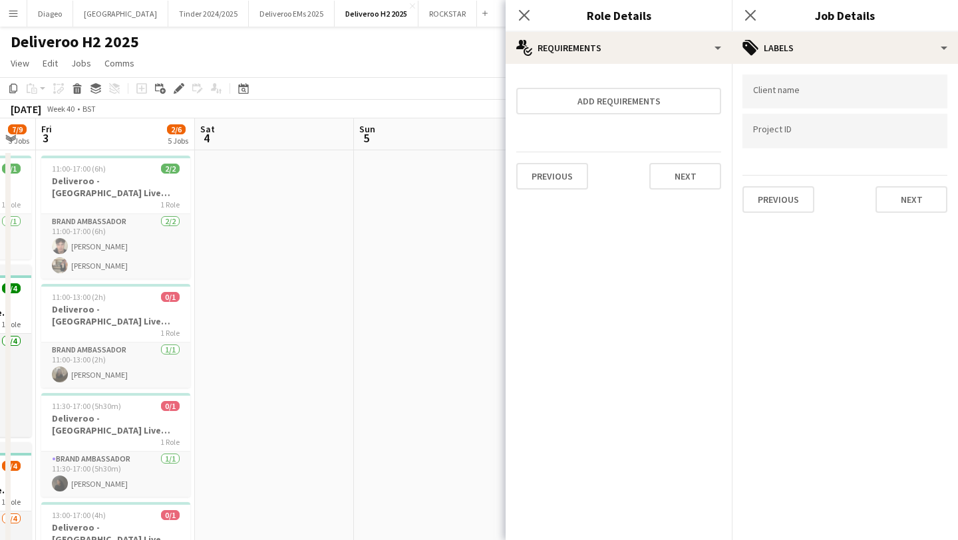
scroll to position [0, 0]
click at [809, 83] on div at bounding box center [845, 92] width 205 height 34
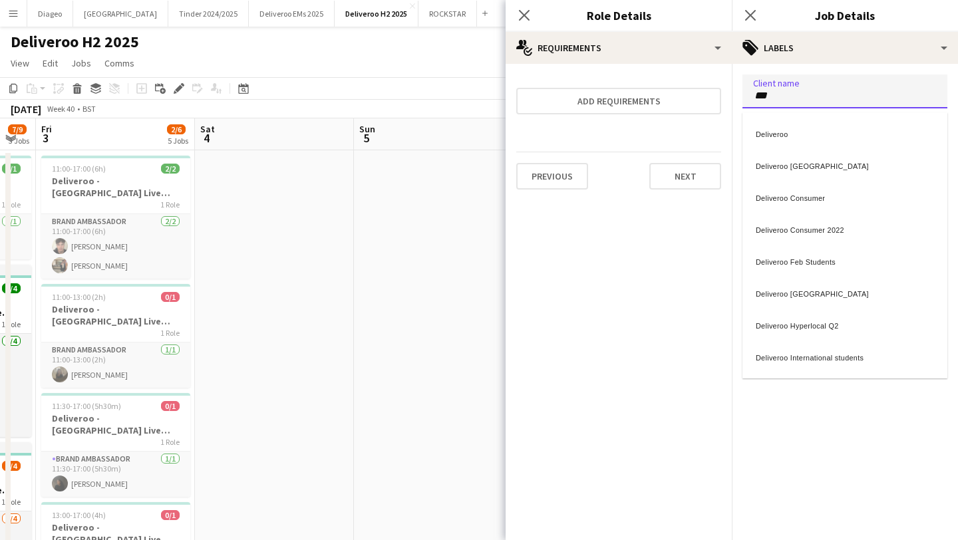
type input "***"
click at [814, 136] on div "Deliveroo" at bounding box center [845, 132] width 205 height 32
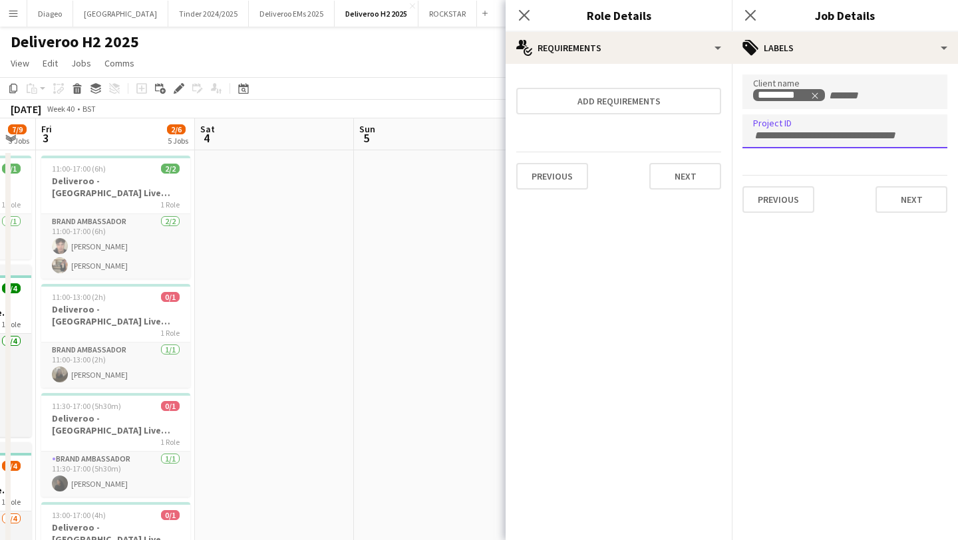
click at [812, 145] on div at bounding box center [845, 131] width 205 height 34
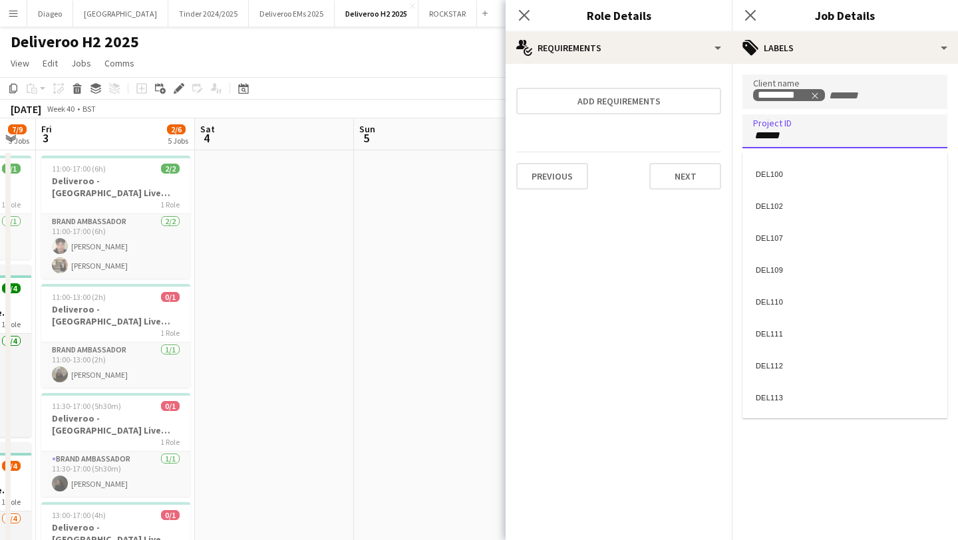
type input "******"
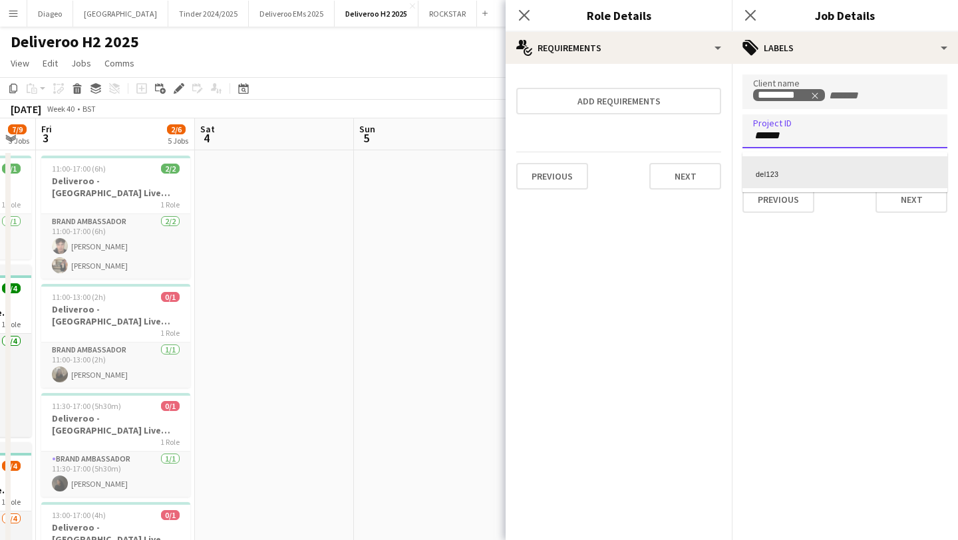
click at [837, 162] on div "del123" at bounding box center [845, 172] width 205 height 32
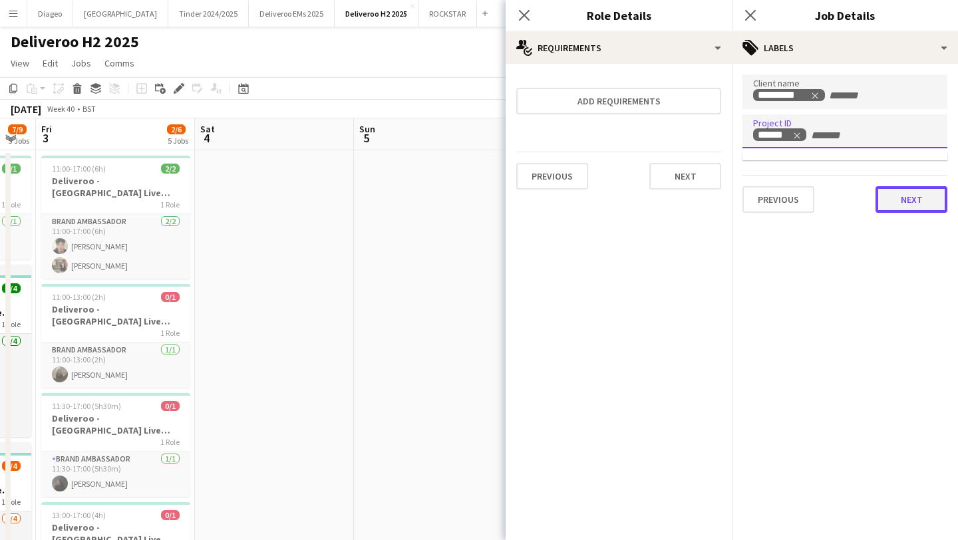
click at [931, 206] on button "Next" at bounding box center [912, 199] width 72 height 27
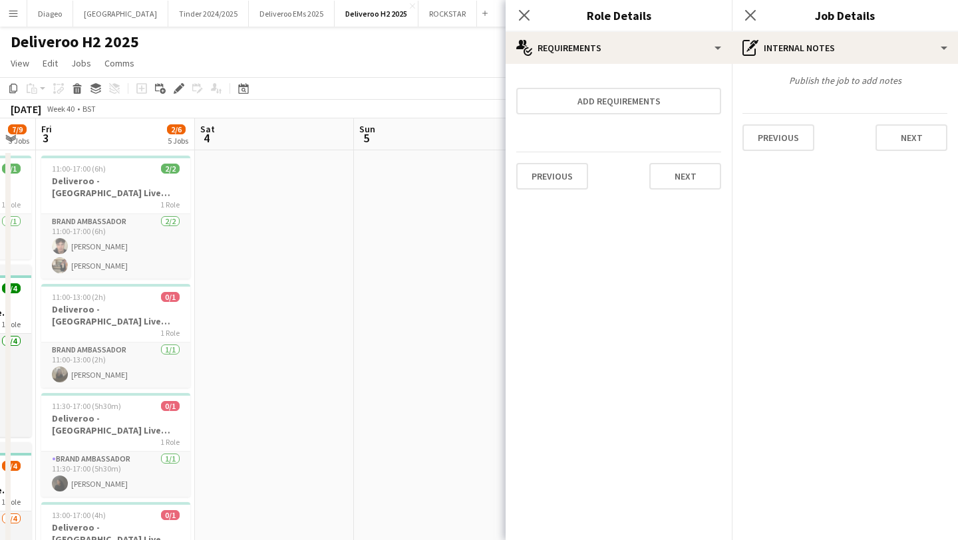
click at [905, 156] on div "Publish the job to add notes Previous Next" at bounding box center [845, 113] width 226 height 98
click at [907, 142] on button "Next" at bounding box center [912, 137] width 72 height 27
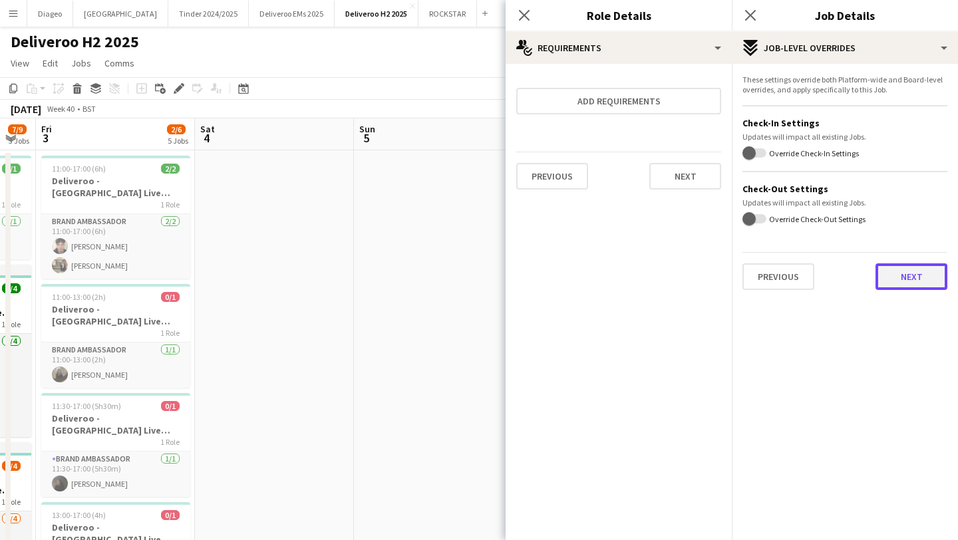
click at [910, 278] on button "Next" at bounding box center [912, 277] width 72 height 27
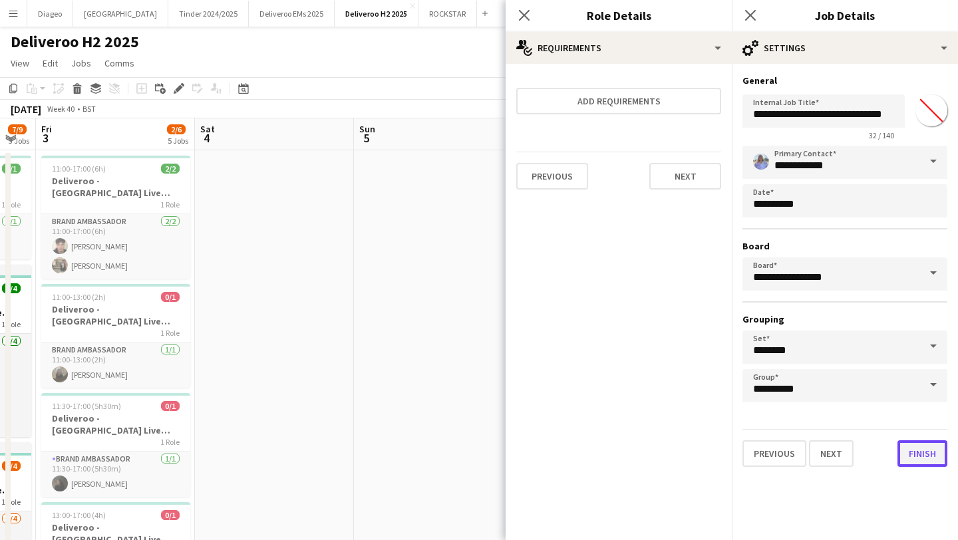
click at [929, 444] on button "Finish" at bounding box center [923, 453] width 50 height 27
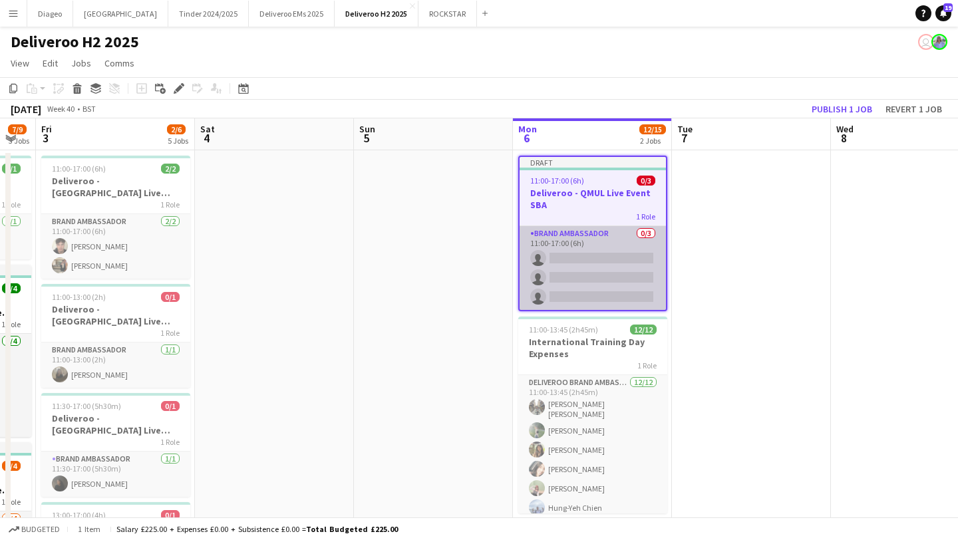
click at [588, 260] on app-card-role "Brand Ambassador 0/3 11:00-17:00 (6h) single-neutral-actions single-neutral-act…" at bounding box center [593, 268] width 146 height 84
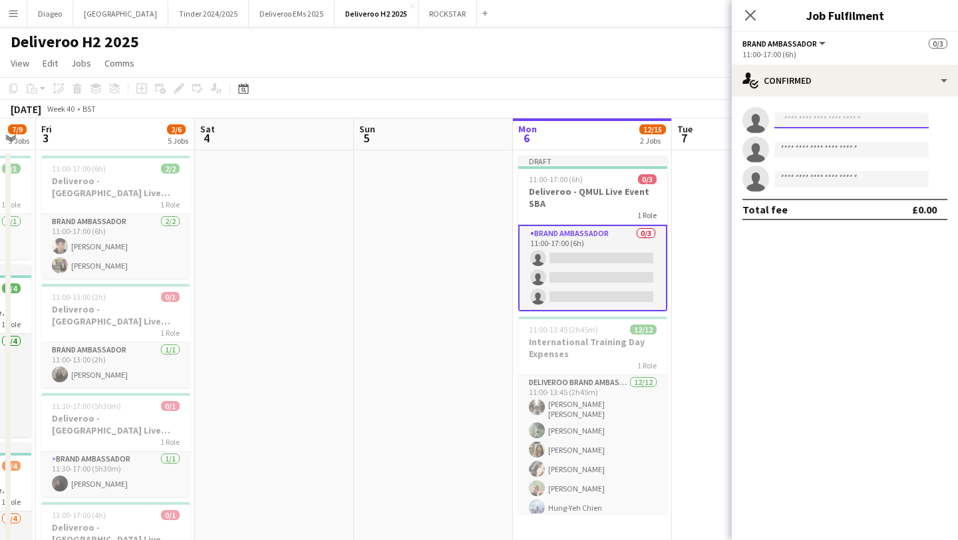
click at [827, 118] on input at bounding box center [852, 120] width 154 height 16
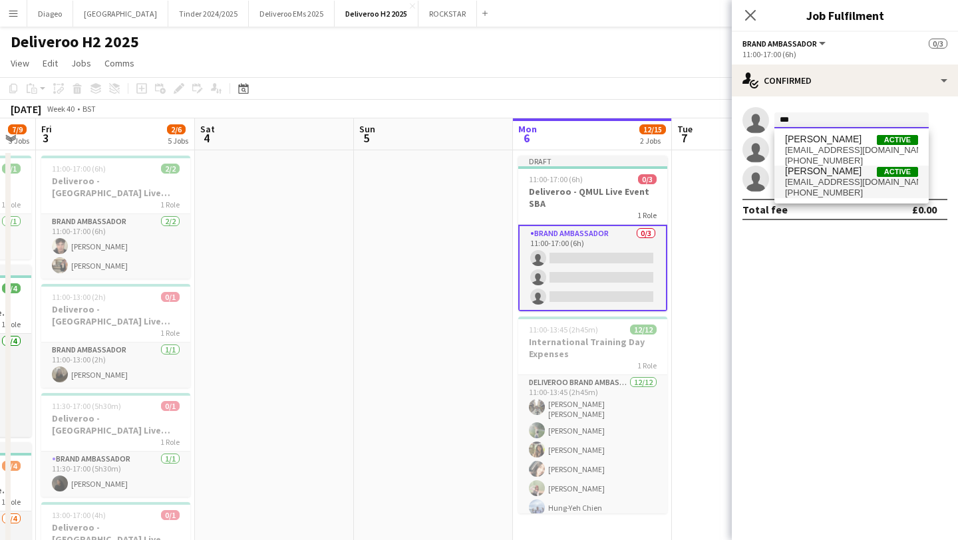
type input "***"
click at [838, 170] on span "[PERSON_NAME] Active" at bounding box center [851, 171] width 133 height 11
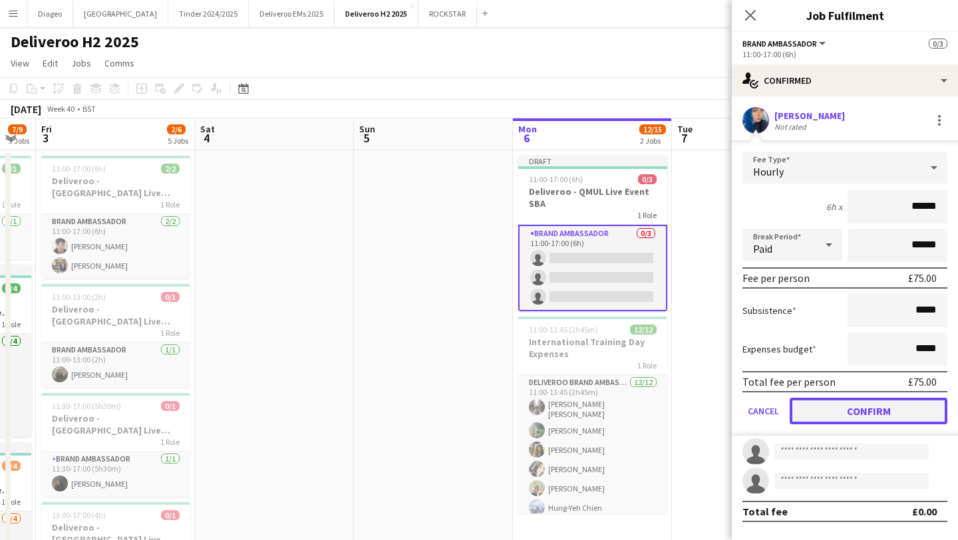
click at [844, 405] on button "Confirm" at bounding box center [869, 411] width 158 height 27
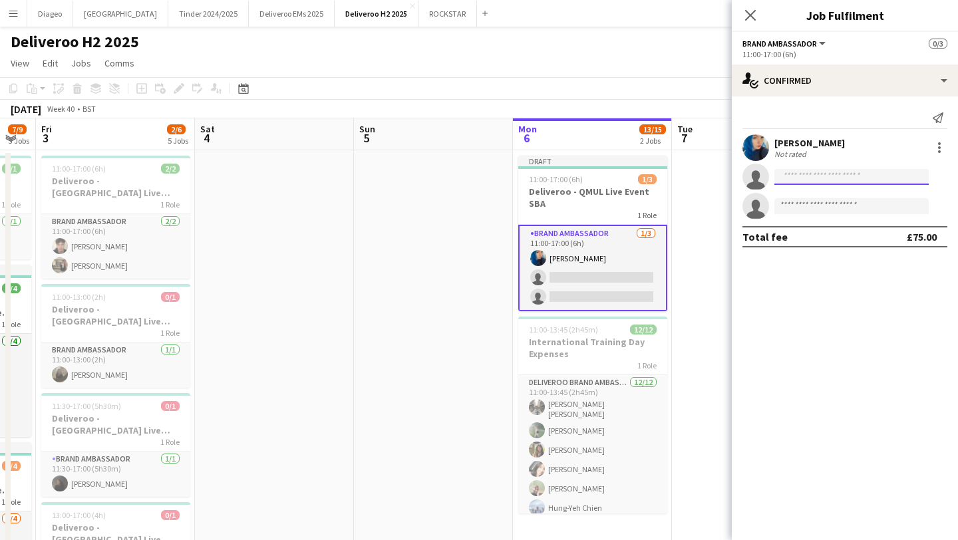
click at [832, 181] on input at bounding box center [852, 177] width 154 height 16
type input "****"
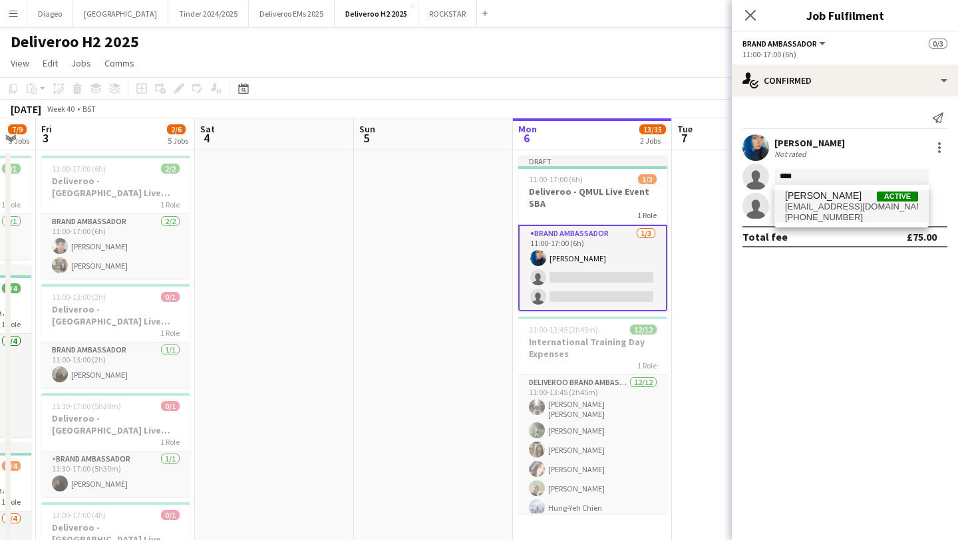
click at [845, 203] on span "[EMAIL_ADDRESS][DOMAIN_NAME]" at bounding box center [851, 207] width 133 height 11
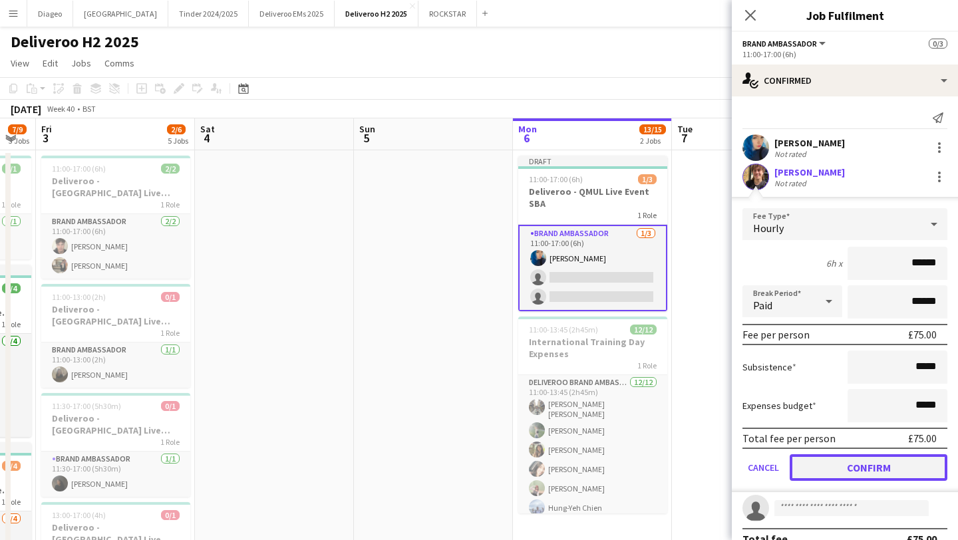
click at [827, 474] on button "Confirm" at bounding box center [869, 467] width 158 height 27
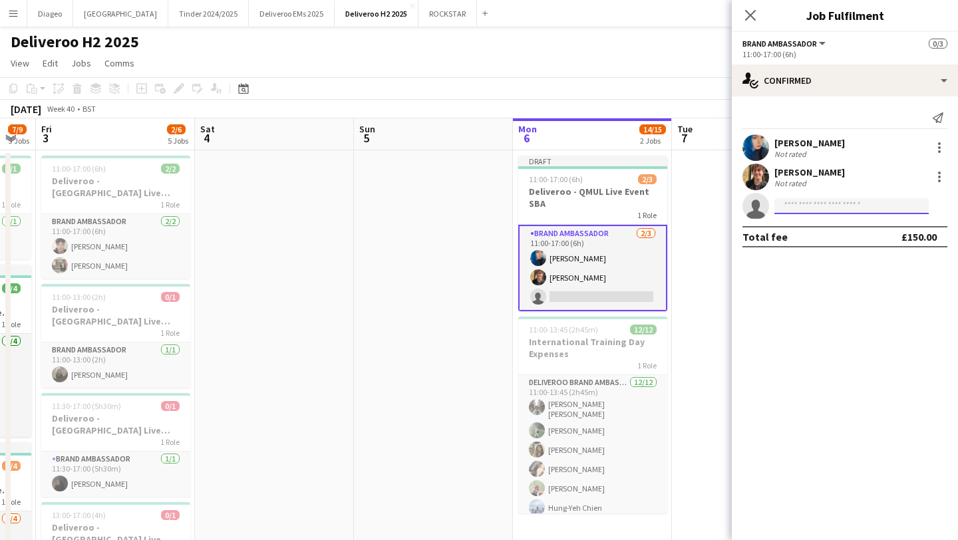
click at [836, 208] on input at bounding box center [852, 206] width 154 height 16
type input "*"
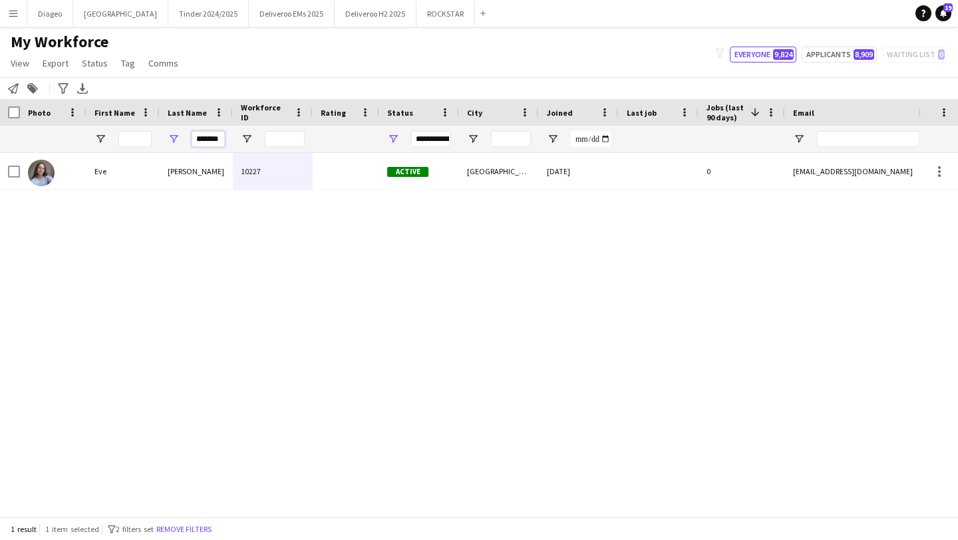
drag, startPoint x: 198, startPoint y: 137, endPoint x: 279, endPoint y: 146, distance: 81.7
click at [279, 148] on div "*******" at bounding box center [721, 139] width 1443 height 27
type input "*"
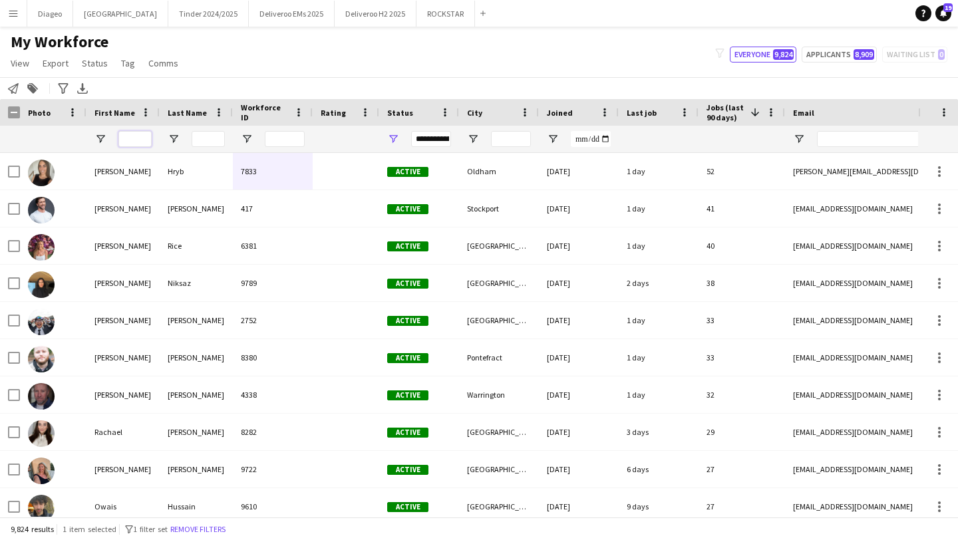
click at [124, 132] on input "First Name Filter Input" at bounding box center [134, 139] width 33 height 16
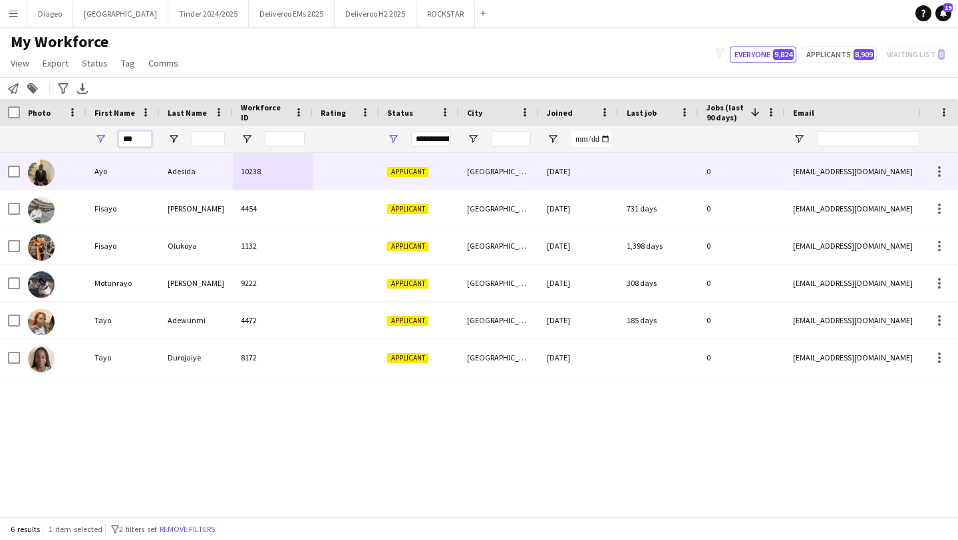
type input "***"
click at [213, 174] on div "Adesida" at bounding box center [196, 171] width 73 height 37
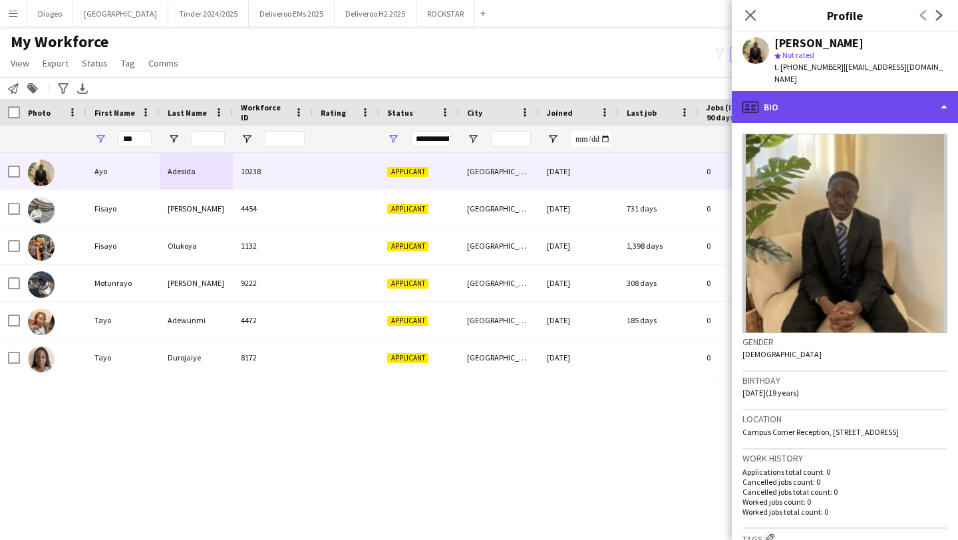
click at [865, 101] on div "profile Bio" at bounding box center [845, 107] width 226 height 32
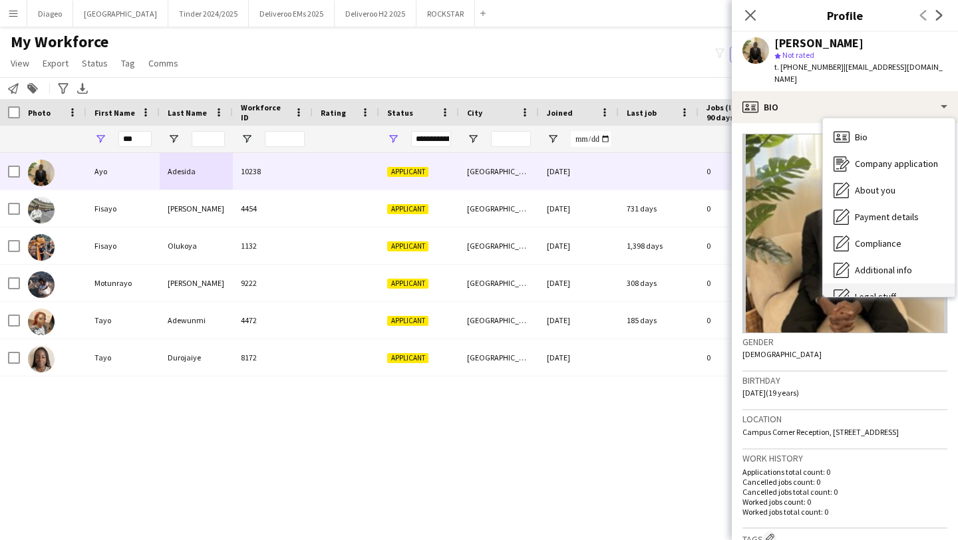
click at [883, 291] on span "Legal stuff" at bounding box center [875, 297] width 41 height 12
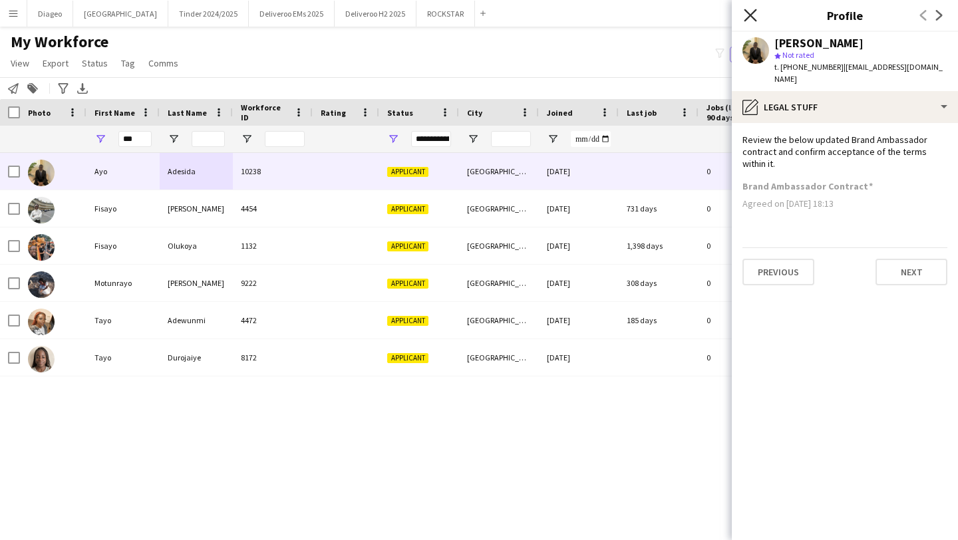
click at [748, 11] on icon "Close pop-in" at bounding box center [750, 15] width 13 height 13
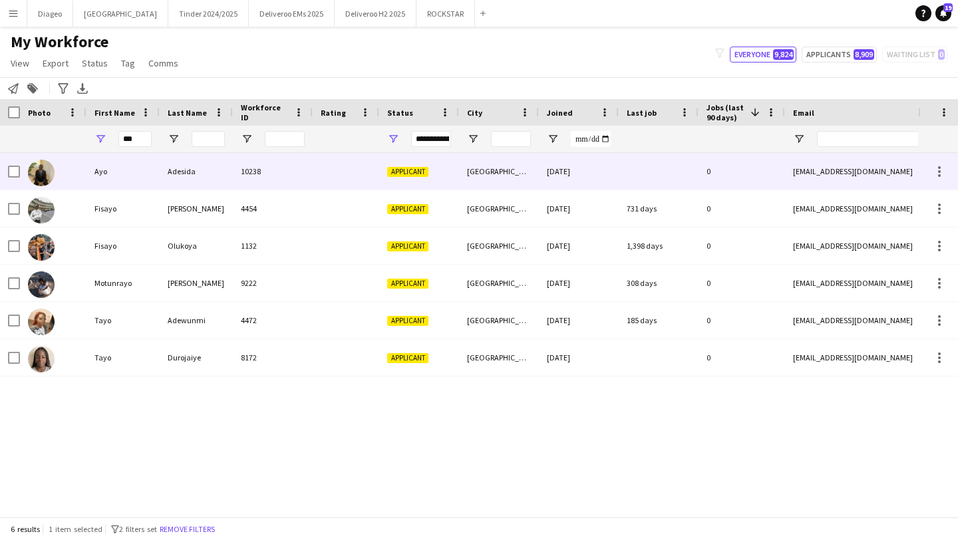
click at [714, 172] on div "0" at bounding box center [742, 171] width 87 height 37
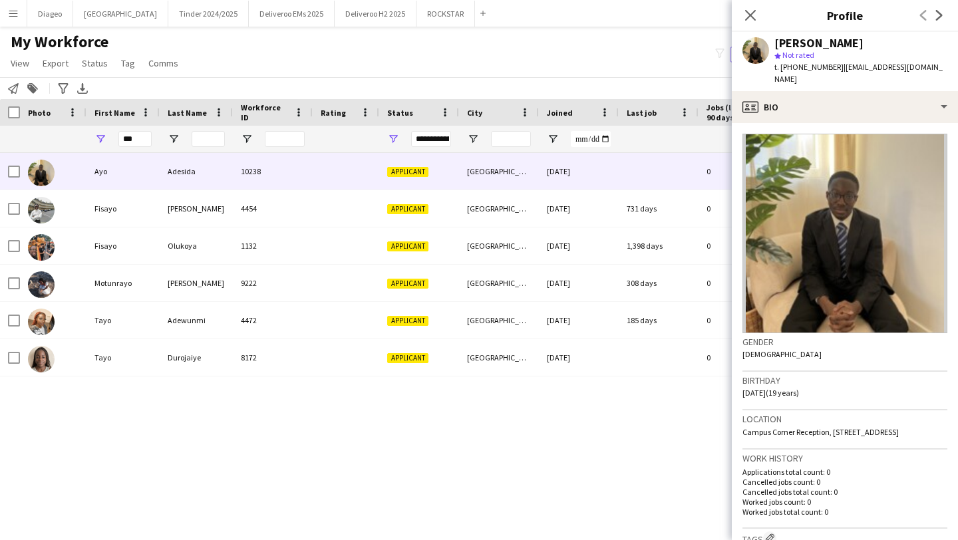
scroll to position [347, 0]
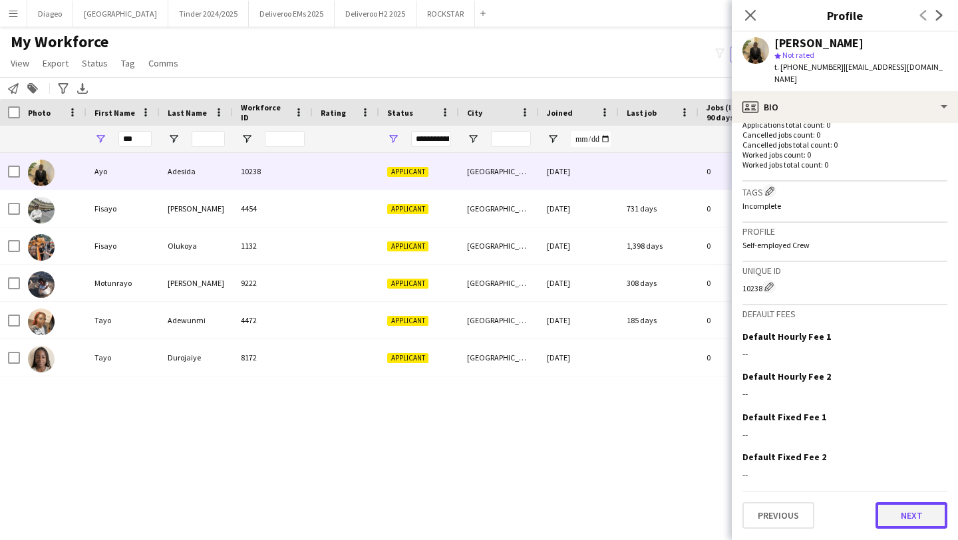
click at [930, 508] on button "Next" at bounding box center [912, 515] width 72 height 27
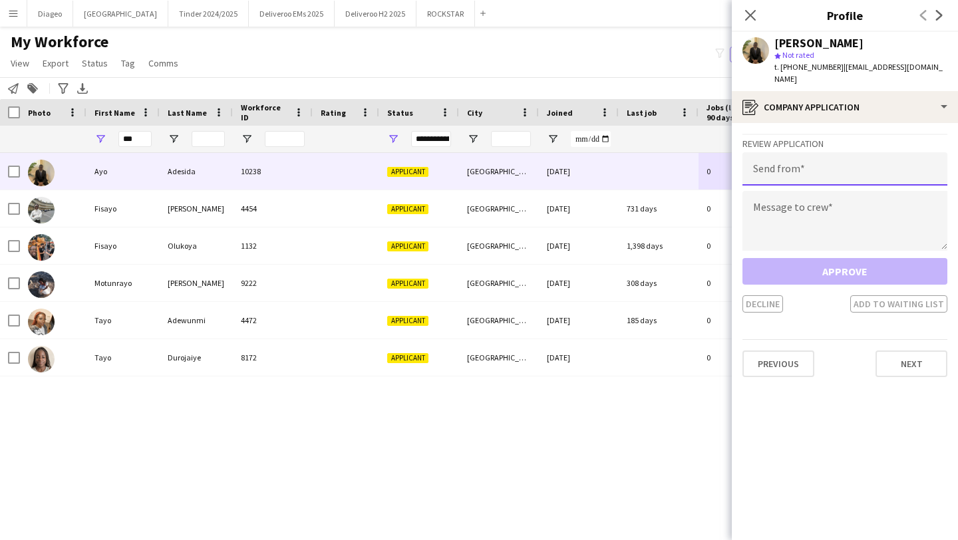
click at [841, 162] on input "email" at bounding box center [845, 168] width 205 height 33
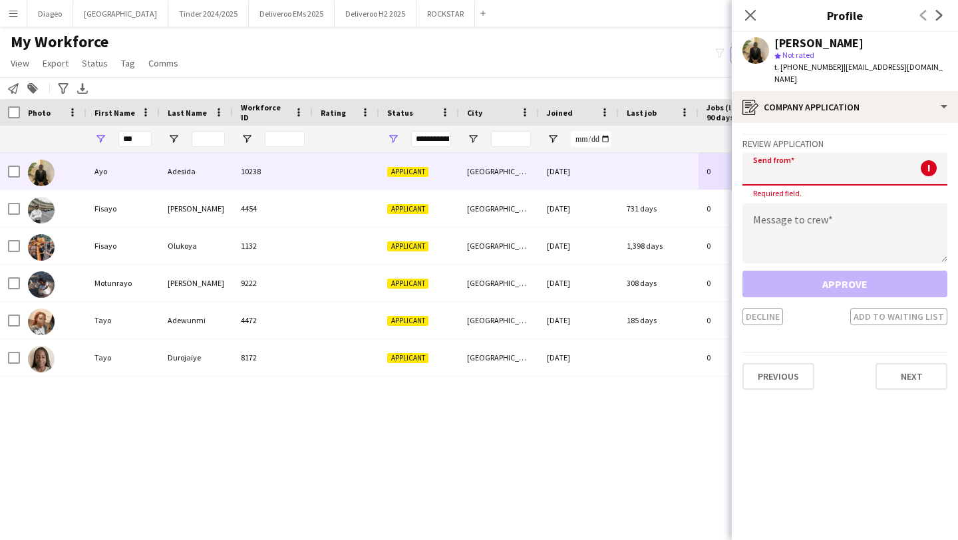
paste input "**********"
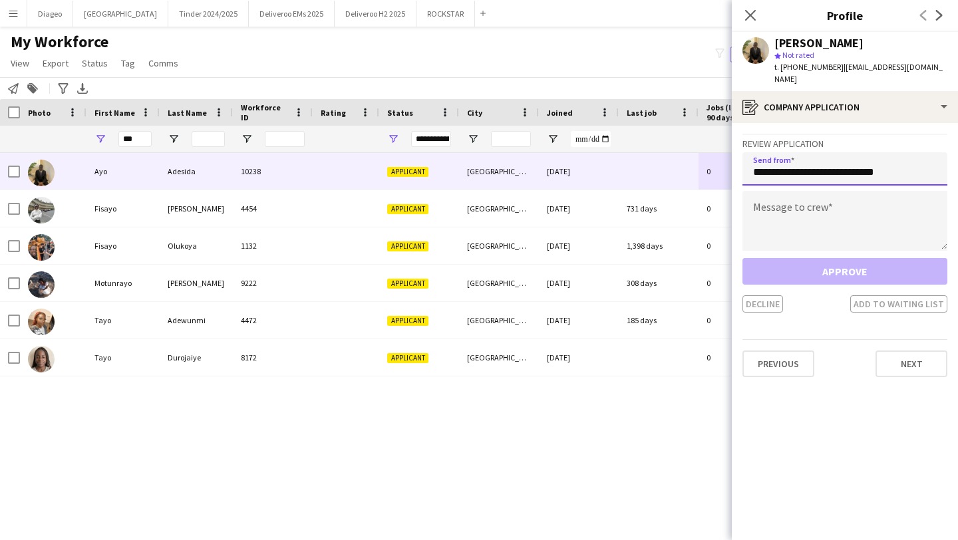
type input "**********"
click at [794, 204] on textarea at bounding box center [845, 221] width 205 height 60
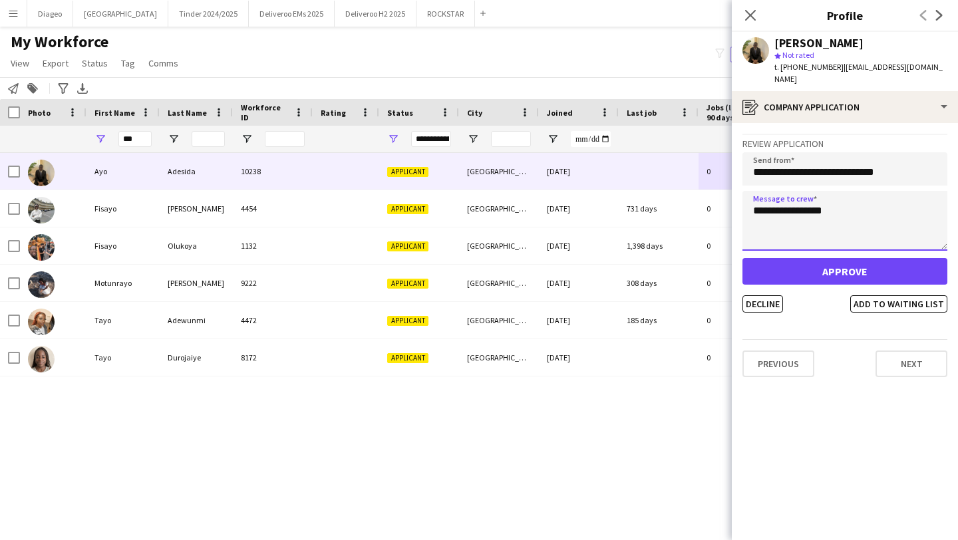
type textarea "**********"
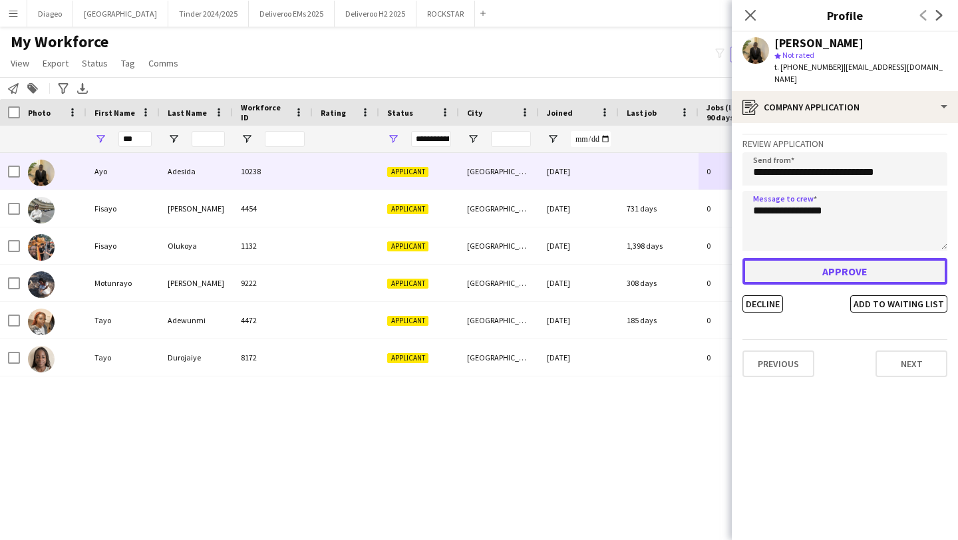
click at [842, 267] on button "Approve" at bounding box center [845, 271] width 205 height 27
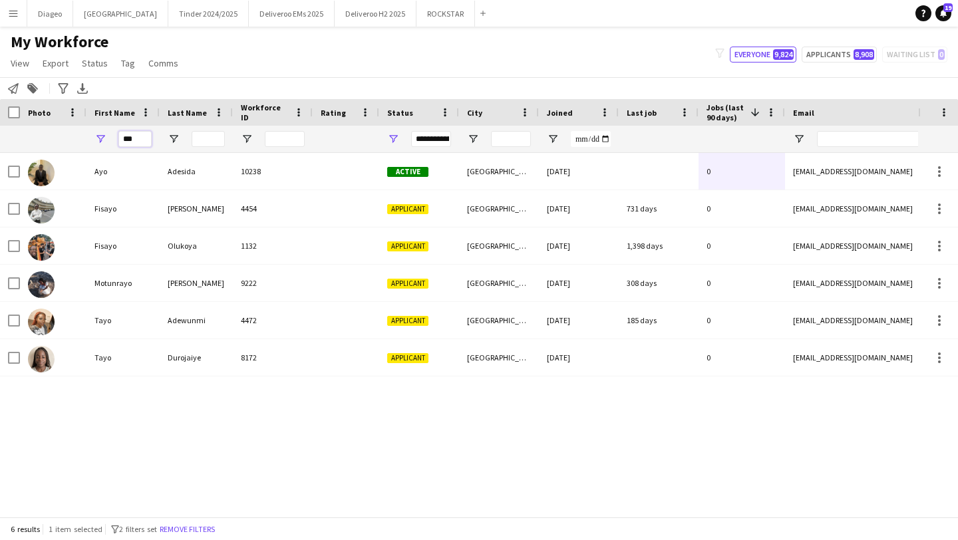
drag, startPoint x: 137, startPoint y: 142, endPoint x: 63, endPoint y: 142, distance: 73.9
click at [63, 142] on div "***" at bounding box center [721, 139] width 1443 height 27
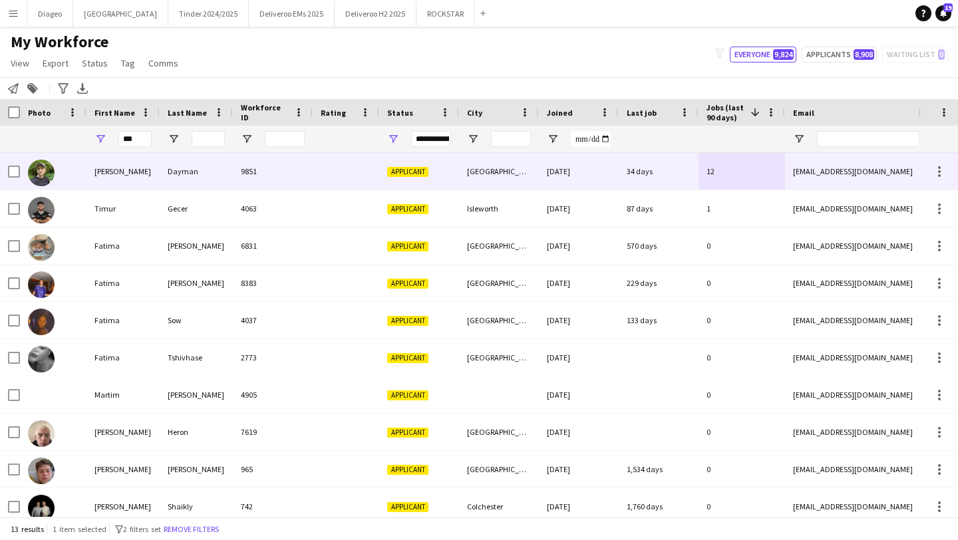
click at [190, 203] on div "Gecer" at bounding box center [196, 208] width 73 height 37
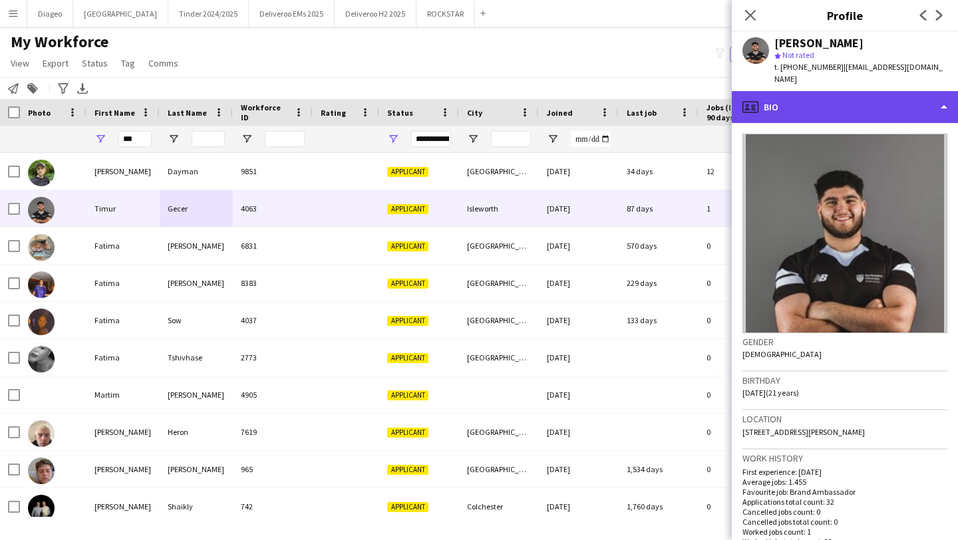
click at [872, 91] on div "profile Bio" at bounding box center [845, 107] width 226 height 32
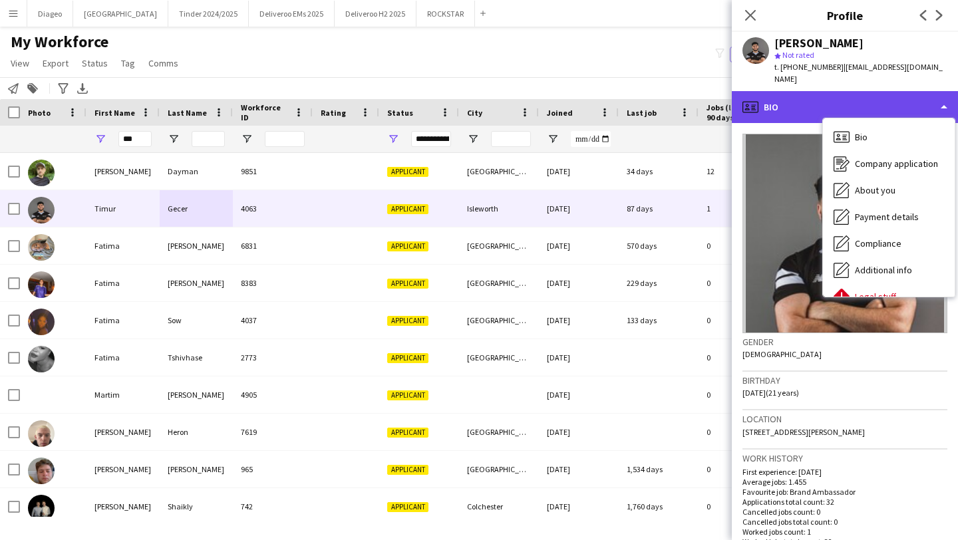
click at [872, 91] on div "profile Bio" at bounding box center [845, 107] width 226 height 32
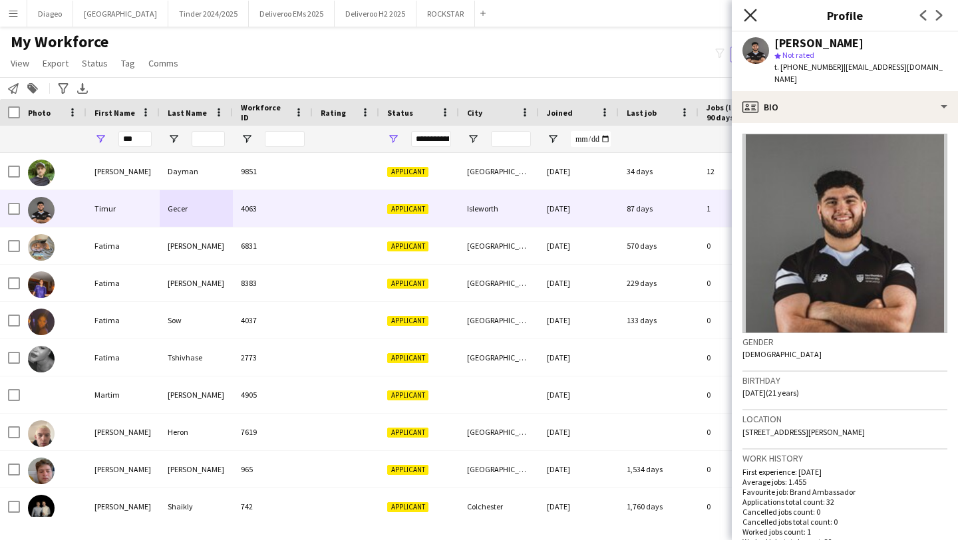
click at [745, 14] on icon "Close pop-in" at bounding box center [750, 15] width 13 height 13
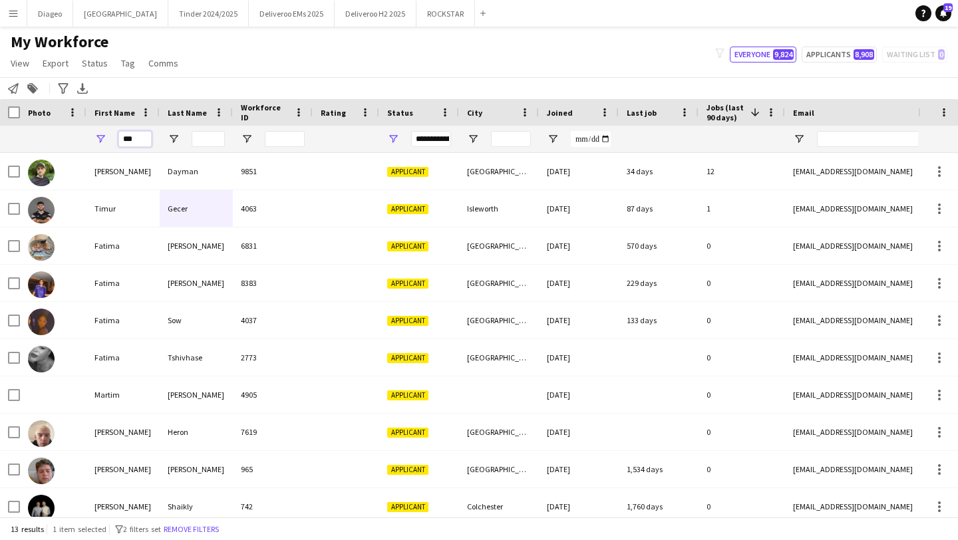
click at [136, 142] on input "***" at bounding box center [134, 139] width 33 height 16
type input "*"
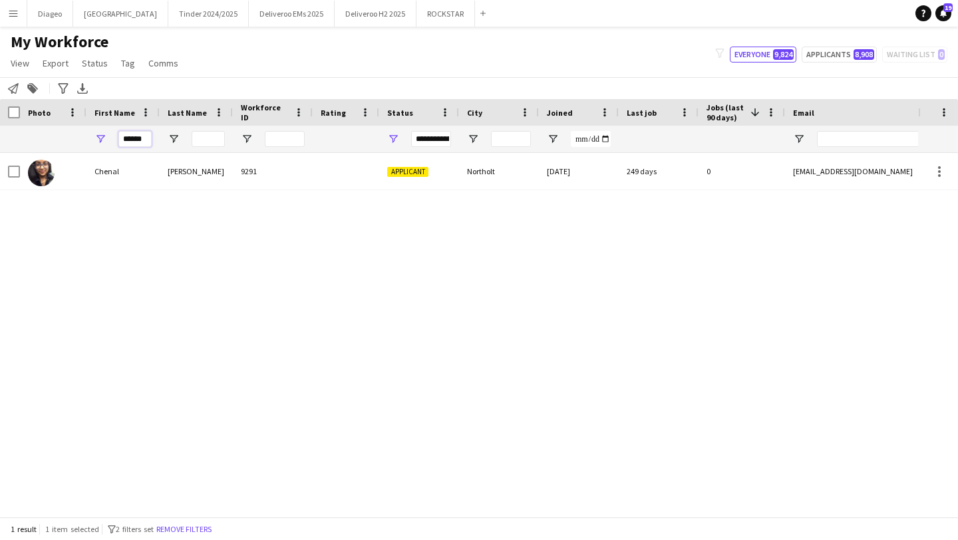
type input "******"
click at [173, 180] on div "Singh" at bounding box center [196, 171] width 73 height 37
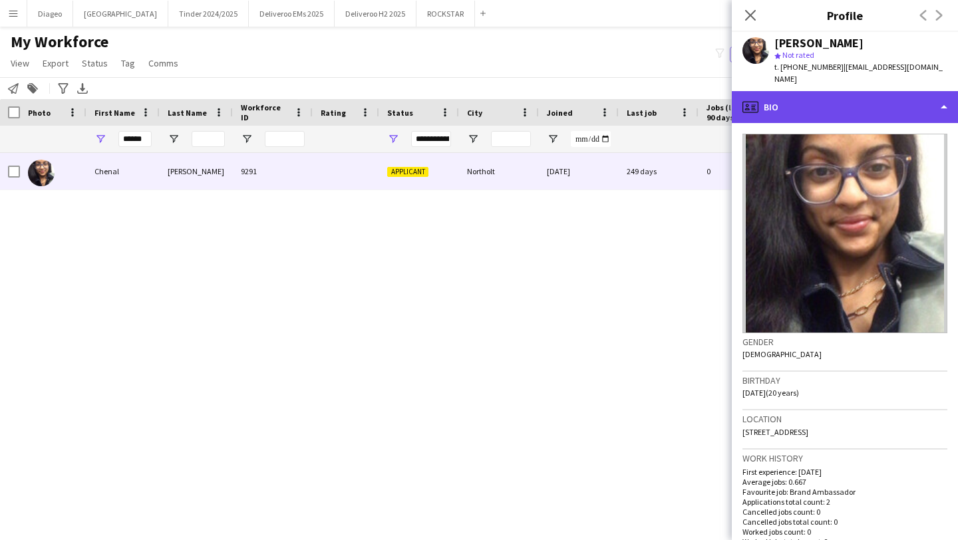
click at [874, 100] on div "profile Bio" at bounding box center [845, 107] width 226 height 32
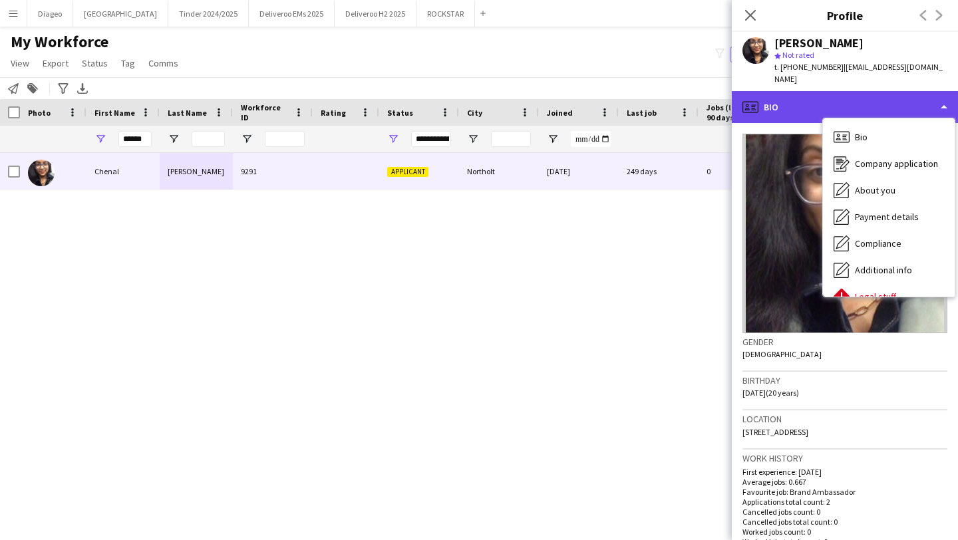
click at [874, 96] on div "profile Bio" at bounding box center [845, 107] width 226 height 32
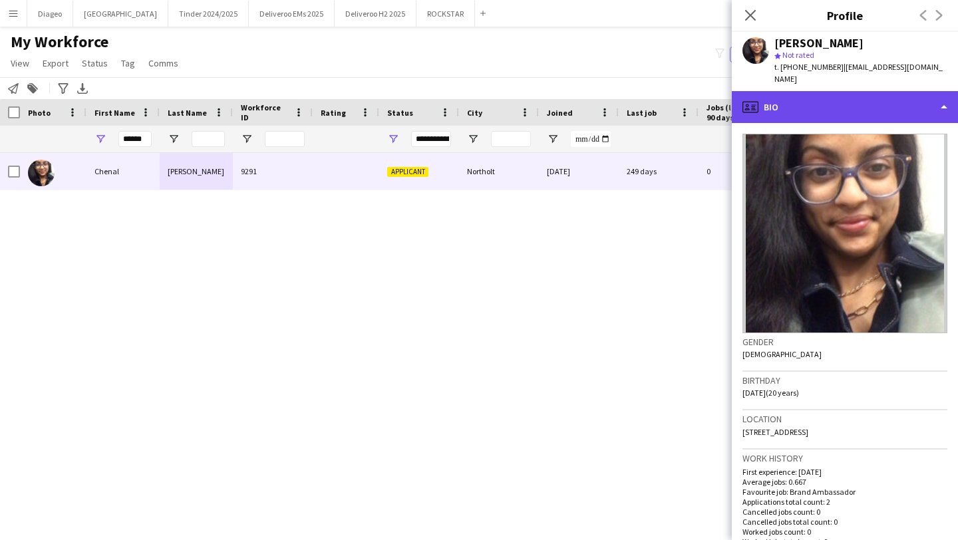
click at [850, 94] on div "profile Bio" at bounding box center [845, 107] width 226 height 32
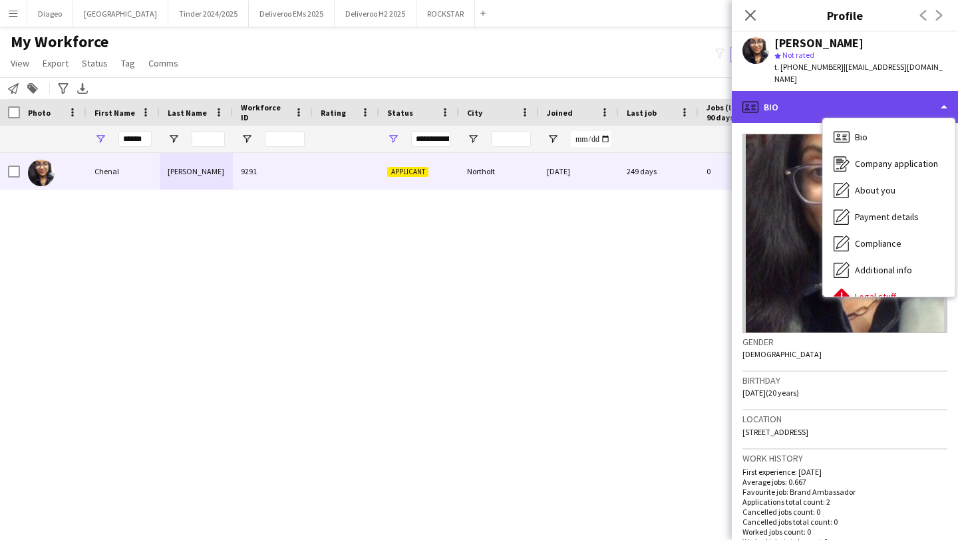
click at [850, 94] on div "profile Bio" at bounding box center [845, 107] width 226 height 32
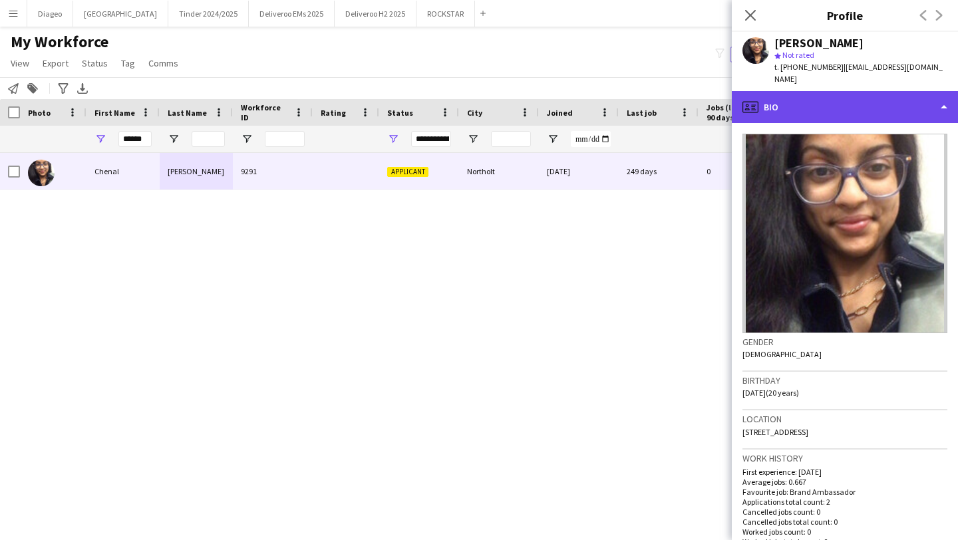
click at [781, 91] on div "profile Bio" at bounding box center [845, 107] width 226 height 32
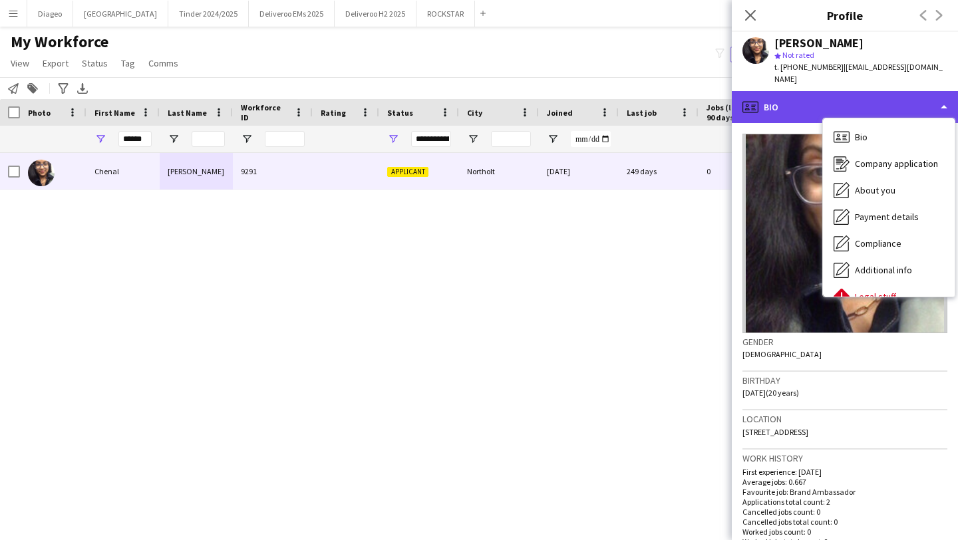
click at [781, 91] on div "profile Bio" at bounding box center [845, 107] width 226 height 32
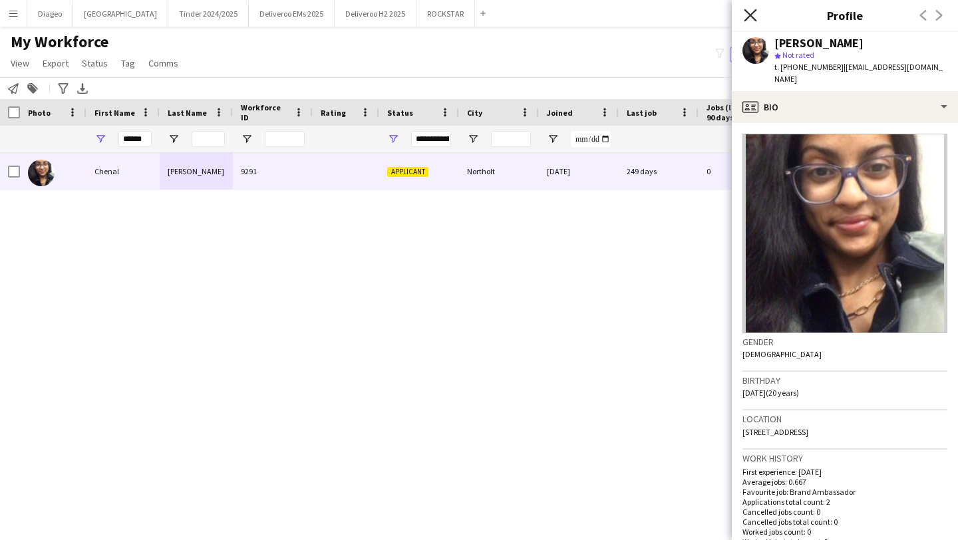
click at [751, 19] on icon "Close pop-in" at bounding box center [750, 15] width 13 height 13
